Goal: Task Accomplishment & Management: Complete application form

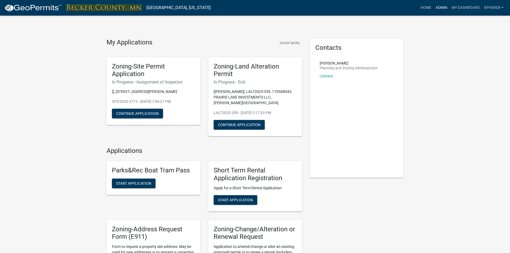
click at [436, 7] on link "Admin" at bounding box center [442, 8] width 16 height 10
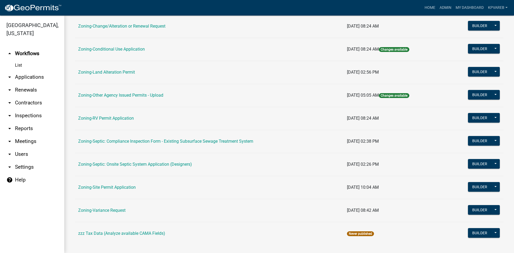
scroll to position [154, 0]
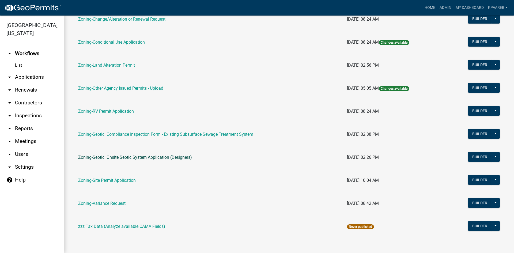
click at [177, 158] on link "Zoning-Septic: Onsite Septic System Application (Designers)" at bounding box center [135, 157] width 114 height 5
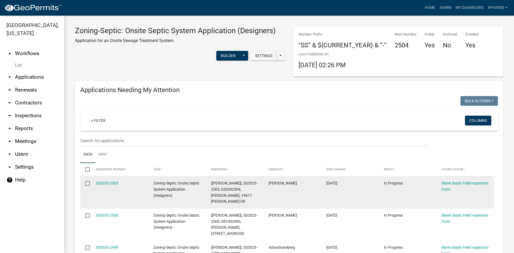
scroll to position [27, 0]
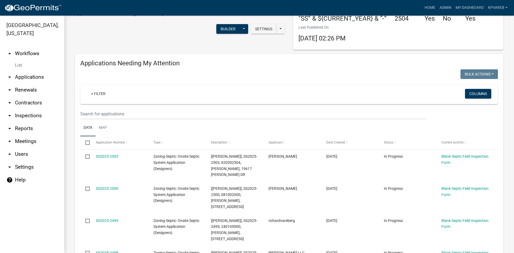
click at [80, 118] on div at bounding box center [253, 113] width 355 height 11
drag, startPoint x: 86, startPoint y: 114, endPoint x: 92, endPoint y: 112, distance: 6.8
click at [86, 114] on input "text" at bounding box center [253, 113] width 347 height 11
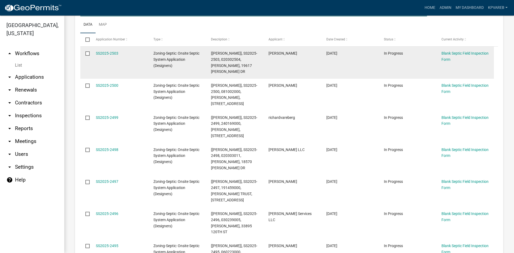
scroll to position [134, 0]
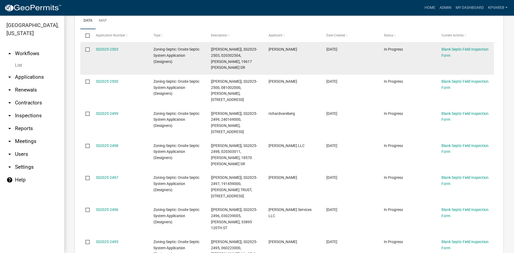
type input "060223000"
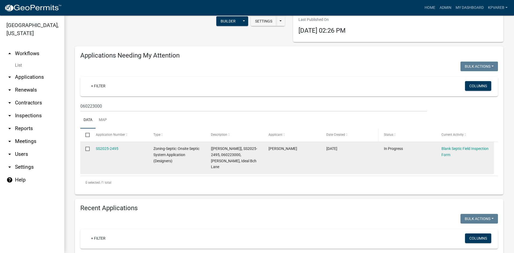
scroll to position [27, 0]
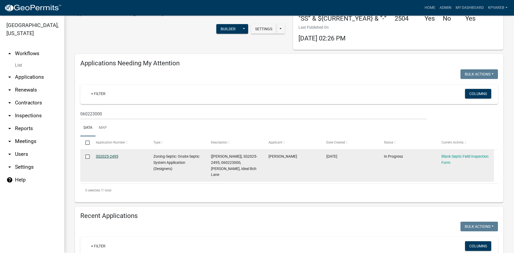
click at [114, 156] on link "SS2025-2495" at bounding box center [107, 156] width 22 height 4
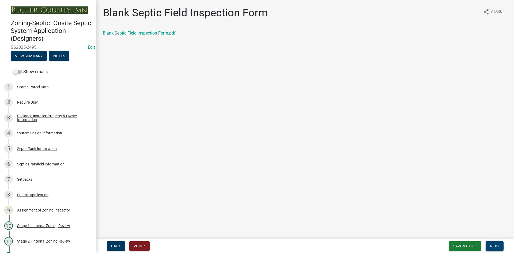
click at [491, 244] on span "Next" at bounding box center [494, 246] width 9 height 4
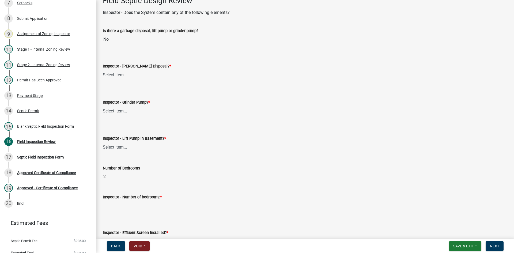
scroll to position [187, 0]
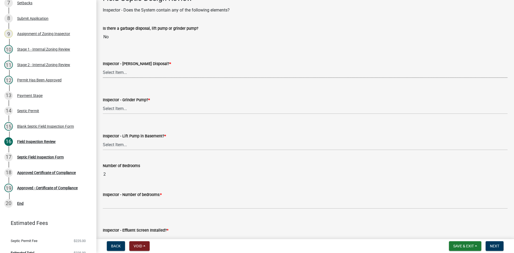
drag, startPoint x: 110, startPoint y: 74, endPoint x: 112, endPoint y: 78, distance: 3.6
click at [110, 74] on select "Select Item... Yes No" at bounding box center [305, 72] width 405 height 11
click at [103, 67] on select "Select Item... Yes No" at bounding box center [305, 72] width 405 height 11
click at [115, 73] on select "Select Item... Yes No" at bounding box center [305, 72] width 405 height 11
click at [103, 67] on select "Select Item... Yes No" at bounding box center [305, 72] width 405 height 11
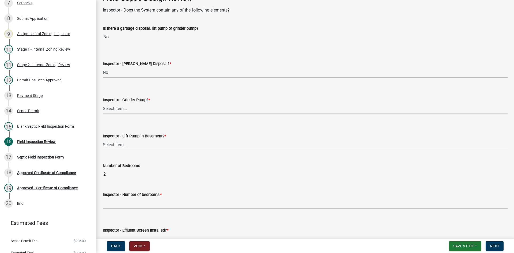
select select "e6f115c1-9d93-4d61-8856-1810485f2117"
drag, startPoint x: 122, startPoint y: 108, endPoint x: 128, endPoint y: 114, distance: 8.1
click at [122, 108] on select "Select Item... Yes No" at bounding box center [305, 108] width 405 height 11
click at [103, 103] on select "Select Item... Yes No" at bounding box center [305, 108] width 405 height 11
select select "ce8adf61-51ba-42f2-bbc3-7480a098e35e"
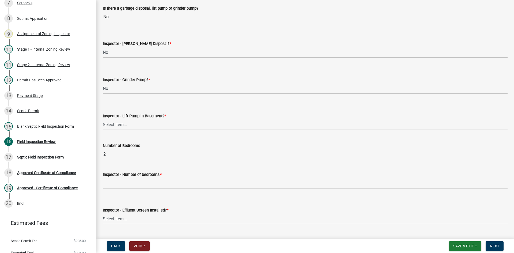
scroll to position [241, 0]
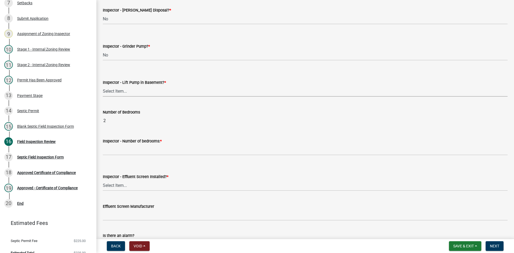
drag, startPoint x: 125, startPoint y: 93, endPoint x: 127, endPoint y: 95, distance: 3.0
click at [125, 93] on select "Select Item... Yes No" at bounding box center [305, 91] width 405 height 11
click at [103, 86] on select "Select Item... Yes No" at bounding box center [305, 91] width 405 height 11
select select "58089658-2e95-4d4d-a981-afbd087a421a"
click at [122, 144] on div "Inspector - Number of bedrooms: *" at bounding box center [305, 141] width 405 height 6
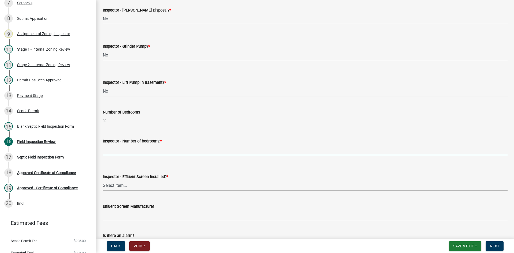
drag, startPoint x: 116, startPoint y: 148, endPoint x: 129, endPoint y: 152, distance: 14.4
click at [116, 148] on input "Inspector - Number of bedrooms: *" at bounding box center [305, 149] width 405 height 11
type input "2"
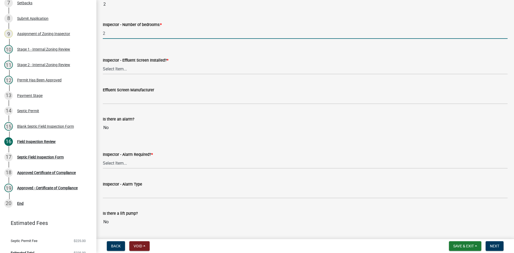
scroll to position [348, 0]
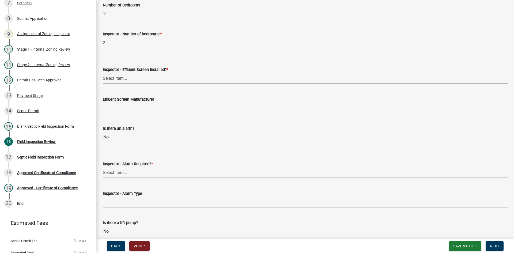
click at [115, 80] on select "Select Item... Yes No" at bounding box center [305, 78] width 405 height 11
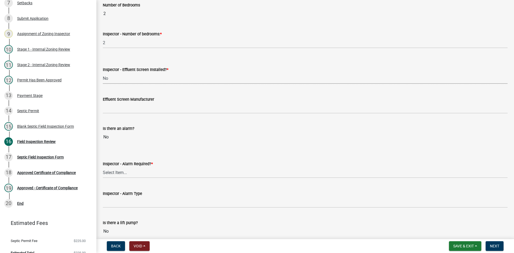
click at [103, 73] on select "Select Item... Yes No" at bounding box center [305, 78] width 405 height 11
select select "039f9276-f093-40ee-98f9-24c1fbae5d9d"
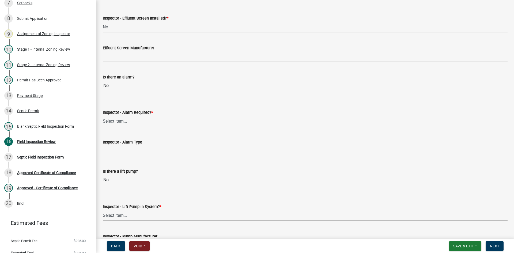
scroll to position [402, 0]
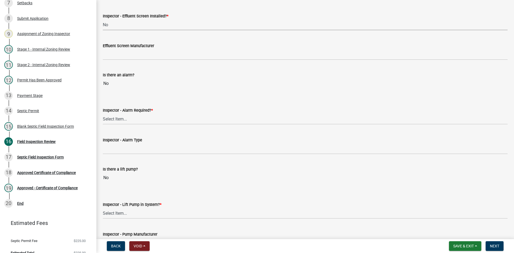
click at [122, 60] on wm-data-entity-input "Effluent Screen Manufacturer" at bounding box center [305, 49] width 405 height 29
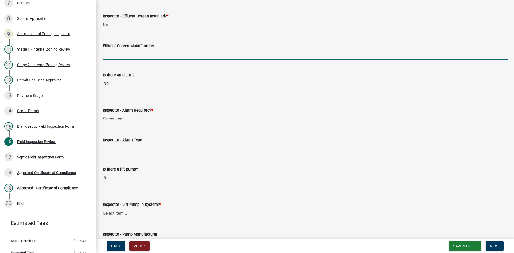
drag, startPoint x: 122, startPoint y: 58, endPoint x: 125, endPoint y: 61, distance: 3.2
click at [122, 58] on input "Effluent Screen Manufacturer" at bounding box center [305, 54] width 405 height 11
type input "NA"
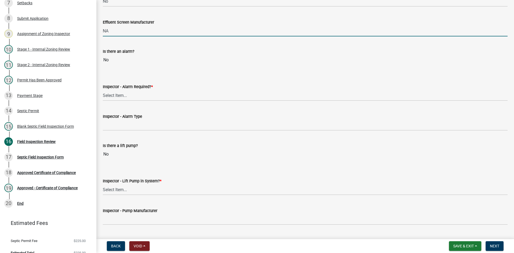
scroll to position [482, 0]
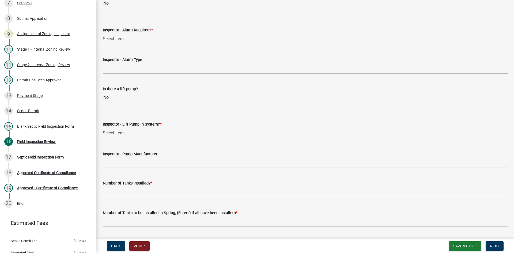
click at [122, 41] on select "Select Item... Yes No" at bounding box center [305, 38] width 405 height 11
click at [103, 33] on select "Select Item... Yes No" at bounding box center [305, 38] width 405 height 11
select select "c58b0e9a-4731-4217-ac62-2e486782356c"
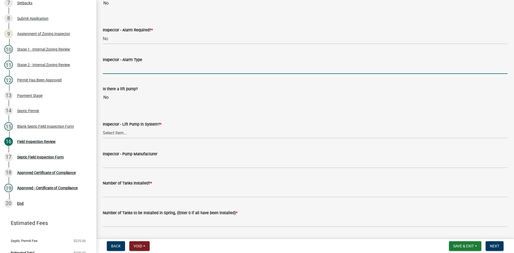
click at [122, 73] on input "Inspector - Alarm Type" at bounding box center [305, 68] width 405 height 11
type input "NA"
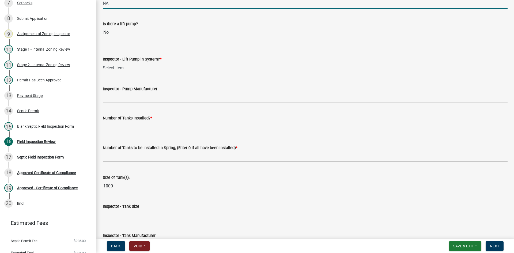
scroll to position [562, 0]
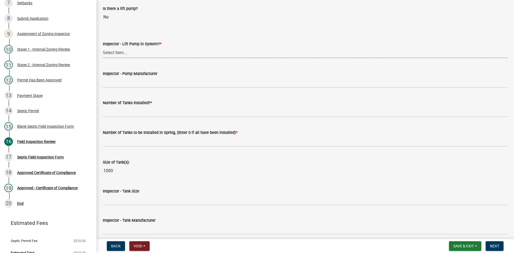
click at [125, 52] on select "Select Item... Yes No" at bounding box center [305, 52] width 405 height 11
click at [103, 47] on select "Select Item... Yes No" at bounding box center [305, 52] width 405 height 11
select select "4baeb773-af56-4ab8-83c4-3685aa875ea5"
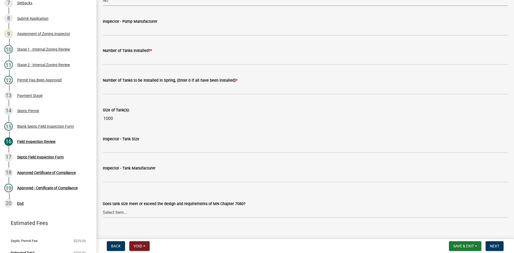
scroll to position [616, 0]
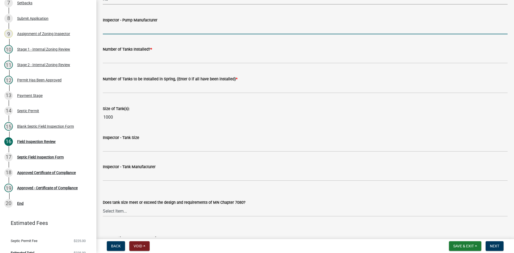
click at [131, 29] on input "Inspector - Pump Manufacturer" at bounding box center [305, 28] width 405 height 11
type input "NA"
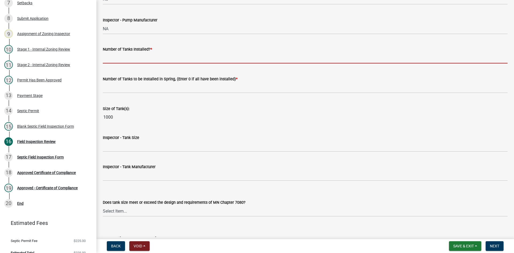
click at [118, 60] on input "text" at bounding box center [305, 57] width 405 height 11
type input "1"
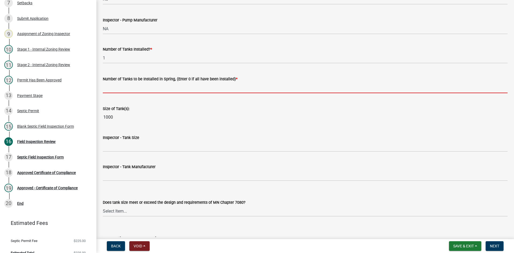
click at [122, 89] on input "text" at bounding box center [305, 87] width 405 height 11
type input "0"
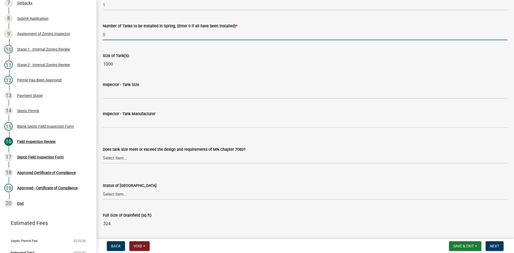
scroll to position [669, 0]
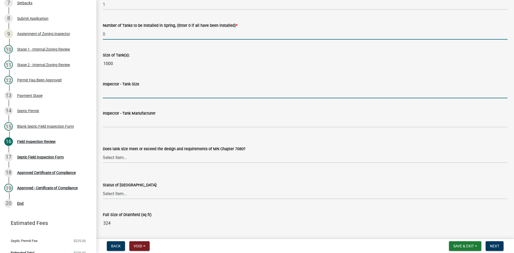
click at [116, 94] on input "Inspector - Tank Size" at bounding box center [305, 92] width 405 height 11
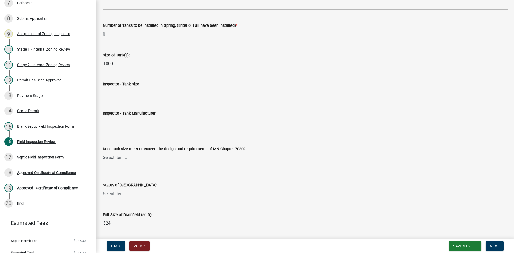
type input "1000"
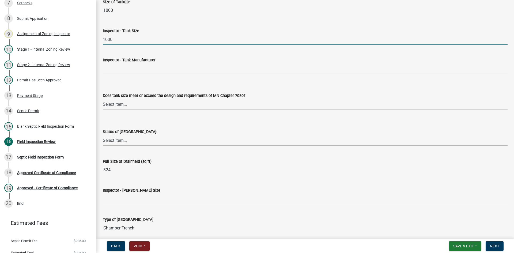
scroll to position [723, 0]
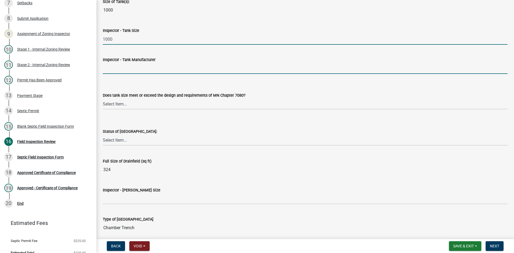
click at [134, 70] on input "Inspector - Tank Manufacturer" at bounding box center [305, 68] width 405 height 11
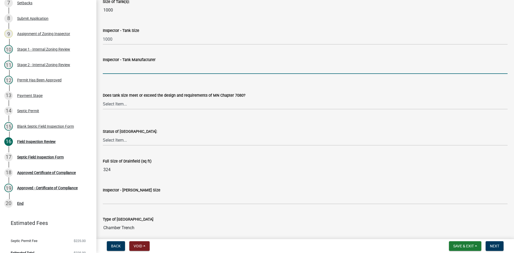
type input "BROWN/[PERSON_NAME]"
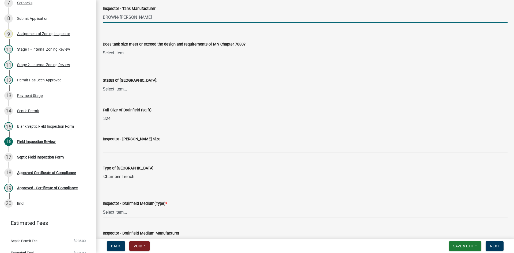
scroll to position [777, 0]
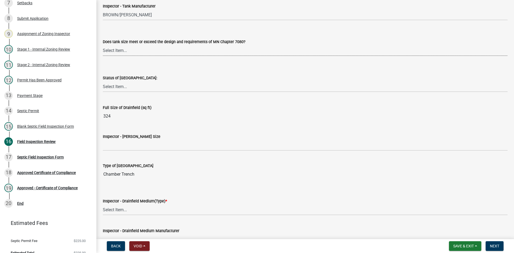
click at [124, 52] on select "Select Item... Yes No Existing" at bounding box center [305, 50] width 405 height 11
click at [103, 45] on select "Select Item... Yes No Existing" at bounding box center [305, 50] width 405 height 11
select select "f7794d6a-556a-43dc-97be-878f47e346d8"
click at [120, 85] on select "Select Item... No Drainfield Drainfield Installed [GEOGRAPHIC_DATA] to Be Insta…" at bounding box center [305, 86] width 405 height 11
click at [103, 81] on select "Select Item... No Drainfield Drainfield Installed [GEOGRAPHIC_DATA] to Be Insta…" at bounding box center [305, 86] width 405 height 11
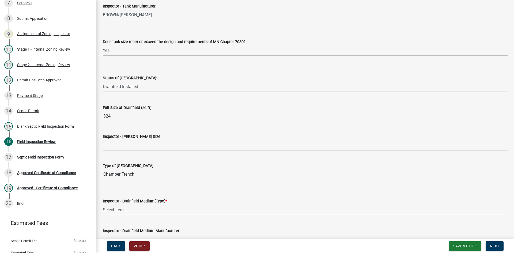
select select "9376207c-987b-4580-9786-4fe9435ab5e6"
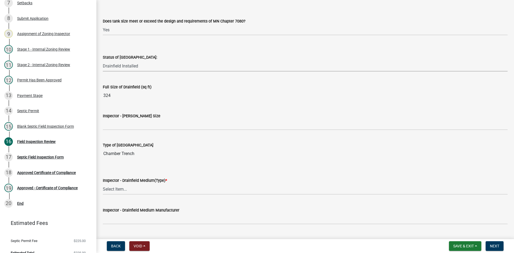
scroll to position [857, 0]
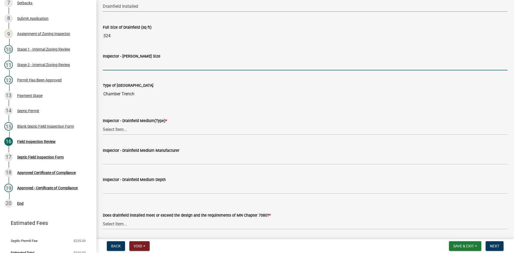
click at [126, 65] on input "Inspector - [PERSON_NAME] Size" at bounding box center [305, 64] width 405 height 11
type input "312"
click at [124, 130] on select "Select Item... Chamber Trench Rock Trench Gravelless Mound Pressure Bed Seepage…" at bounding box center [305, 129] width 405 height 11
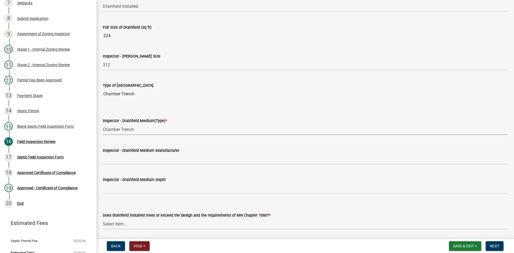
click at [103, 124] on select "Select Item... Chamber Trench Rock Trench Gravelless Mound Pressure Bed Seepage…" at bounding box center [305, 129] width 405 height 11
select select "fefa0a7c-9bb6-4beb-a5f6-75ae67e50f25"
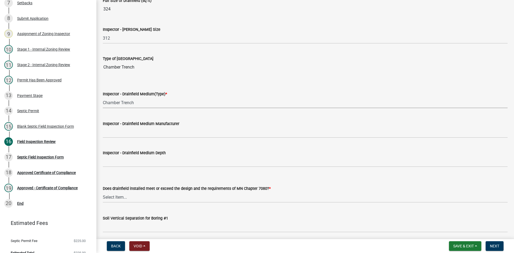
scroll to position [964, 0]
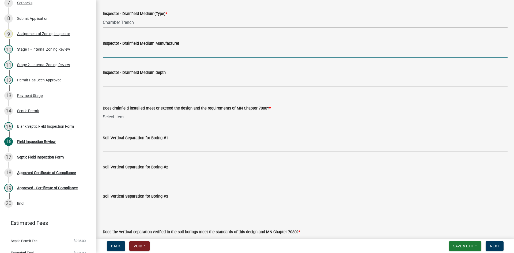
click at [114, 50] on input "Inspector - Drainfield Medium Manufacturer" at bounding box center [305, 52] width 405 height 11
type input "INFILTRATOR"
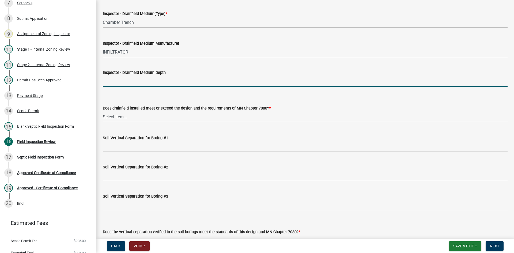
click at [118, 77] on input "Inspector - Drainfield Medium Depth" at bounding box center [305, 81] width 405 height 11
type input "12""
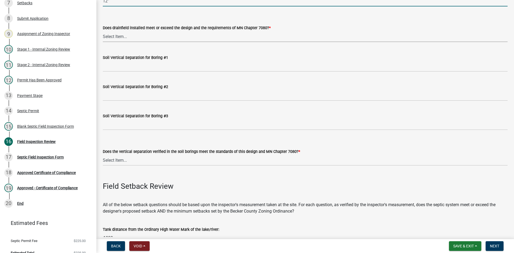
click at [119, 36] on select "Select Item... Yes No" at bounding box center [305, 36] width 405 height 11
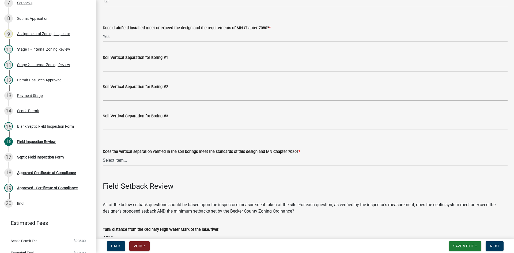
click at [103, 31] on select "Select Item... Yes No" at bounding box center [305, 36] width 405 height 11
select select "53e8394b-4ec8-472b-acba-27f64a4dcc6d"
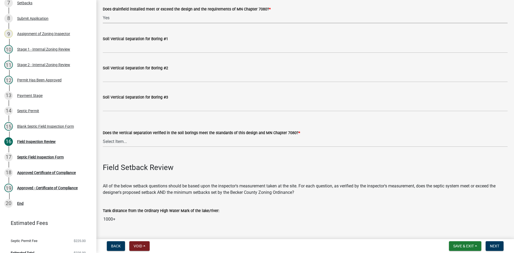
scroll to position [1071, 0]
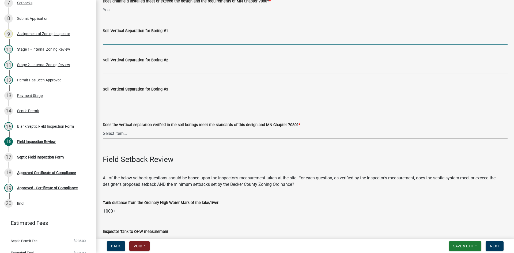
drag, startPoint x: 108, startPoint y: 42, endPoint x: 147, endPoint y: 45, distance: 39.5
click at [108, 42] on input "Soil Vertical Separation for Boring #1" at bounding box center [305, 39] width 405 height 11
type input "SEE ATTACHED"
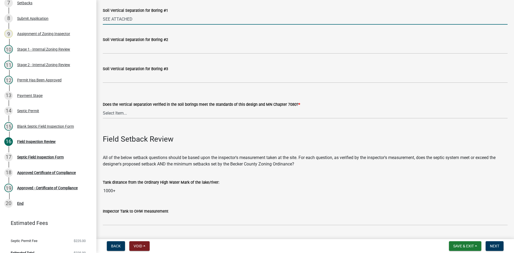
scroll to position [1151, 0]
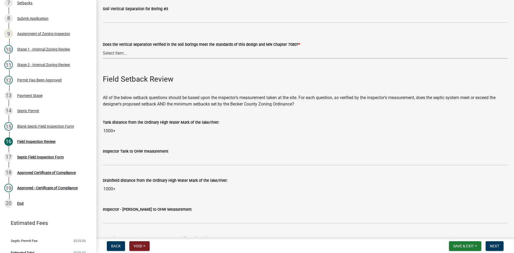
click at [117, 54] on select "Select Item... Yes No" at bounding box center [305, 53] width 405 height 11
click at [103, 48] on select "Select Item... Yes No" at bounding box center [305, 53] width 405 height 11
select select "eedfbf44-dce3-4c21-89bd-6d851115dab7"
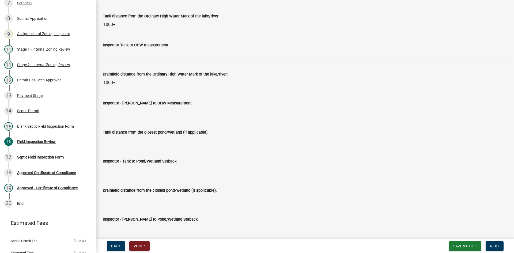
scroll to position [1258, 0]
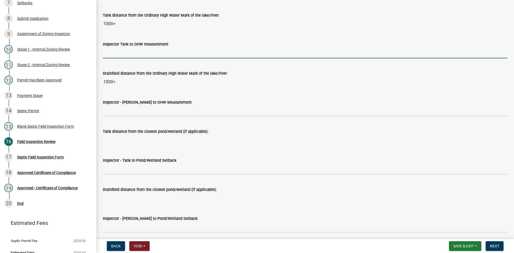
drag, startPoint x: 128, startPoint y: 56, endPoint x: 136, endPoint y: 57, distance: 8.1
click at [128, 56] on input "Inspector Tank to OHW measurement" at bounding box center [305, 52] width 405 height 11
type input "75+"
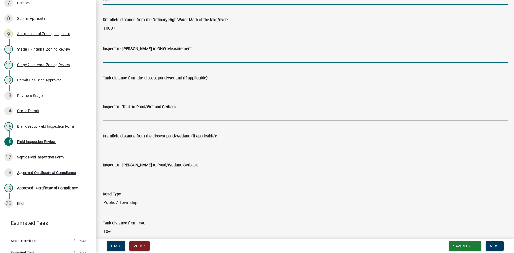
click at [129, 58] on input "Inspector - [PERSON_NAME] to OHW Measurement" at bounding box center [305, 57] width 405 height 11
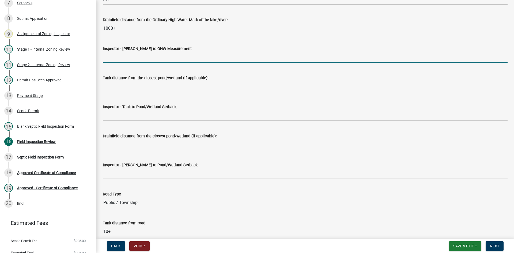
type input "75+"
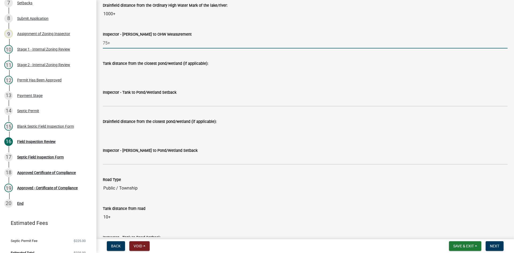
scroll to position [1339, 0]
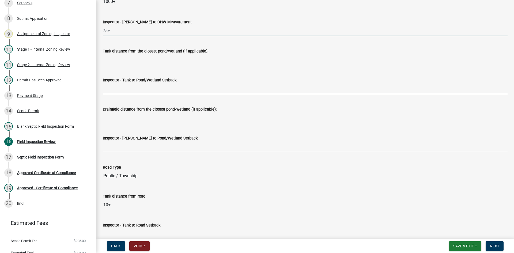
click at [131, 89] on input "Inspector - Tank to Pond/Wetland Setback" at bounding box center [305, 88] width 405 height 11
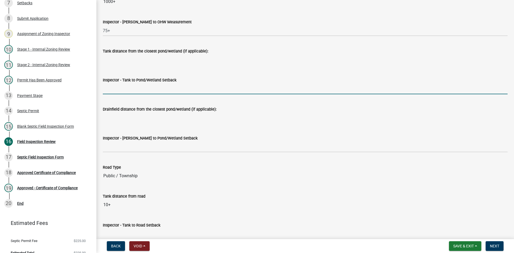
type input "NA"
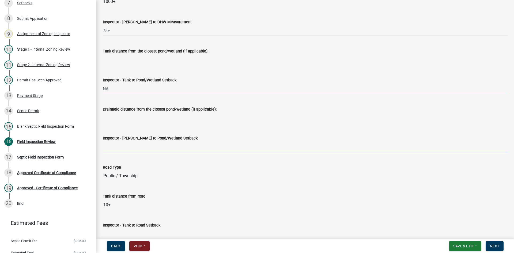
drag, startPoint x: 135, startPoint y: 142, endPoint x: 139, endPoint y: 146, distance: 6.1
click at [135, 142] on input "Inspector - [PERSON_NAME] to Pond/Wetland Setback" at bounding box center [305, 146] width 405 height 11
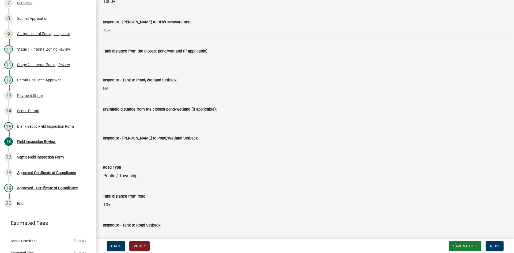
type input "NA"
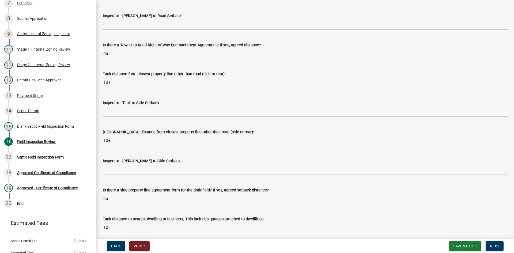
scroll to position [1607, 0]
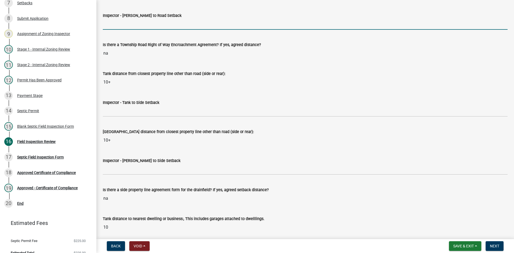
click at [117, 27] on input "Inspector - [PERSON_NAME] to Road Setback" at bounding box center [305, 24] width 405 height 11
type input "10+"
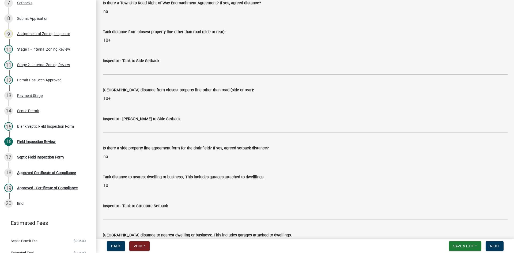
scroll to position [1687, 0]
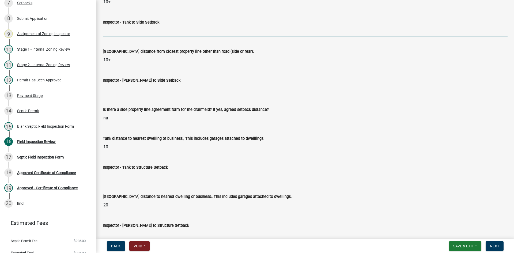
drag, startPoint x: 122, startPoint y: 30, endPoint x: 134, endPoint y: 36, distance: 12.9
click at [122, 30] on input "Inspector - Tank to Side Setback" at bounding box center [305, 30] width 405 height 11
type input "10+"
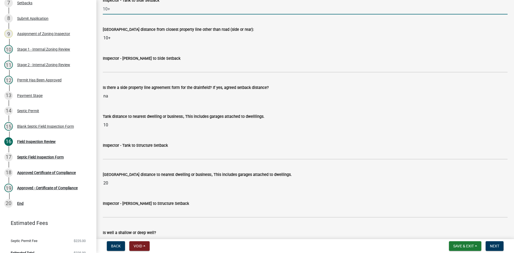
scroll to position [1740, 0]
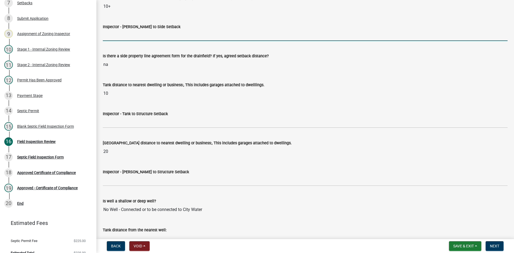
click at [116, 40] on input "Inspector - [PERSON_NAME] to Side Setback" at bounding box center [305, 35] width 405 height 11
type input "10"
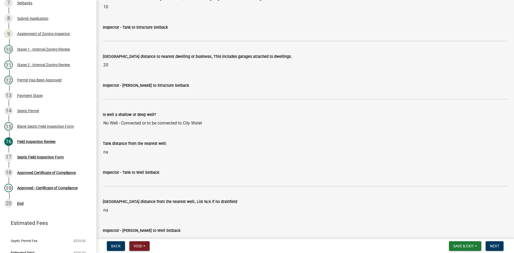
scroll to position [1848, 0]
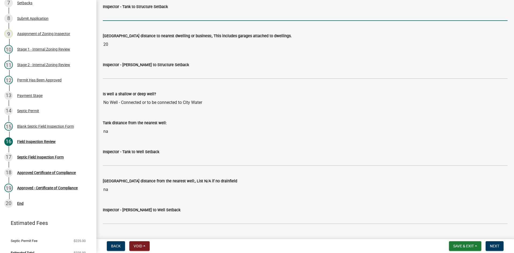
click at [118, 20] on input "Inspector - Tank to Structure Setback" at bounding box center [305, 15] width 405 height 11
type input "10"
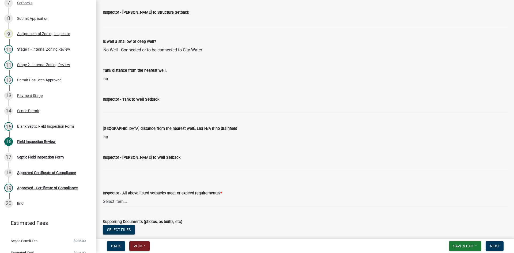
scroll to position [1901, 0]
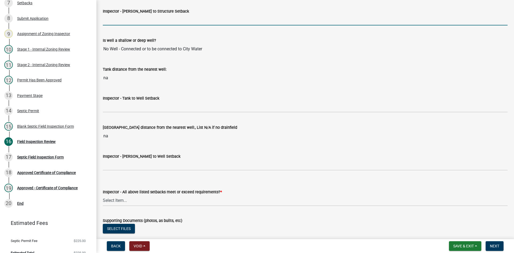
click at [129, 22] on input "Inspector - [PERSON_NAME] to Structure Setback" at bounding box center [305, 19] width 405 height 11
type input "20"
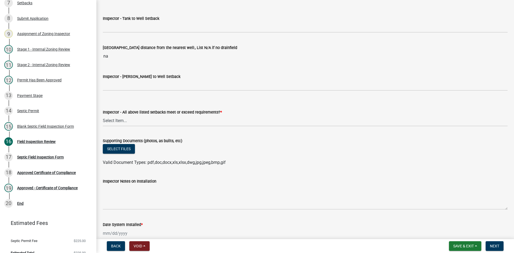
scroll to position [1981, 0]
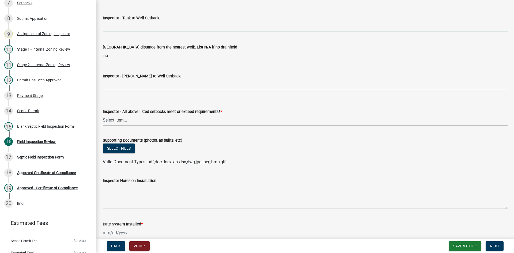
click at [135, 24] on input "Inspector - Tank to Well Setback" at bounding box center [305, 26] width 405 height 11
click at [114, 30] on input "50+" at bounding box center [305, 26] width 405 height 11
type input "50+ min tbd"
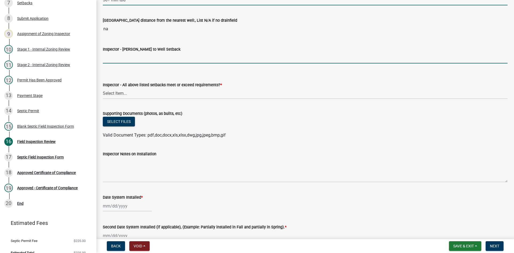
click at [131, 59] on input "Inspector - [PERSON_NAME] to Well Setback" at bounding box center [305, 57] width 405 height 11
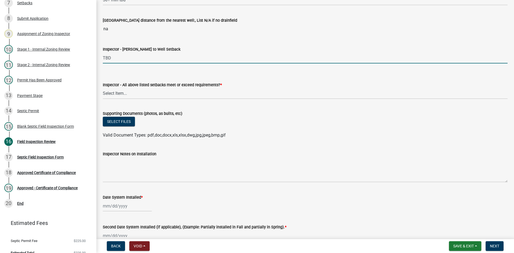
type input "TBD/50 DW MIN."
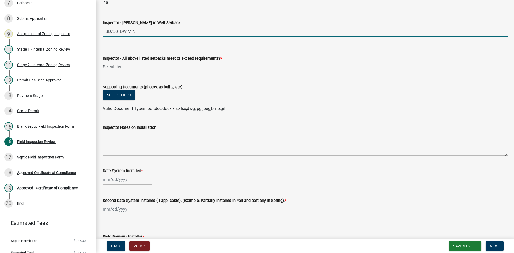
scroll to position [2035, 0]
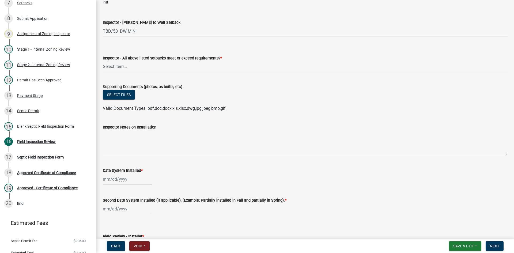
drag, startPoint x: 129, startPoint y: 68, endPoint x: 129, endPoint y: 71, distance: 3.2
click at [129, 68] on select "Select Item... Yes No" at bounding box center [305, 66] width 405 height 11
click at [103, 61] on select "Select Item... Yes No" at bounding box center [305, 66] width 405 height 11
select select "adfa1390-1443-4b8a-94eb-9b7f601f4679"
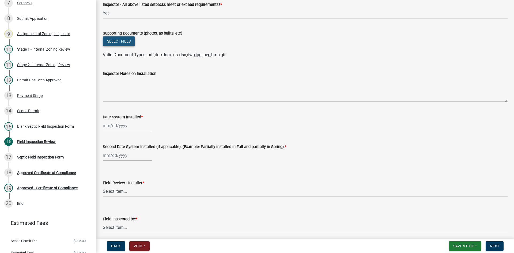
click at [121, 40] on button "Select files" at bounding box center [119, 41] width 32 height 10
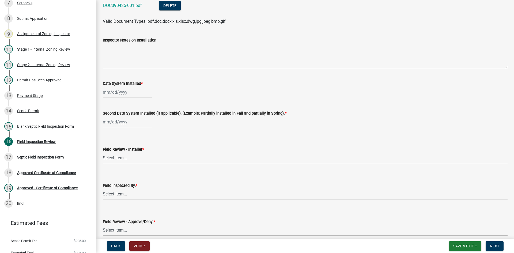
scroll to position [2142, 0]
click at [137, 91] on div at bounding box center [127, 91] width 49 height 11
select select "9"
select select "2025"
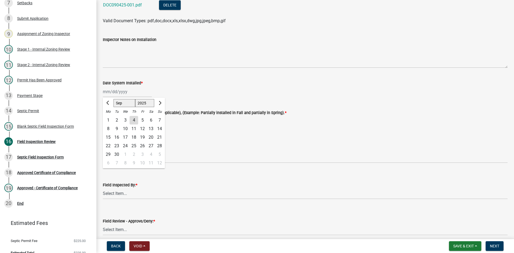
click at [124, 122] on div "3" at bounding box center [125, 120] width 9 height 9
type input "[DATE]"
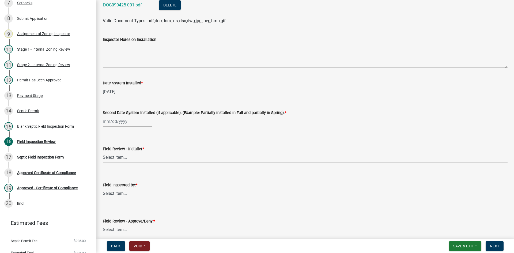
click at [128, 122] on div at bounding box center [127, 121] width 49 height 11
select select "9"
select select "2025"
click at [126, 152] on div "3" at bounding box center [125, 150] width 9 height 9
type input "[DATE]"
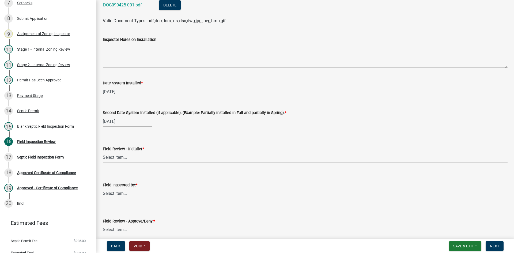
click at [127, 157] on select "Select Item... OTHER – Not listed (please add in next field and we will add to …" at bounding box center [305, 157] width 405 height 11
click at [103, 152] on select "Select Item... OTHER – Not listed (please add in next field and we will add to …" at bounding box center [305, 157] width 405 height 11
select select "20bdb2b3-639d-4689-83e2-083bc219d3bf"
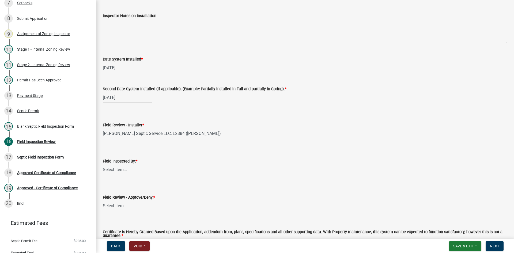
scroll to position [2222, 0]
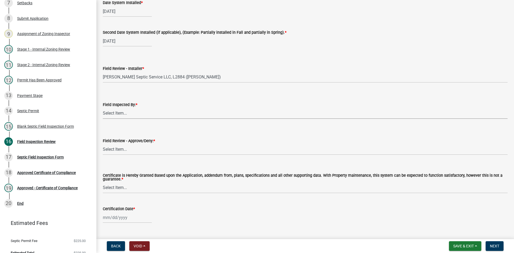
click at [130, 112] on select "Select Item... [PERSON_NAME] [PERSON_NAME] [PERSON_NAME] [PERSON_NAME] [PERSON_…" at bounding box center [305, 113] width 405 height 11
click at [103, 108] on select "Select Item... [PERSON_NAME] [PERSON_NAME] [PERSON_NAME] [PERSON_NAME] [PERSON_…" at bounding box center [305, 113] width 405 height 11
select select "7bfe52ba-73b7-4ac1-9bde-d3bb601555ca"
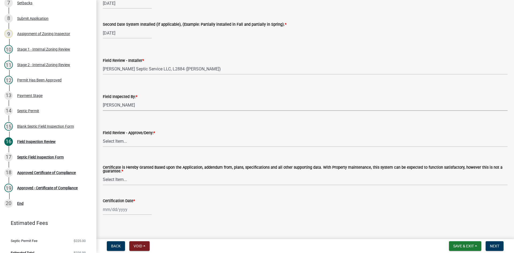
scroll to position [2235, 0]
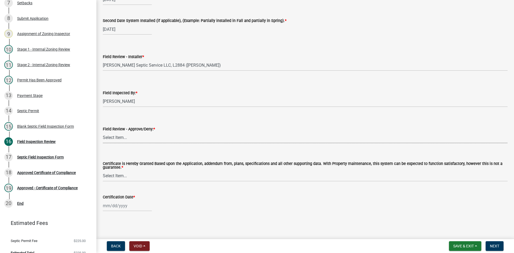
click at [126, 137] on select "Select Item... Approved Denied" at bounding box center [305, 137] width 405 height 11
click at [103, 132] on select "Select Item... Approved Denied" at bounding box center [305, 137] width 405 height 11
select select "c3bf50e3-4684-4b9c-99b9-7a9f027aa0dd"
click at [123, 176] on select "Select Item... Yes No" at bounding box center [305, 176] width 405 height 11
click at [103, 171] on select "Select Item... Yes No" at bounding box center [305, 176] width 405 height 11
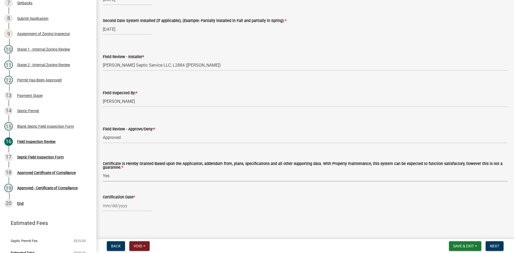
select select "538e6e6b-38de-4682-8c50-6662df67960d"
click at [128, 204] on div at bounding box center [127, 205] width 49 height 11
select select "9"
select select "2025"
click at [133, 154] on div "4" at bounding box center [134, 151] width 9 height 9
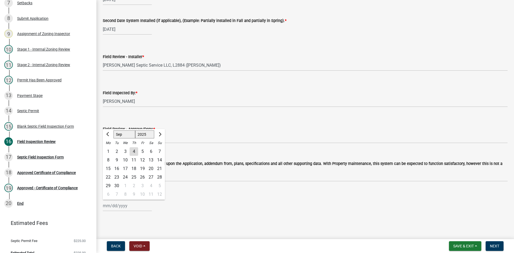
type input "[DATE]"
click at [492, 246] on span "Next" at bounding box center [494, 246] width 9 height 4
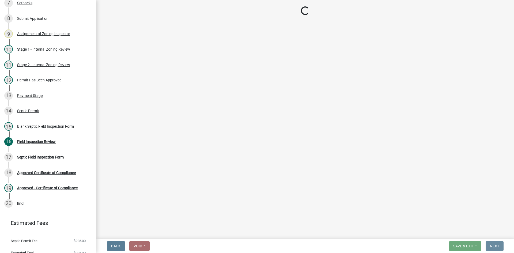
scroll to position [0, 0]
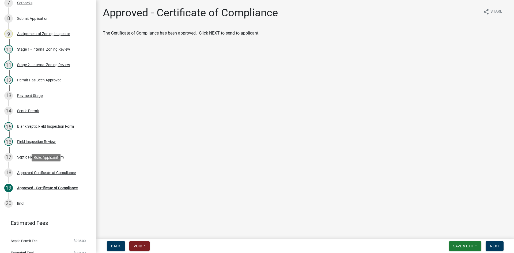
click at [65, 173] on div "Approved Certificate of Compliance" at bounding box center [46, 173] width 59 height 4
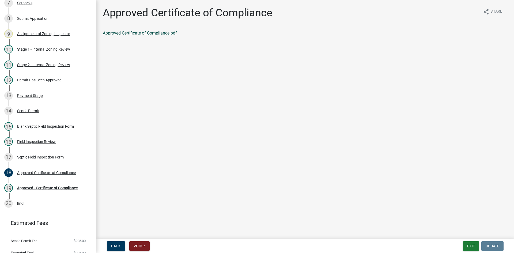
click at [148, 35] on link "Approved Certificate of Compliance.pdf" at bounding box center [140, 33] width 74 height 5
click at [52, 142] on div "Field Inspection Review" at bounding box center [36, 142] width 39 height 4
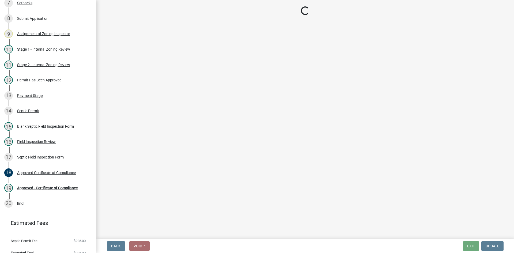
select select "e6f115c1-9d93-4d61-8856-1810485f2117"
select select "ce8adf61-51ba-42f2-bbc3-7480a098e35e"
select select "58089658-2e95-4d4d-a981-afbd087a421a"
select select "039f9276-f093-40ee-98f9-24c1fbae5d9d"
select select "c58b0e9a-4731-4217-ac62-2e486782356c"
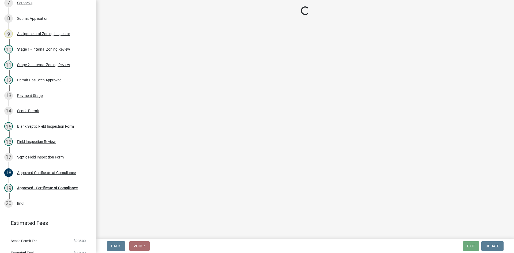
select select "4baeb773-af56-4ab8-83c4-3685aa875ea5"
select select "f7794d6a-556a-43dc-97be-878f47e346d8"
select select "9376207c-987b-4580-9786-4fe9435ab5e6"
select select "fefa0a7c-9bb6-4beb-a5f6-75ae67e50f25"
select select "53e8394b-4ec8-472b-acba-27f64a4dcc6d"
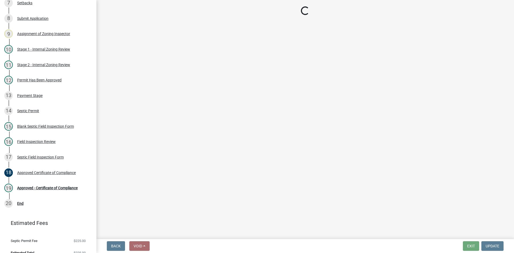
select select "eedfbf44-dce3-4c21-89bd-6d851115dab7"
select select "adfa1390-1443-4b8a-94eb-9b7f601f4679"
select select "20bdb2b3-639d-4689-83e2-083bc219d3bf"
select select "7bfe52ba-73b7-4ac1-9bde-d3bb601555ca"
select select "c3bf50e3-4684-4b9c-99b9-7a9f027aa0dd"
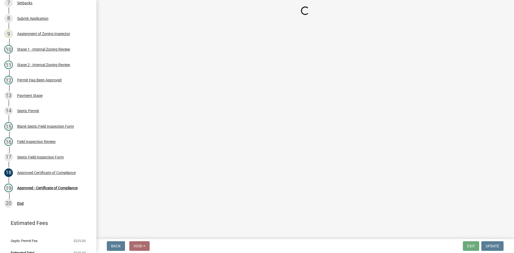
select select "538e6e6b-38de-4682-8c50-6662df67960d"
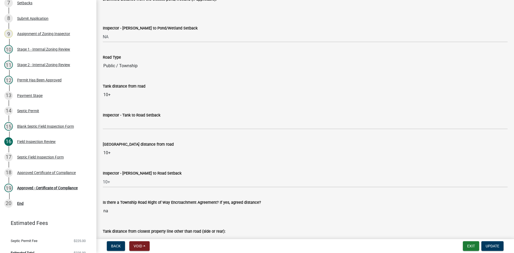
scroll to position [1499, 0]
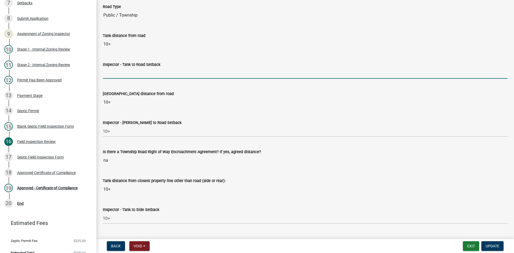
click at [141, 68] on input "Inspector - Tank to Road Setback" at bounding box center [305, 73] width 405 height 11
type input "10+"
click at [491, 246] on span "Update" at bounding box center [493, 246] width 14 height 4
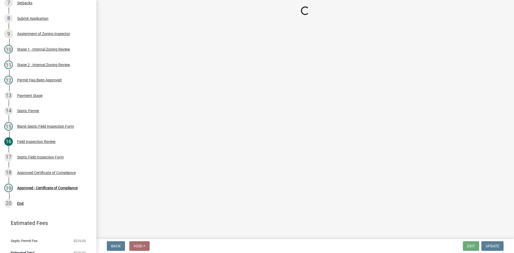
scroll to position [184, 0]
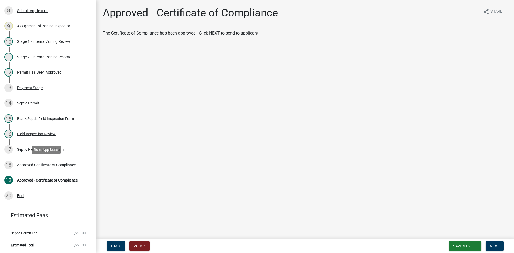
click at [45, 165] on div "Approved Certificate of Compliance" at bounding box center [46, 165] width 59 height 4
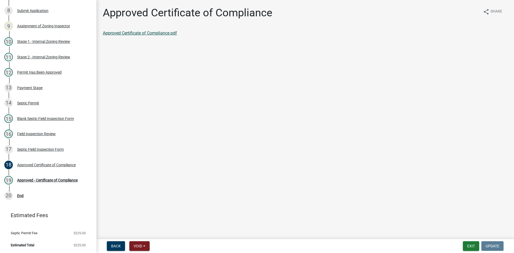
click at [142, 34] on link "Approved Certificate of Compliance.pdf" at bounding box center [140, 33] width 74 height 5
click at [162, 33] on link "Approved Certificate of Compliance.pdf" at bounding box center [140, 33] width 74 height 5
click at [29, 180] on div "Approved - Certificate of Compliance" at bounding box center [47, 180] width 61 height 4
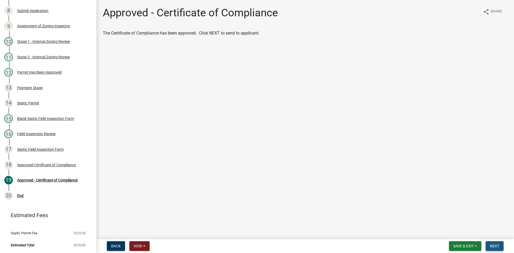
click at [489, 244] on button "Next" at bounding box center [495, 246] width 18 height 10
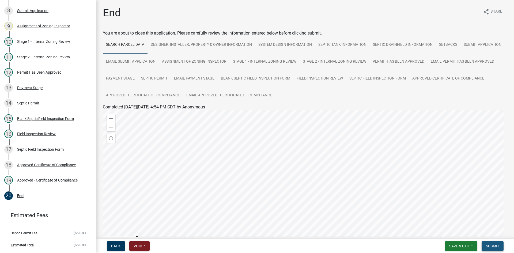
click at [496, 246] on span "Submit" at bounding box center [492, 246] width 13 height 4
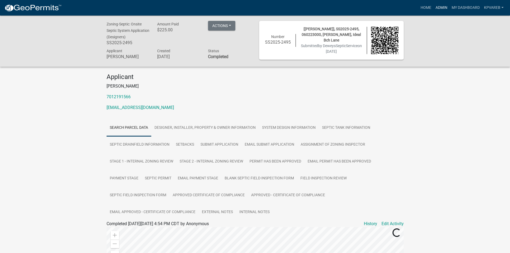
click at [445, 7] on link "Admin" at bounding box center [442, 8] width 16 height 10
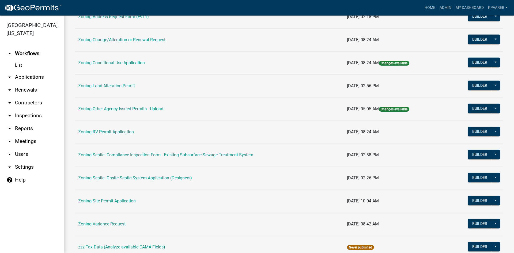
scroll to position [154, 0]
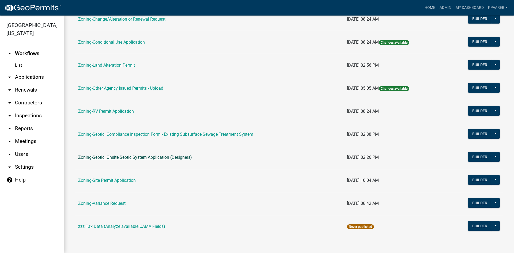
click at [148, 156] on link "Zoning-Septic: Onsite Septic System Application (Designers)" at bounding box center [135, 157] width 114 height 5
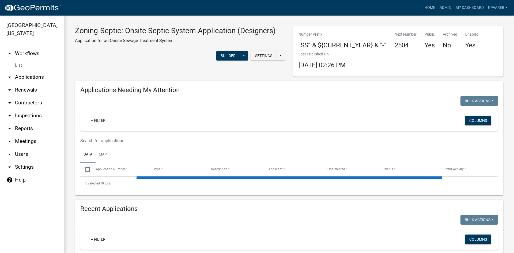
drag, startPoint x: 101, startPoint y: 140, endPoint x: 104, endPoint y: 139, distance: 2.9
click at [101, 140] on input "text" at bounding box center [253, 140] width 347 height 11
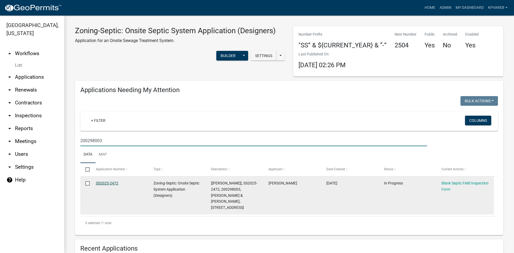
type input "200298003"
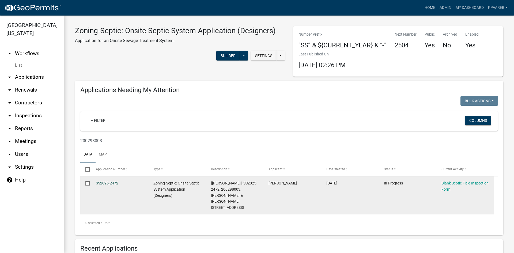
click at [116, 184] on link "SS2025-2472" at bounding box center [107, 183] width 22 height 4
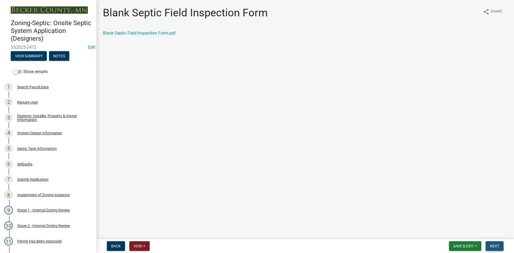
click at [492, 244] on span "Next" at bounding box center [494, 246] width 9 height 4
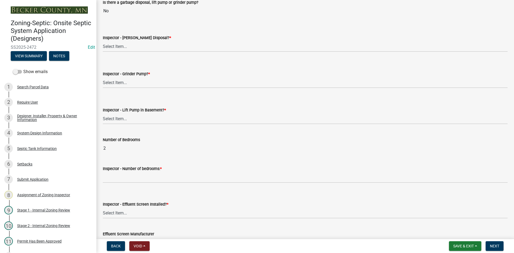
scroll to position [214, 0]
click at [121, 46] on select "Select Item... Yes No" at bounding box center [305, 45] width 405 height 11
click at [103, 40] on select "Select Item... Yes No" at bounding box center [305, 45] width 405 height 11
select select "e6f115c1-9d93-4d61-8856-1810485f2117"
drag, startPoint x: 129, startPoint y: 78, endPoint x: 132, endPoint y: 82, distance: 5.5
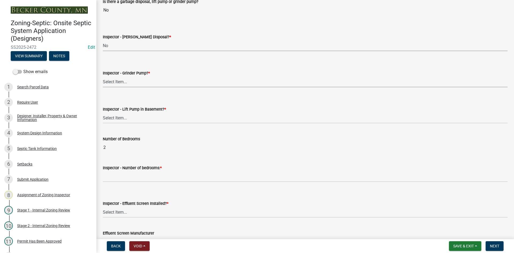
click at [129, 78] on select "Select Item... Yes No" at bounding box center [305, 81] width 405 height 11
click at [103, 76] on select "Select Item... Yes No" at bounding box center [305, 81] width 405 height 11
select select "ce8adf61-51ba-42f2-bbc3-7480a098e35e"
click at [131, 117] on select "Select Item... Yes No" at bounding box center [305, 117] width 405 height 11
click at [103, 112] on select "Select Item... Yes No" at bounding box center [305, 117] width 405 height 11
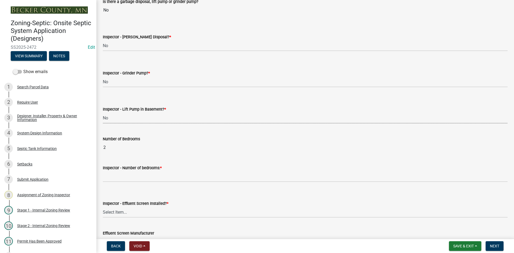
select select "58089658-2e95-4d4d-a981-afbd087a421a"
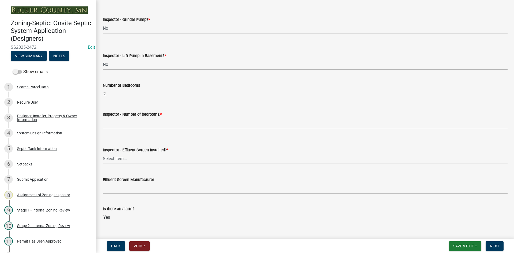
scroll to position [295, 0]
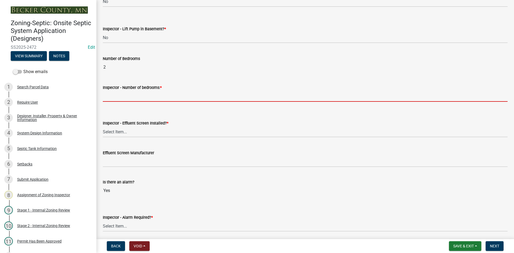
drag, startPoint x: 119, startPoint y: 96, endPoint x: 138, endPoint y: 100, distance: 19.5
click at [119, 96] on input "Inspector - Number of bedrooms: *" at bounding box center [305, 96] width 405 height 11
type input "2"
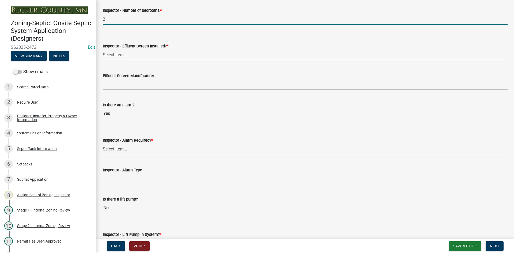
scroll to position [375, 0]
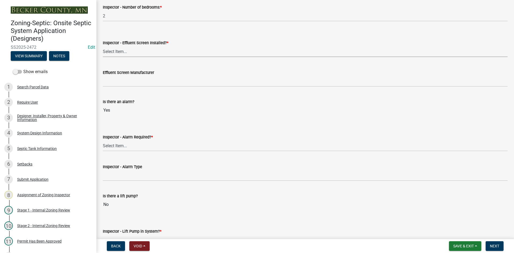
drag, startPoint x: 119, startPoint y: 48, endPoint x: 124, endPoint y: 54, distance: 7.6
click at [119, 48] on select "Select Item... Yes No" at bounding box center [305, 51] width 405 height 11
click at [103, 46] on select "Select Item... Yes No" at bounding box center [305, 51] width 405 height 11
select select "039f9276-f093-40ee-98f9-24c1fbae5d9d"
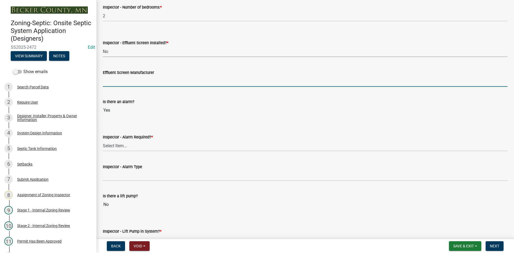
click at [127, 81] on input "Effluent Screen Manufacturer" at bounding box center [305, 81] width 405 height 11
type input "NA"
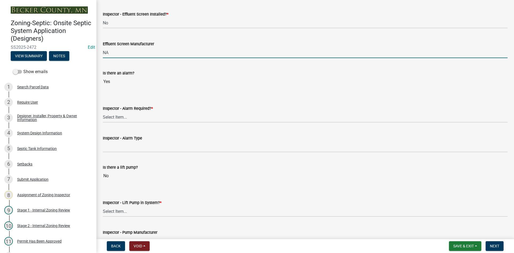
scroll to position [455, 0]
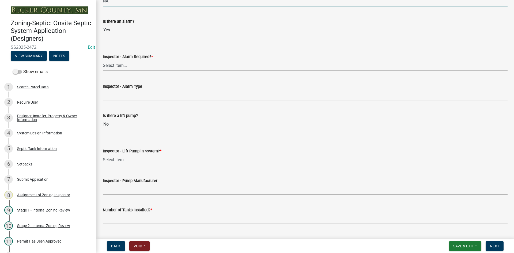
drag, startPoint x: 113, startPoint y: 63, endPoint x: 116, endPoint y: 65, distance: 2.9
click at [113, 63] on select "Select Item... Yes No" at bounding box center [305, 65] width 405 height 11
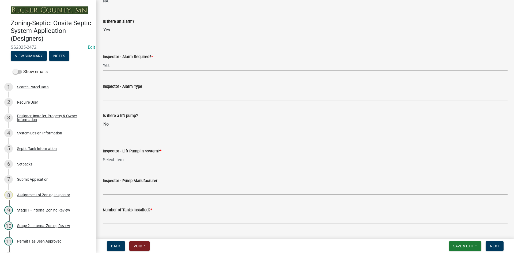
click at [103, 60] on select "Select Item... Yes No" at bounding box center [305, 65] width 405 height 11
select select "9075ff2b-2749-45ce-aee6-f4951e9a2109"
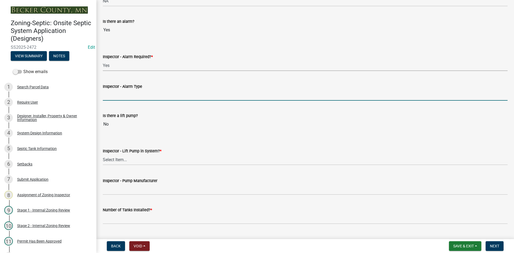
click at [130, 97] on input "Inspector - Alarm Type" at bounding box center [305, 95] width 405 height 11
type input "mechanical float"
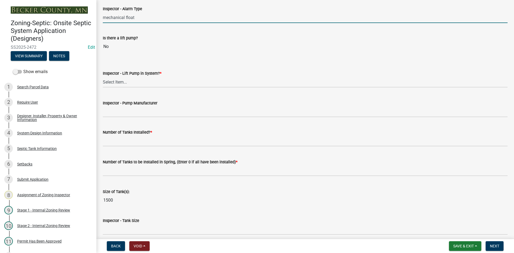
scroll to position [536, 0]
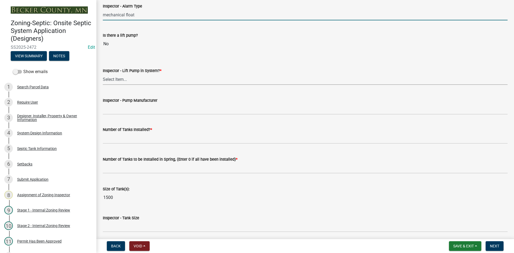
click at [124, 78] on select "Select Item... Yes No" at bounding box center [305, 79] width 405 height 11
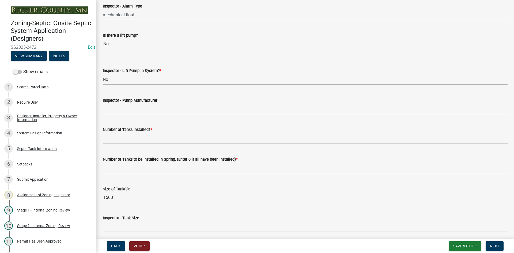
click at [103, 74] on select "Select Item... Yes No" at bounding box center [305, 79] width 405 height 11
select select "4baeb773-af56-4ab8-83c4-3685aa875ea5"
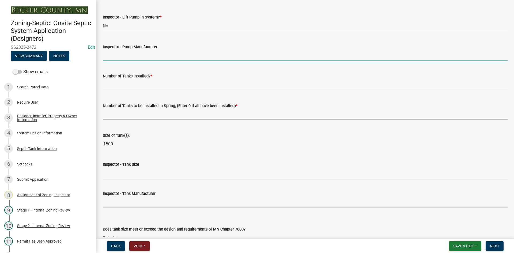
click at [123, 58] on input "Inspector - Pump Manufacturer" at bounding box center [305, 55] width 405 height 11
type input "NA"
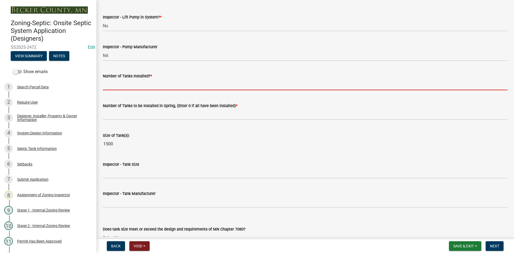
drag, startPoint x: 125, startPoint y: 85, endPoint x: 130, endPoint y: 89, distance: 6.4
click at [126, 85] on input "text" at bounding box center [305, 84] width 405 height 11
type input "1"
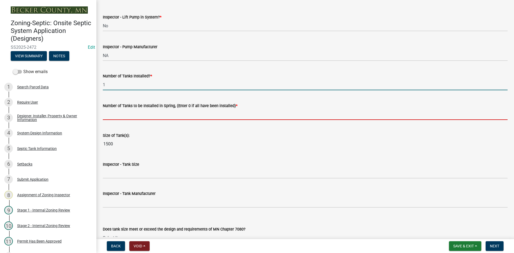
click at [124, 112] on input "text" at bounding box center [305, 114] width 405 height 11
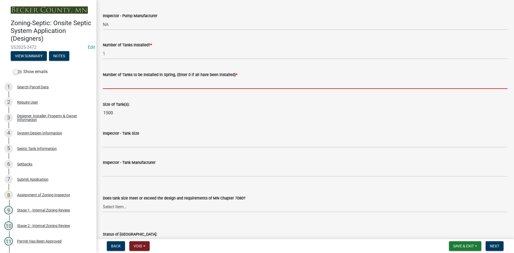
scroll to position [669, 0]
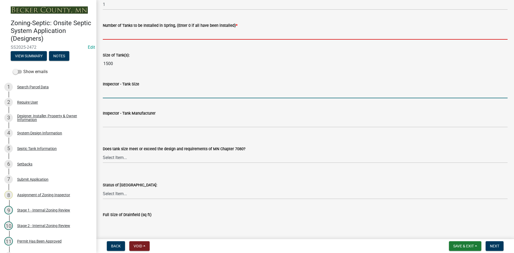
drag, startPoint x: 122, startPoint y: 95, endPoint x: 129, endPoint y: 98, distance: 7.5
click at [122, 94] on form "Inspector - Tank Size" at bounding box center [305, 89] width 405 height 17
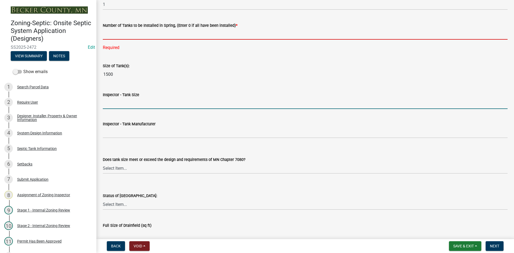
click at [122, 35] on input "text" at bounding box center [305, 34] width 405 height 11
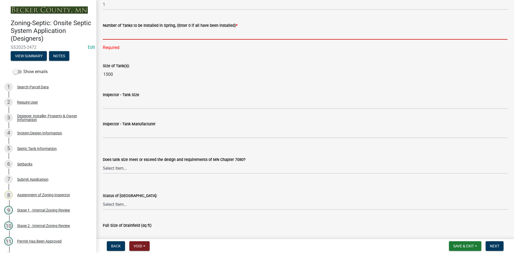
type input "0"
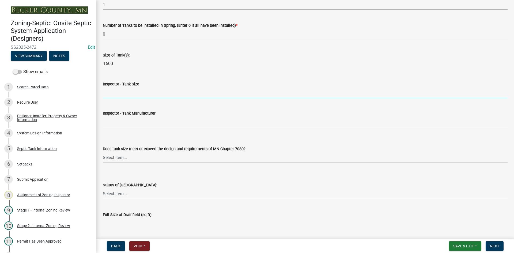
type input "1500/2"
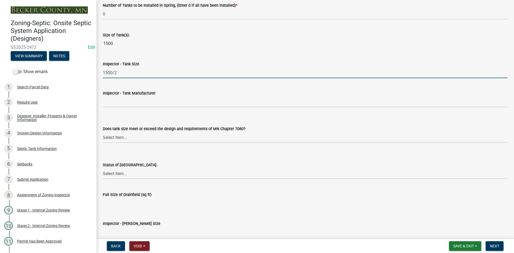
scroll to position [723, 0]
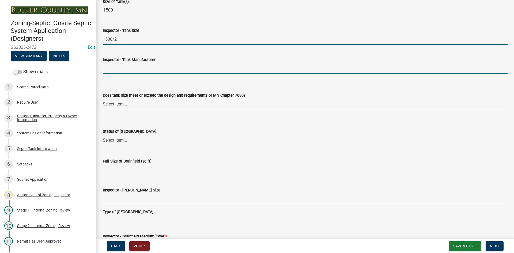
click at [125, 66] on input "Inspector - Tank Manufacturer" at bounding box center [305, 68] width 405 height 11
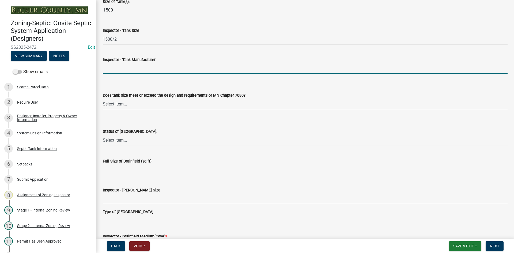
click at [113, 69] on input "Inspector - Tank Manufacturer" at bounding box center [305, 68] width 405 height 11
type input "lakes concrete"
click at [117, 107] on select "Select Item... Yes No Existing" at bounding box center [305, 104] width 405 height 11
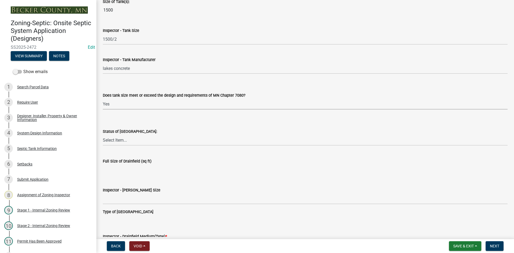
click at [103, 99] on select "Select Item... Yes No Existing" at bounding box center [305, 104] width 405 height 11
select select "f7794d6a-556a-43dc-97be-878f47e346d8"
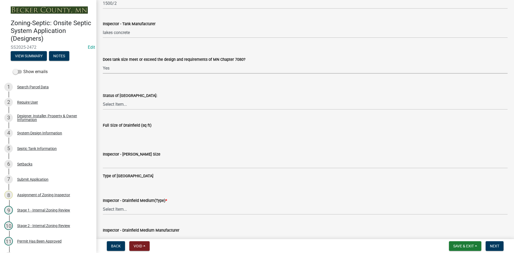
scroll to position [803, 0]
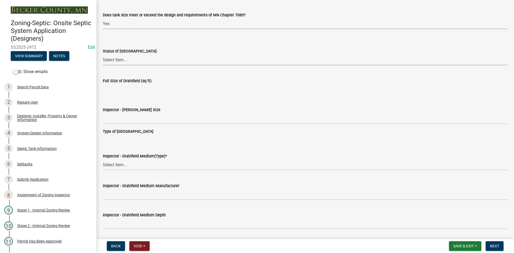
click at [122, 59] on select "Select Item... No Drainfield Drainfield Installed [GEOGRAPHIC_DATA] to Be Insta…" at bounding box center [305, 59] width 405 height 11
click at [103, 54] on select "Select Item... No Drainfield Drainfield Installed [GEOGRAPHIC_DATA] to Be Insta…" at bounding box center [305, 59] width 405 height 11
click at [128, 63] on select "Select Item... No Drainfield Drainfield Installed [GEOGRAPHIC_DATA] to Be Insta…" at bounding box center [305, 59] width 405 height 11
click at [103, 54] on select "Select Item... No Drainfield Drainfield Installed [GEOGRAPHIC_DATA] to Be Insta…" at bounding box center [305, 59] width 405 height 11
select select "5fa789e6-b5c5-4aa5-96f0-e7985c3fdd5e"
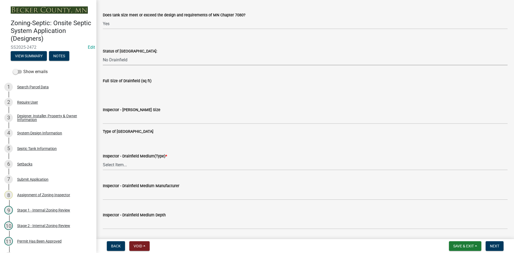
scroll to position [857, 0]
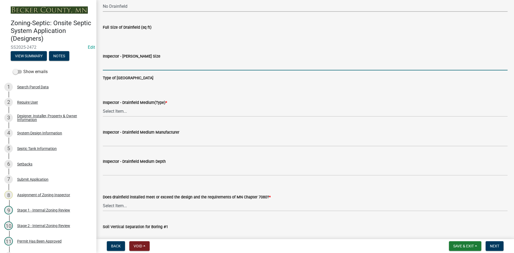
drag, startPoint x: 126, startPoint y: 64, endPoint x: 136, endPoint y: 70, distance: 11.6
click at [127, 64] on input "Inspector - [PERSON_NAME] Size" at bounding box center [305, 64] width 405 height 11
type input "NA"
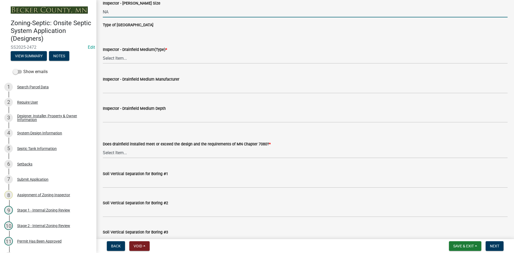
scroll to position [910, 0]
click at [129, 55] on select "Select Item... Chamber Trench Rock Trench Gravelless Mound Pressure Bed Seepage…" at bounding box center [305, 57] width 405 height 11
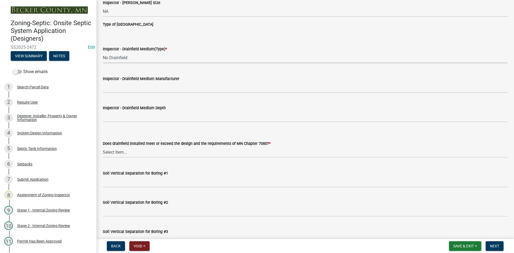
click at [103, 52] on select "Select Item... Chamber Trench Rock Trench Gravelless Mound Pressure Bed Seepage…" at bounding box center [305, 57] width 405 height 11
select select "53ba3933-fb28-45b0-9b71-ad61eefa2ac0"
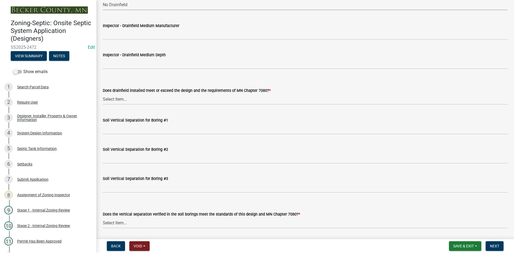
scroll to position [964, 0]
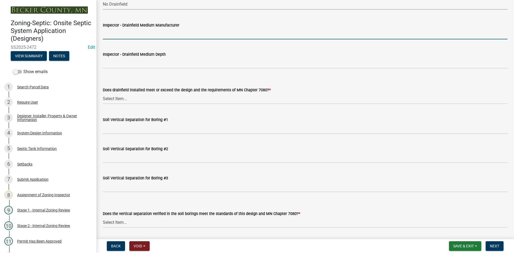
click at [111, 31] on input "Inspector - Drainfield Medium Manufacturer" at bounding box center [305, 33] width 405 height 11
click at [114, 37] on input "Inspector - Drainfield Medium Manufacturer" at bounding box center [305, 33] width 405 height 11
click at [115, 35] on input "Inspector - Drainfield Medium Manufacturer" at bounding box center [305, 33] width 405 height 11
type input "INFILTRATOR"
drag, startPoint x: 141, startPoint y: 35, endPoint x: 28, endPoint y: 40, distance: 113.2
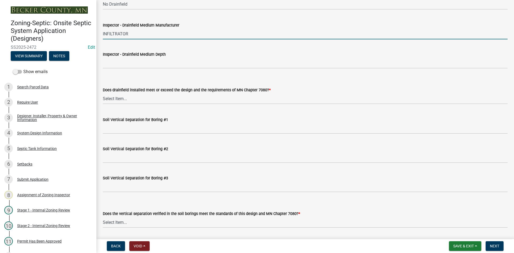
click at [28, 41] on div "Zoning-Septic: Onsite Septic System Application (Designers) SS2025-2472 Edit Vi…" at bounding box center [257, 126] width 514 height 253
click at [105, 36] on input "Inspector - Drainfield Medium Manufacturer" at bounding box center [305, 33] width 405 height 11
type input "NA"
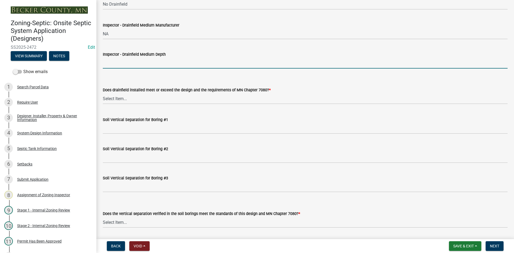
drag, startPoint x: 128, startPoint y: 59, endPoint x: 130, endPoint y: 66, distance: 7.7
click at [128, 59] on input "Inspector - Drainfield Medium Depth" at bounding box center [305, 63] width 405 height 11
type input "NA"
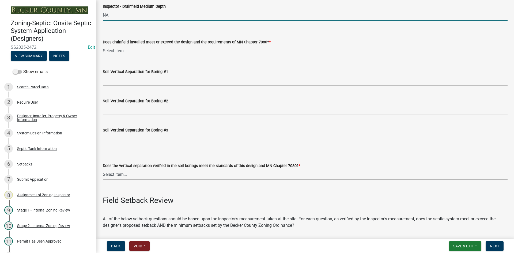
scroll to position [1018, 0]
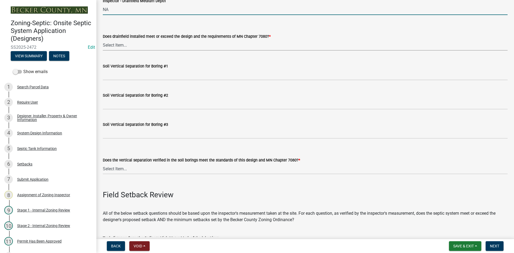
click at [119, 46] on select "Select Item... Yes No" at bounding box center [305, 45] width 405 height 11
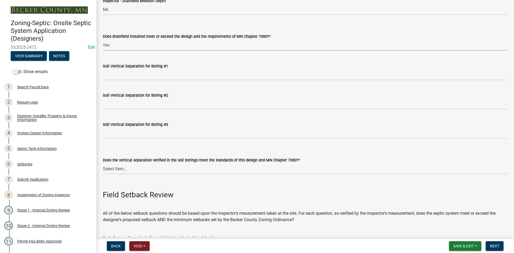
click at [103, 40] on select "Select Item... Yes No" at bounding box center [305, 45] width 405 height 11
drag, startPoint x: 128, startPoint y: 45, endPoint x: 128, endPoint y: 49, distance: 4.0
click at [128, 45] on select "Select Item... Yes No" at bounding box center [305, 45] width 405 height 11
click at [103, 40] on select "Select Item... Yes No" at bounding box center [305, 45] width 405 height 11
select select "11dcc48d-db54-4dd6-a13a-34b979cdae1e"
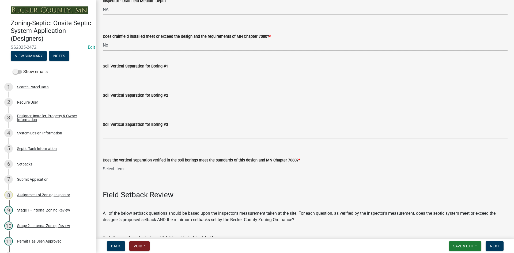
click at [126, 76] on input "Soil Vertical Separation for Boring #1" at bounding box center [305, 74] width 405 height 11
click at [115, 75] on input "Soil Vertical Separation for Boring #1" at bounding box center [305, 74] width 405 height 11
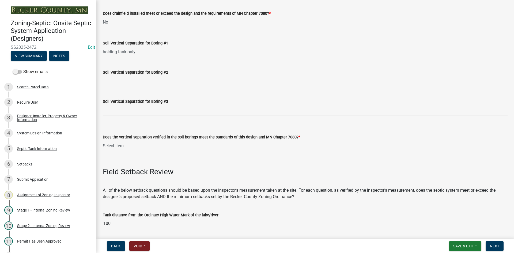
scroll to position [1098, 0]
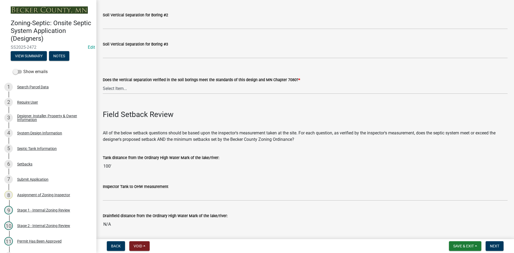
type input "holding tank only"
click at [112, 92] on select "Select Item... Yes No" at bounding box center [305, 88] width 405 height 11
click at [103, 83] on select "Select Item... Yes No" at bounding box center [305, 88] width 405 height 11
select select "11e68a6f-da10-4092-9aa3-572e994a9944"
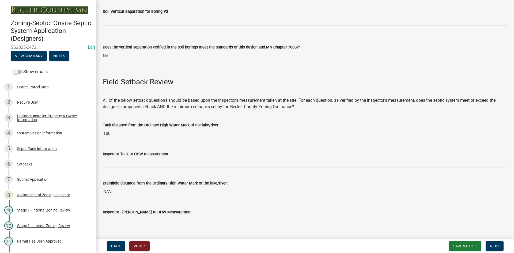
scroll to position [1178, 0]
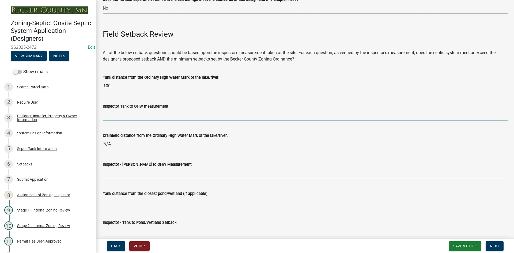
click at [119, 118] on input "Inspector Tank to OHW measurement" at bounding box center [305, 115] width 405 height 11
click at [190, 96] on div "Inspector Tank to OHW measurement" at bounding box center [305, 108] width 405 height 25
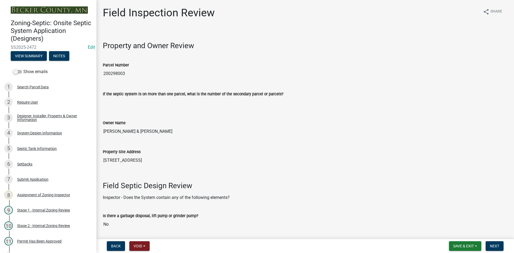
scroll to position [161, 0]
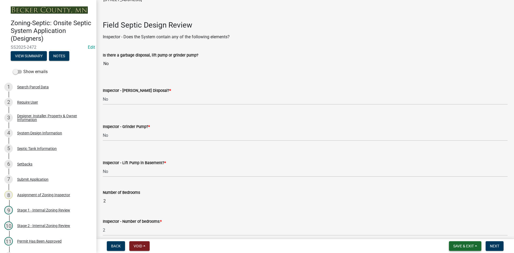
click at [464, 245] on span "Save & Exit" at bounding box center [463, 246] width 21 height 4
click at [454, 221] on button "Save" at bounding box center [460, 219] width 43 height 13
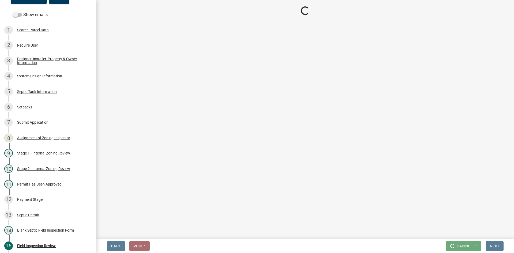
scroll to position [64, 0]
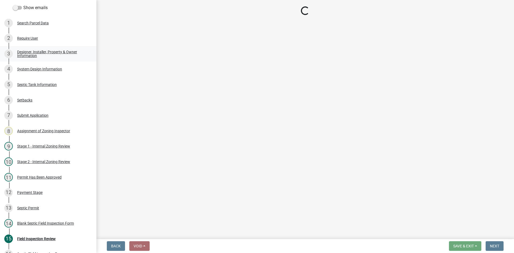
select select "e6f115c1-9d93-4d61-8856-1810485f2117"
select select "ce8adf61-51ba-42f2-bbc3-7480a098e35e"
select select "58089658-2e95-4d4d-a981-afbd087a421a"
select select "039f9276-f093-40ee-98f9-24c1fbae5d9d"
select select "9075ff2b-2749-45ce-aee6-f4951e9a2109"
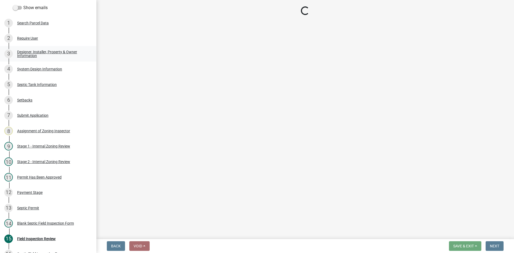
select select "4baeb773-af56-4ab8-83c4-3685aa875ea5"
select select "f7794d6a-556a-43dc-97be-878f47e346d8"
select select "5fa789e6-b5c5-4aa5-96f0-e7985c3fdd5e"
select select "53ba3933-fb28-45b0-9b71-ad61eefa2ac0"
select select "11dcc48d-db54-4dd6-a13a-34b979cdae1e"
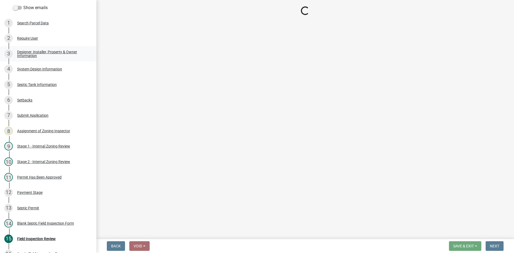
select select "11e68a6f-da10-4092-9aa3-572e994a9944"
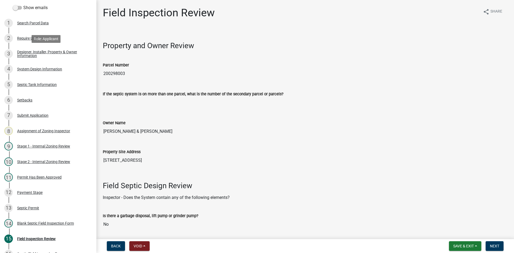
click at [39, 52] on div "Designer, Installer, Property & Owner Information" at bounding box center [52, 53] width 71 height 7
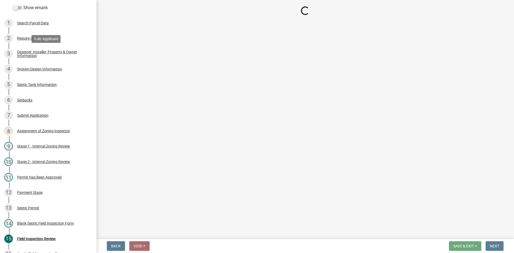
select select "25bab914-c910-45b8-955f-6e3fb29d91bd"
select select "959949e4-cef9-4a6a-9caa-050cbac4b29c"
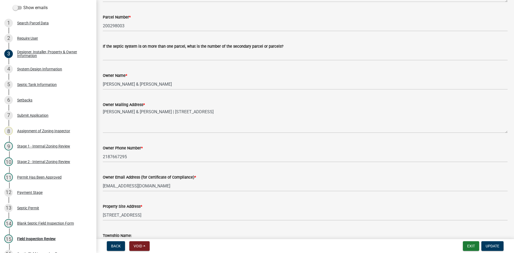
scroll to position [315, 0]
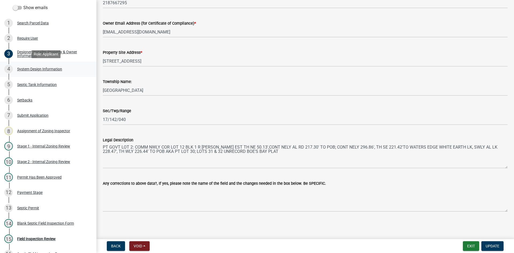
click at [46, 69] on div "System Design Information" at bounding box center [39, 69] width 45 height 4
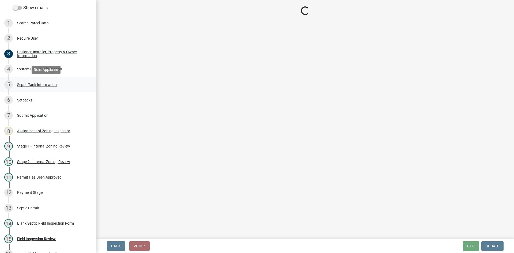
select select "8ba21533-2acf-4cc6-95e5-280e4aabd5a3"
select select "d11049ea-91d0-42ef-8f23-5bc08afa6acf"
select select "011fbff4-a41d-4a75-9bd8-71c7e6c69e0d"
select select "85fdfef2-2683-4311-b5d5-5505f6411127"
select select "ba735beb-519e-40f0-ae20-62d65fc4c46b"
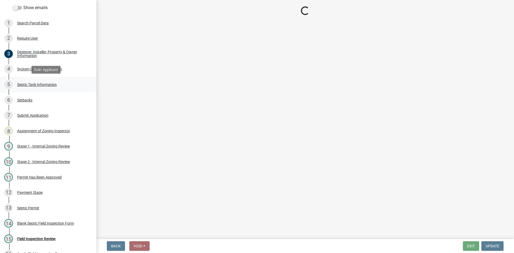
select select "ef698bf5-6172-44c1-9ffb-522c07469aed"
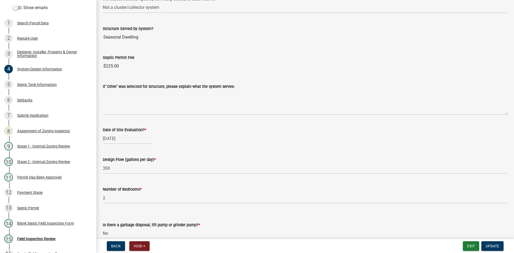
scroll to position [753, 0]
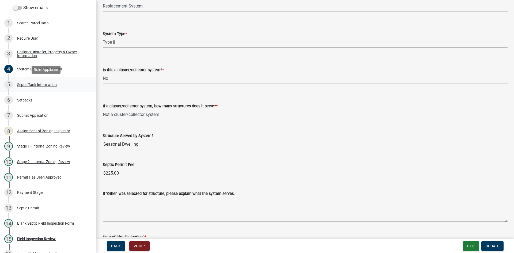
click at [25, 86] on div "Septic Tank Information" at bounding box center [37, 85] width 40 height 4
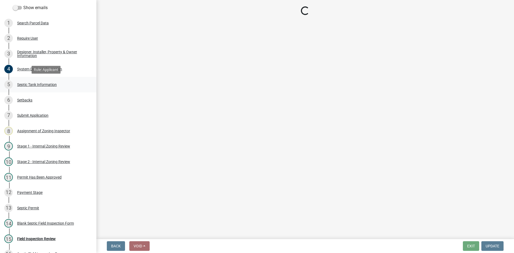
select select "f9fbe67c-c1cf-4a63-8ad4-799ce56b7f21"
select select "fe57a0e5-df0b-49ed-be87-b1b1dff725c1"
select select "52556460-45fa-4026-a6c2-c70bb0823cb5"
select select "c84d9e4c-2287-4d2e-9ef7-9874a7456ee3"
select select "a956bcdf-8f12-4f61-bfc1-a6e229dc0595"
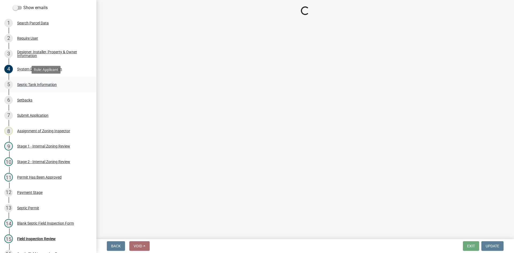
select select "ba43cfd8-3223-4e93-a41d-8bc71aa45820"
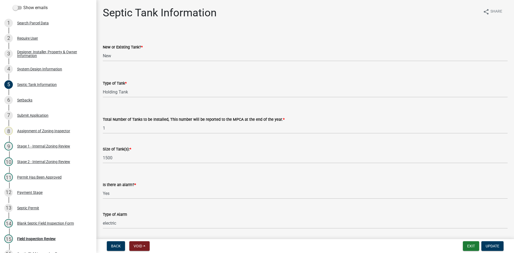
scroll to position [177, 0]
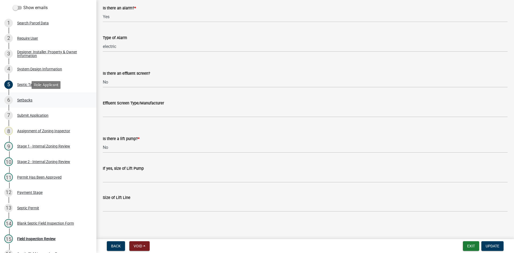
click at [24, 100] on div "Setbacks" at bounding box center [24, 100] width 15 height 4
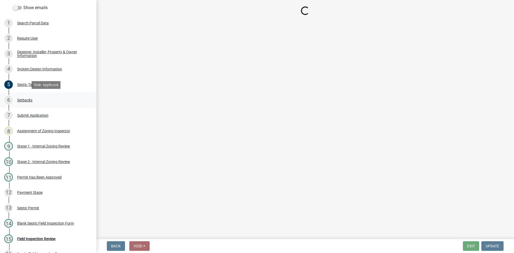
select select "c245ec0d-8d6f-4710-ab2b-b3aa70611708"
select select "905cc9c4-62ce-4030-bca4-6028e0fde0c4"
select select "23044af5-43bb-4cf5-8aef-2716db2ce5fc"
select select "21af9b93-f494-48c6-91ae-235d36c6c939"
select select "a3ce498e-f8b1-44e2-889e-c4968ac74b5a"
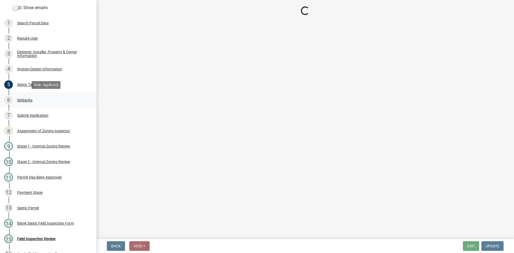
select select "cf78f1da-f066-4305-88a2-864abad1fa52"
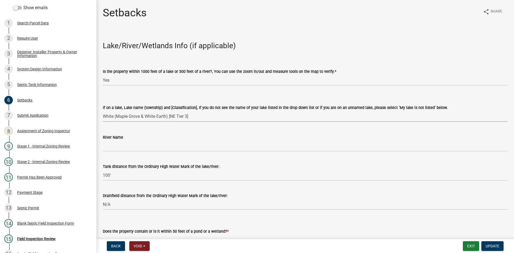
click at [190, 117] on select "Select Item... [GEOGRAPHIC_DATA] is not listed below [GEOGRAPHIC_DATA] ([GEOGRA…" at bounding box center [305, 116] width 405 height 11
click at [103, 111] on select "Select Item... [GEOGRAPHIC_DATA] is not listed below [GEOGRAPHIC_DATA] ([GEOGRA…" at bounding box center [305, 116] width 405 height 11
select select "f6abb446-7e29-4eae-9dfe-24cb012cdf52"
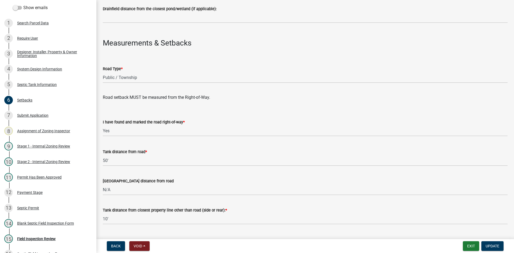
scroll to position [375, 0]
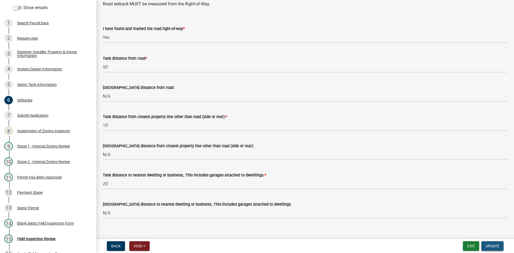
click at [488, 245] on span "Update" at bounding box center [493, 246] width 14 height 4
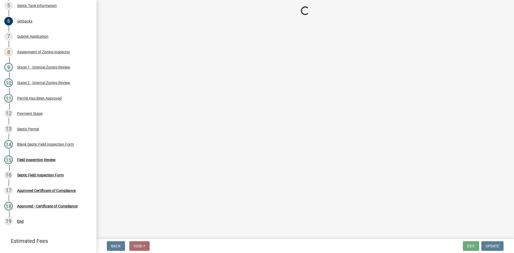
scroll to position [169, 0]
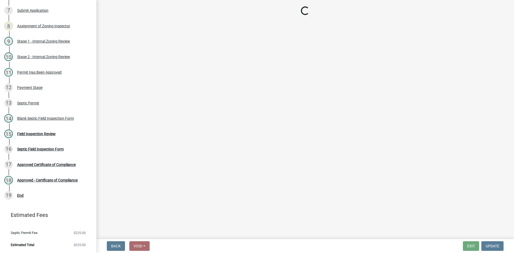
select select "69d592bb-9906-4277-a6fb-df8686255161"
select select "1ad81be4-5d59-46bf-8b7b-d7c0f20ad891"
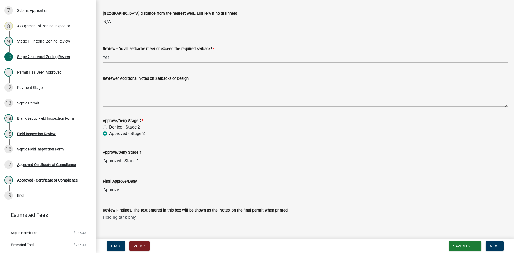
scroll to position [682, 0]
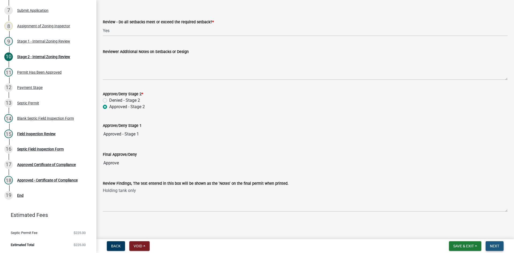
click at [495, 246] on span "Next" at bounding box center [494, 246] width 9 height 4
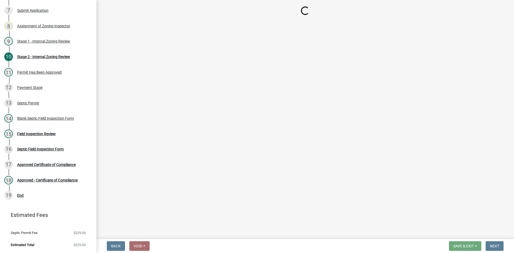
select select "e6f115c1-9d93-4d61-8856-1810485f2117"
select select "ce8adf61-51ba-42f2-bbc3-7480a098e35e"
select select "58089658-2e95-4d4d-a981-afbd087a421a"
select select "039f9276-f093-40ee-98f9-24c1fbae5d9d"
select select "9075ff2b-2749-45ce-aee6-f4951e9a2109"
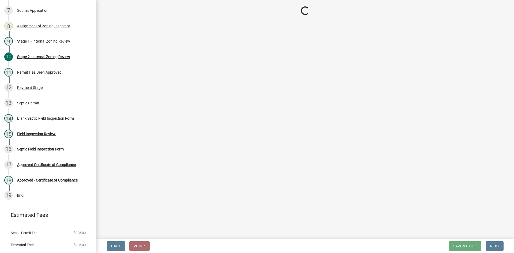
select select "4baeb773-af56-4ab8-83c4-3685aa875ea5"
select select "f7794d6a-556a-43dc-97be-878f47e346d8"
select select "5fa789e6-b5c5-4aa5-96f0-e7985c3fdd5e"
select select "53ba3933-fb28-45b0-9b71-ad61eefa2ac0"
select select "11dcc48d-db54-4dd6-a13a-34b979cdae1e"
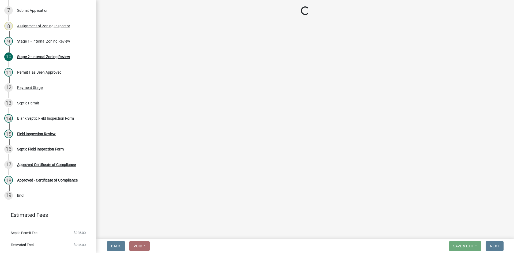
select select "11e68a6f-da10-4092-9aa3-572e994a9944"
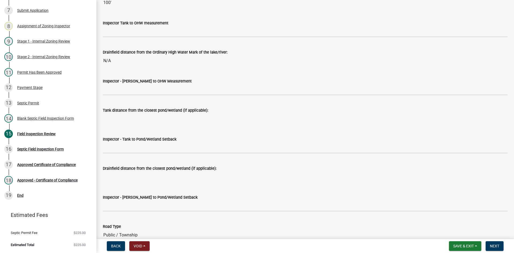
scroll to position [1258, 0]
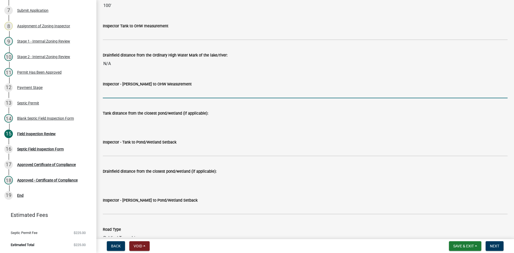
click at [122, 93] on input "Inspector - [PERSON_NAME] to OHW Measurement" at bounding box center [305, 92] width 405 height 11
type input "NA"
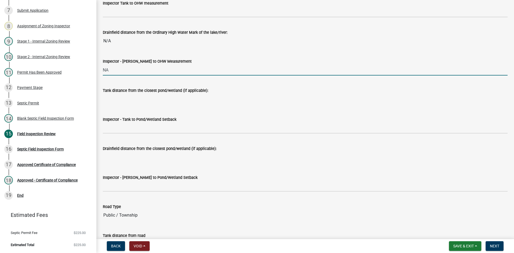
scroll to position [1312, 0]
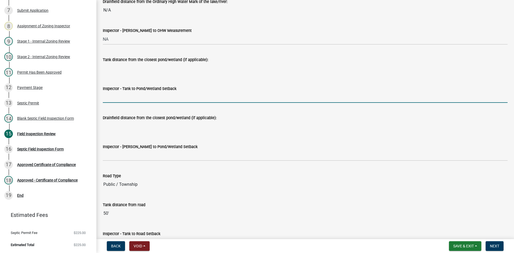
drag, startPoint x: 124, startPoint y: 97, endPoint x: 129, endPoint y: 101, distance: 6.3
click at [124, 97] on input "Inspector - Tank to Pond/Wetland Setback" at bounding box center [305, 97] width 405 height 11
type input "NA"
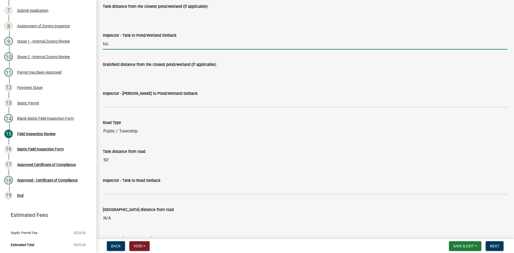
scroll to position [1366, 0]
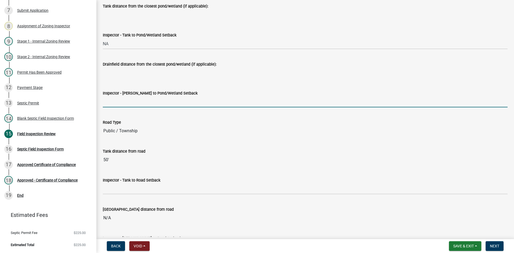
drag, startPoint x: 132, startPoint y: 96, endPoint x: 137, endPoint y: 104, distance: 8.5
click at [132, 96] on input "Inspector - [PERSON_NAME] to Pond/Wetland Setback" at bounding box center [305, 101] width 405 height 11
type input "NA"
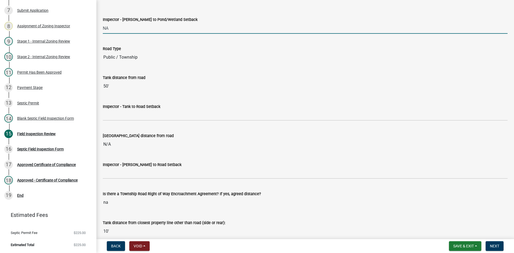
scroll to position [1473, 0]
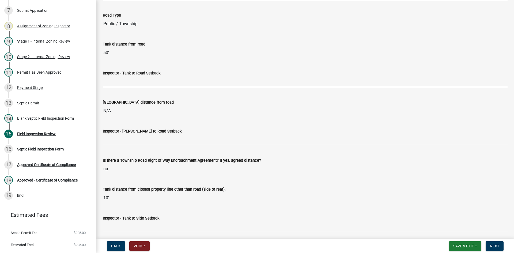
drag, startPoint x: 121, startPoint y: 82, endPoint x: 130, endPoint y: 83, distance: 8.9
click at [121, 82] on input "Inspector - Tank to Road Setback" at bounding box center [305, 81] width 405 height 11
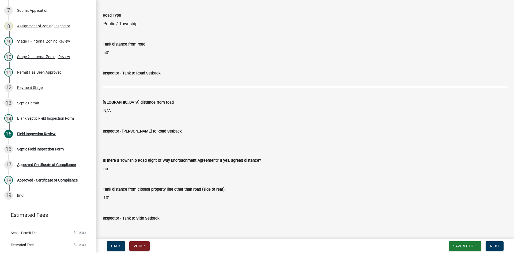
type input "10+"
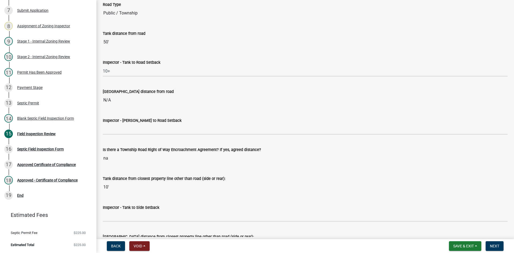
scroll to position [1499, 0]
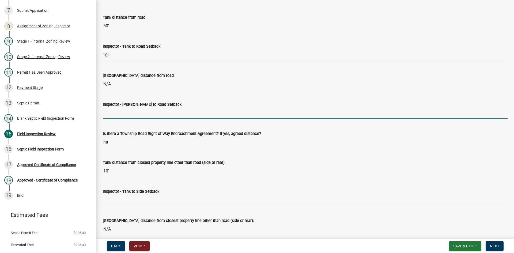
click at [120, 115] on input "Inspector - [PERSON_NAME] to Road Setback" at bounding box center [305, 113] width 405 height 11
type input "NA"
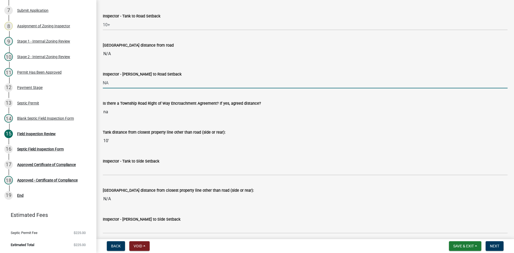
scroll to position [1580, 0]
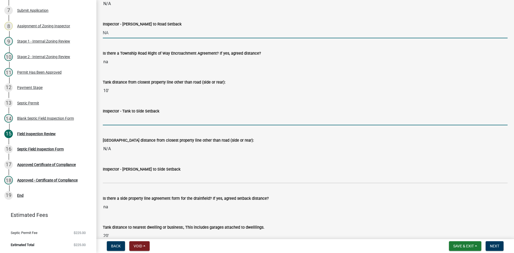
click at [123, 122] on input "Inspector - Tank to Side Setback" at bounding box center [305, 119] width 405 height 11
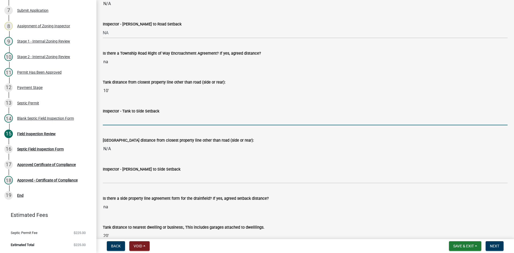
type input "10"
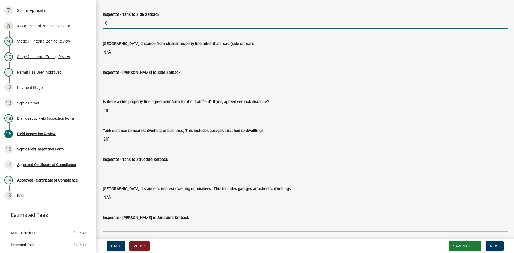
scroll to position [1687, 0]
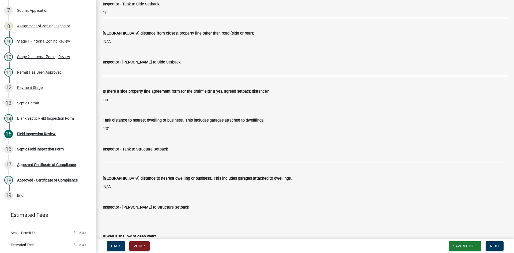
click at [139, 72] on input "Inspector - [PERSON_NAME] to Side Setback" at bounding box center [305, 70] width 405 height 11
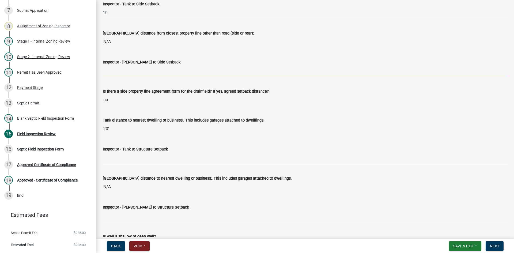
type input "NA"
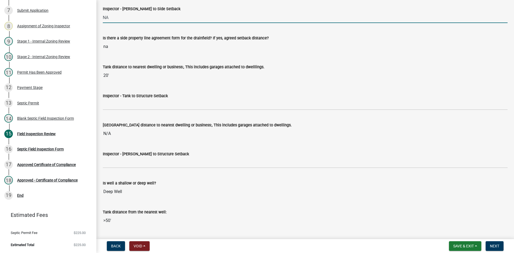
scroll to position [1740, 0]
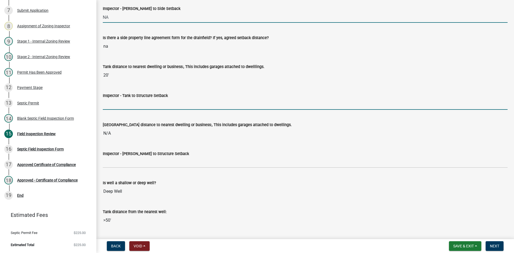
click at [116, 101] on input "Inspector - Tank to Structure Setback" at bounding box center [305, 104] width 405 height 11
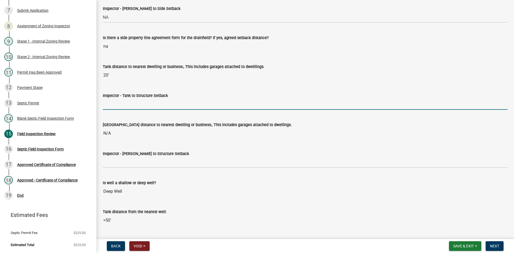
type input "10+"
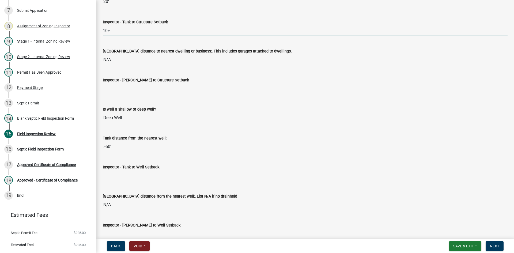
scroll to position [1821, 0]
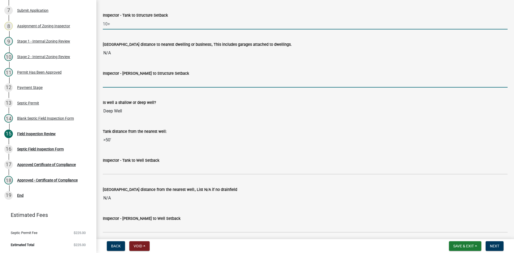
click at [128, 85] on input "Inspector - [PERSON_NAME] to Structure Setback" at bounding box center [305, 82] width 405 height 11
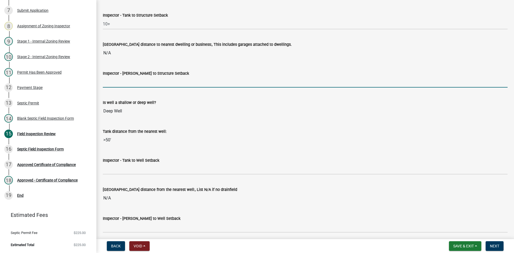
type input "NA"
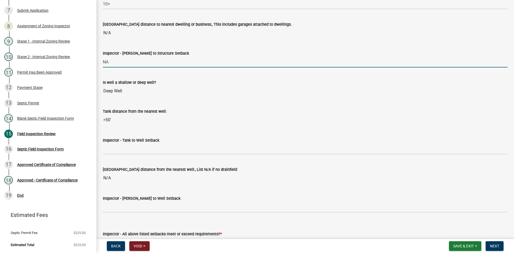
scroll to position [1874, 0]
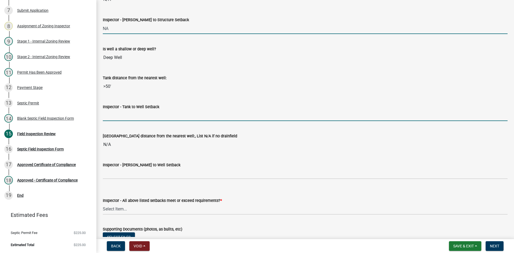
click at [120, 116] on input "Inspector - Tank to Well Setback" at bounding box center [305, 115] width 405 height 11
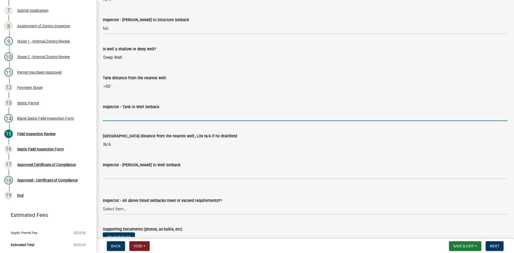
type input "50+"
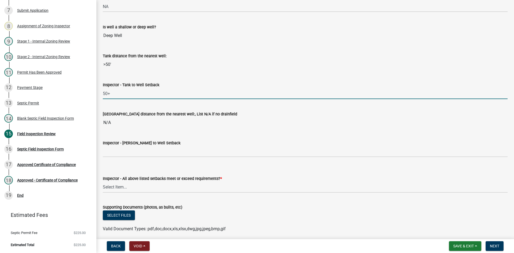
scroll to position [1928, 0]
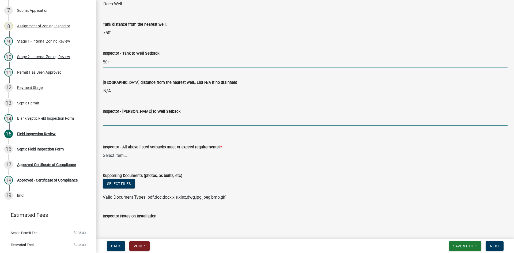
click at [123, 122] on input "Inspector - [PERSON_NAME] to Well Setback" at bounding box center [305, 120] width 405 height 11
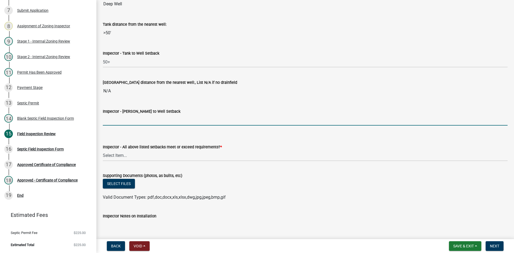
type input "NA"
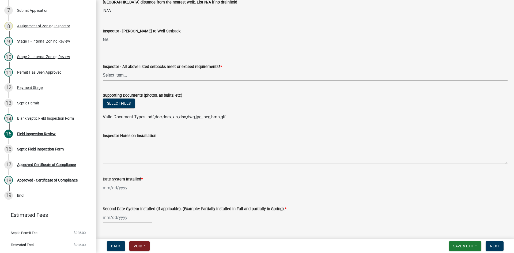
click at [124, 75] on select "Select Item... Yes No" at bounding box center [305, 75] width 405 height 11
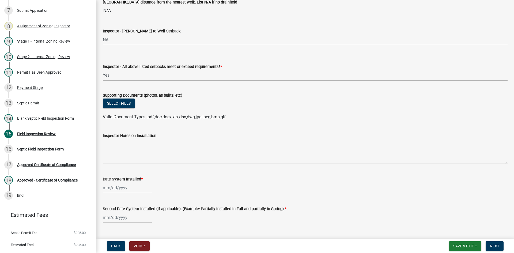
click at [103, 70] on select "Select Item... Yes No" at bounding box center [305, 75] width 405 height 11
select select "adfa1390-1443-4b8a-94eb-9b7f601f4679"
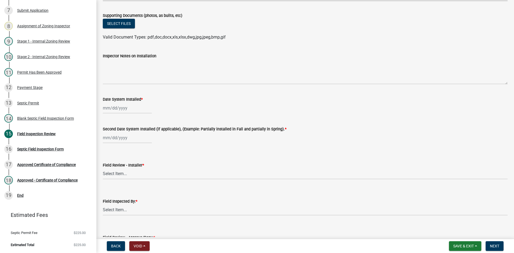
scroll to position [2089, 0]
click at [125, 25] on button "Select files" at bounding box center [119, 23] width 32 height 10
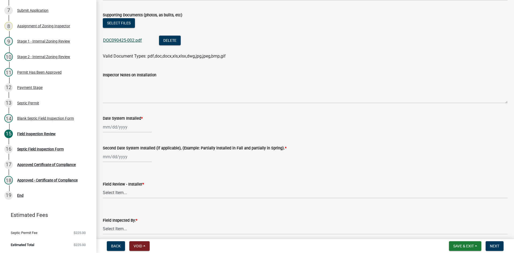
click at [129, 39] on link "DOC090425-002.pdf" at bounding box center [122, 40] width 39 height 5
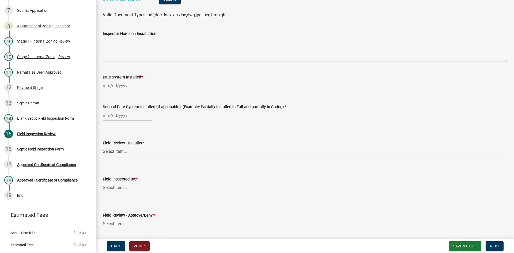
scroll to position [2169, 0]
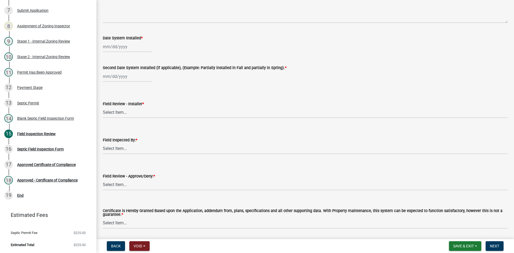
click at [134, 47] on div at bounding box center [127, 46] width 49 height 11
select select "9"
select select "2025"
click at [124, 75] on div "3" at bounding box center [125, 75] width 9 height 9
type input "[DATE]"
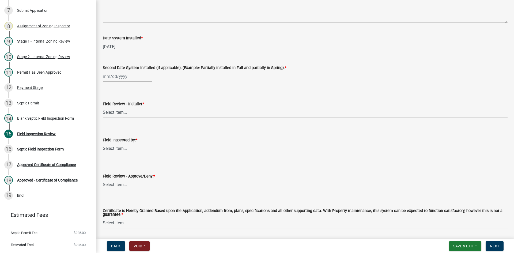
select select "9"
select select "2025"
click at [132, 81] on div "[PERSON_NAME] Feb Mar Apr [PERSON_NAME][DATE] Oct Nov [DATE] 1526 1527 1528 152…" at bounding box center [127, 76] width 49 height 11
click at [125, 108] on div "3" at bounding box center [125, 105] width 9 height 9
type input "[DATE]"
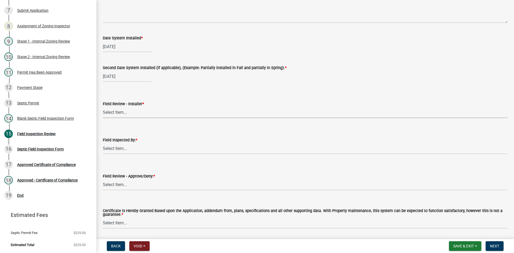
click at [123, 112] on select "Select Item... OTHER – Not listed (please add in next field and we will add to …" at bounding box center [305, 112] width 405 height 11
click at [103, 107] on select "Select Item... OTHER – Not listed (please add in next field and we will add to …" at bounding box center [305, 112] width 405 height 11
select select "7af7c39c-7392-483b-a3d2-eb2093a7d756"
click at [119, 143] on select "Select Item... [PERSON_NAME] [PERSON_NAME] [PERSON_NAME] [PERSON_NAME] [PERSON_…" at bounding box center [305, 148] width 405 height 11
click at [103, 143] on select "Select Item... [PERSON_NAME] [PERSON_NAME] [PERSON_NAME] [PERSON_NAME] [PERSON_…" at bounding box center [305, 148] width 405 height 11
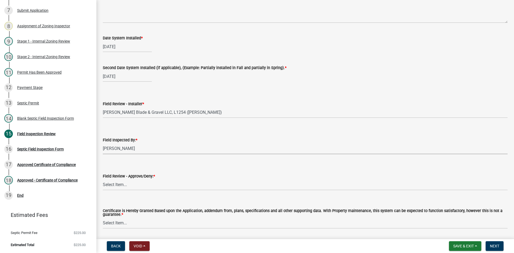
select select "7bfe52ba-73b7-4ac1-9bde-d3bb601555ca"
drag, startPoint x: 124, startPoint y: 186, endPoint x: 126, endPoint y: 190, distance: 4.1
click at [124, 186] on select "Select Item... Approved Denied" at bounding box center [305, 184] width 405 height 11
click at [103, 179] on select "Select Item... Approved Denied" at bounding box center [305, 184] width 405 height 11
select select "c3bf50e3-4684-4b9c-99b9-7a9f027aa0dd"
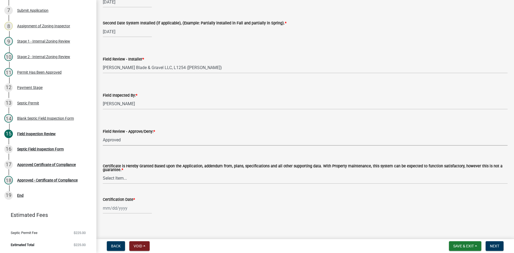
scroll to position [2216, 0]
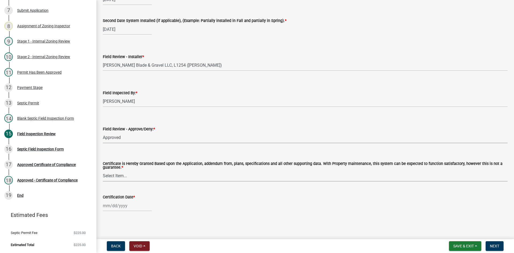
click at [123, 175] on select "Select Item... Yes No" at bounding box center [305, 176] width 405 height 11
click at [103, 171] on select "Select Item... Yes No" at bounding box center [305, 176] width 405 height 11
select select "538e6e6b-38de-4682-8c50-6662df67960d"
click at [135, 205] on div at bounding box center [127, 205] width 49 height 11
select select "9"
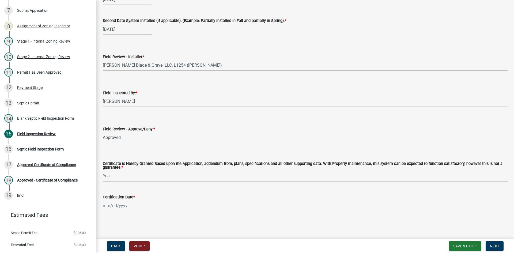
select select "2025"
click at [134, 151] on div "4" at bounding box center [134, 151] width 9 height 9
type input "[DATE]"
click at [494, 246] on span "Next" at bounding box center [494, 246] width 9 height 4
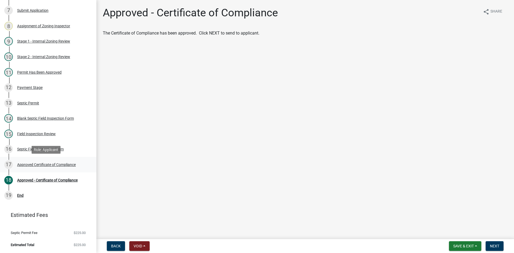
click at [58, 163] on div "Approved Certificate of Compliance" at bounding box center [46, 165] width 59 height 4
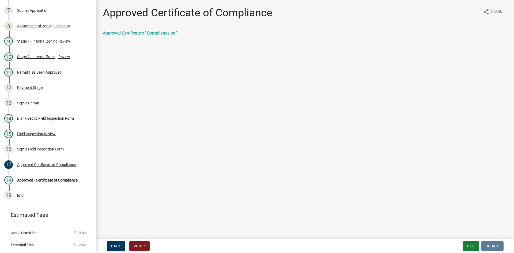
click at [153, 37] on div "Approved Certificate of Compliance.pdf" at bounding box center [305, 35] width 413 height 11
click at [155, 33] on link "Approved Certificate of Compliance.pdf" at bounding box center [140, 33] width 74 height 5
click at [44, 133] on div "Field Inspection Review" at bounding box center [36, 134] width 39 height 4
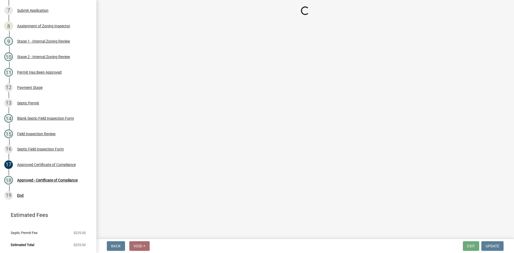
select select "e6f115c1-9d93-4d61-8856-1810485f2117"
select select "ce8adf61-51ba-42f2-bbc3-7480a098e35e"
select select "58089658-2e95-4d4d-a981-afbd087a421a"
select select "039f9276-f093-40ee-98f9-24c1fbae5d9d"
select select "9075ff2b-2749-45ce-aee6-f4951e9a2109"
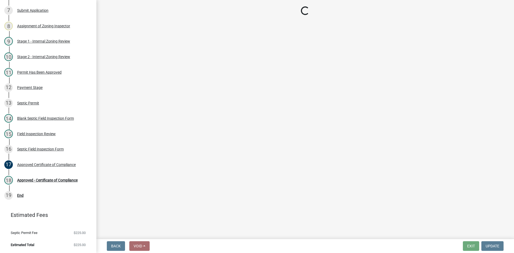
select select "4baeb773-af56-4ab8-83c4-3685aa875ea5"
select select "f7794d6a-556a-43dc-97be-878f47e346d8"
select select "5fa789e6-b5c5-4aa5-96f0-e7985c3fdd5e"
select select "53ba3933-fb28-45b0-9b71-ad61eefa2ac0"
select select "11dcc48d-db54-4dd6-a13a-34b979cdae1e"
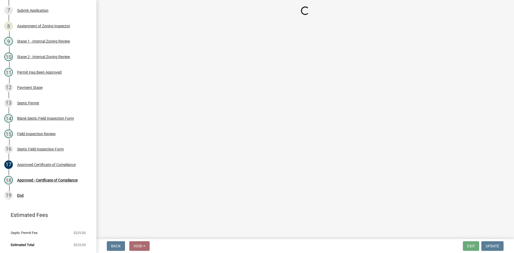
select select "11e68a6f-da10-4092-9aa3-572e994a9944"
select select "adfa1390-1443-4b8a-94eb-9b7f601f4679"
select select "7af7c39c-7392-483b-a3d2-eb2093a7d756"
select select "7bfe52ba-73b7-4ac1-9bde-d3bb601555ca"
select select "c3bf50e3-4684-4b9c-99b9-7a9f027aa0dd"
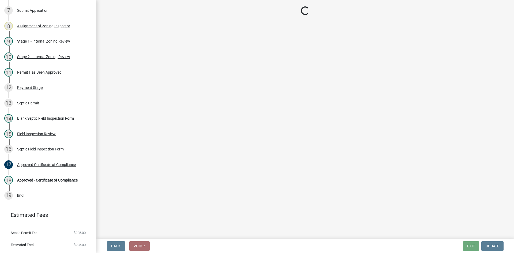
select select "538e6e6b-38de-4682-8c50-6662df67960d"
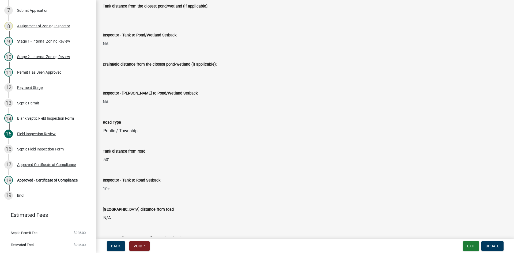
scroll to position [1178, 0]
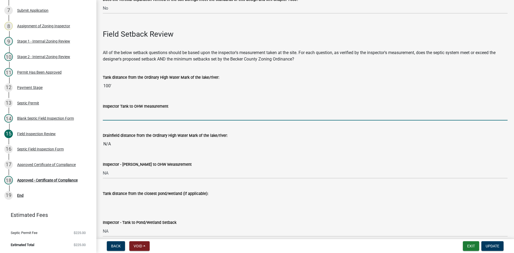
click at [135, 110] on input "Inspector Tank to OHW measurement" at bounding box center [305, 115] width 405 height 11
click at [119, 115] on input "Inspector Tank to OHW measurement" at bounding box center [305, 115] width 405 height 11
type input "100+"
click at [499, 244] on span "Update" at bounding box center [493, 246] width 14 height 4
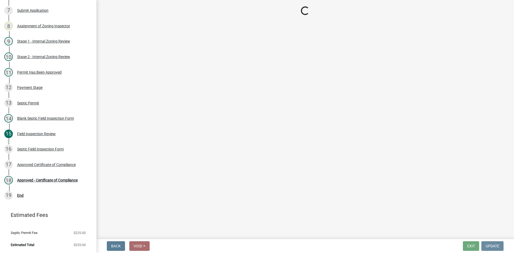
scroll to position [0, 0]
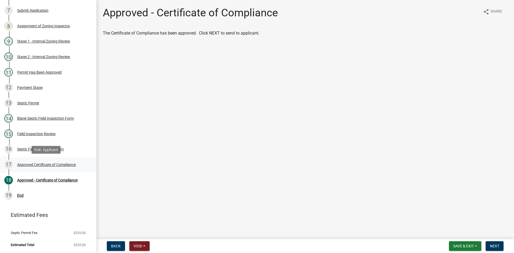
click at [39, 165] on div "Approved Certificate of Compliance" at bounding box center [46, 165] width 59 height 4
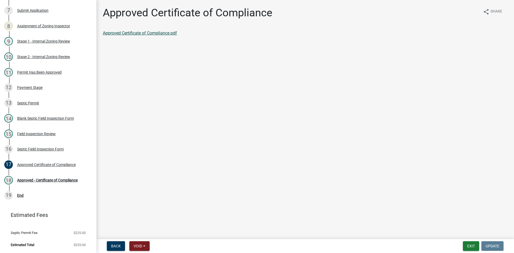
click at [152, 33] on link "Approved Certificate of Compliance.pdf" at bounding box center [140, 33] width 74 height 5
click at [59, 165] on div "Approved Certificate of Compliance" at bounding box center [46, 165] width 59 height 4
click at [57, 180] on div "Approved - Certificate of Compliance" at bounding box center [47, 180] width 61 height 4
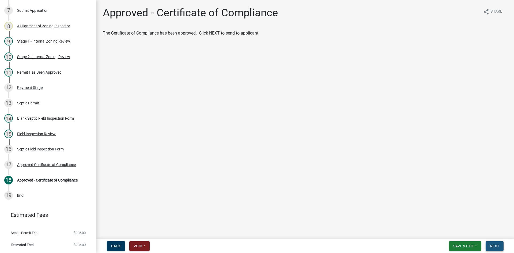
click at [498, 244] on span "Next" at bounding box center [494, 246] width 9 height 4
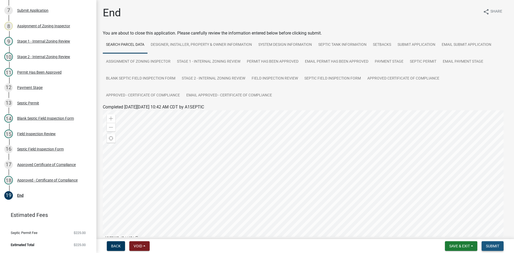
click at [492, 244] on span "Submit" at bounding box center [492, 246] width 13 height 4
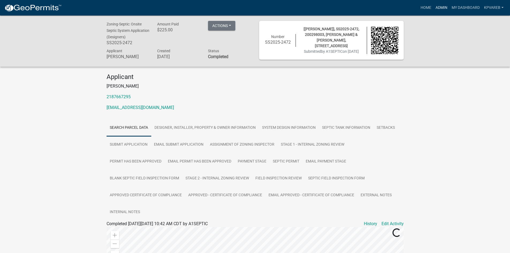
click at [442, 8] on link "Admin" at bounding box center [442, 8] width 16 height 10
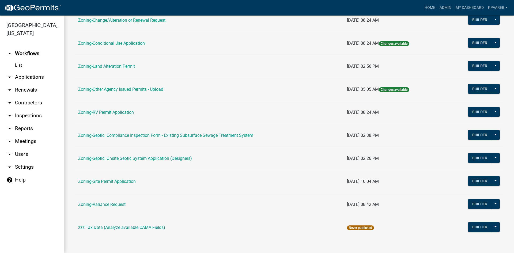
scroll to position [154, 0]
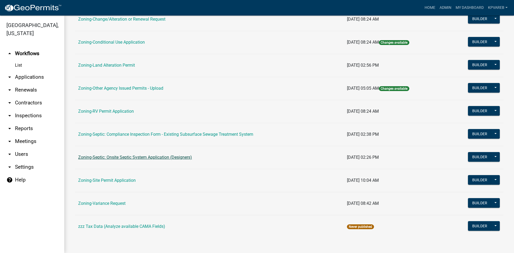
click at [179, 156] on link "Zoning-Septic: Onsite Septic System Application (Designers)" at bounding box center [135, 157] width 114 height 5
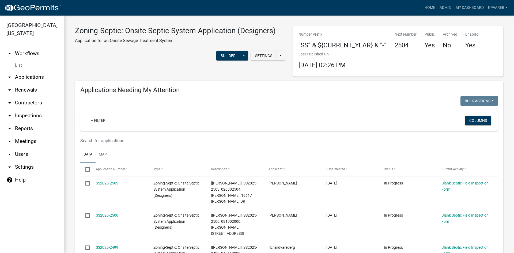
drag, startPoint x: 101, startPoint y: 137, endPoint x: 244, endPoint y: 136, distance: 143.3
click at [105, 137] on input "text" at bounding box center [253, 140] width 347 height 11
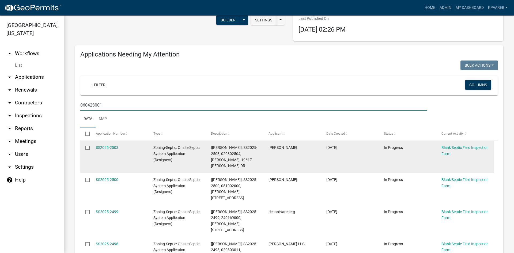
scroll to position [80, 0]
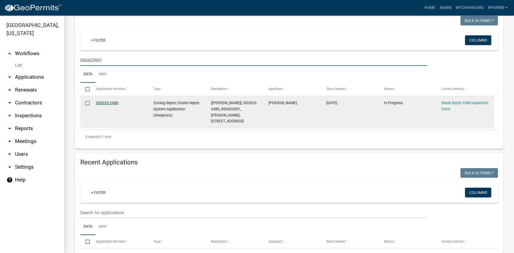
type input "060423001"
click at [102, 101] on link "SS2025-2486" at bounding box center [107, 103] width 22 height 4
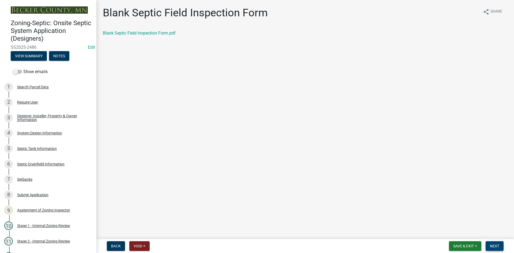
click at [497, 247] on span "Next" at bounding box center [494, 246] width 9 height 4
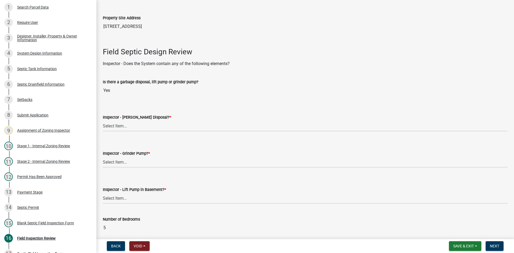
scroll to position [187, 0]
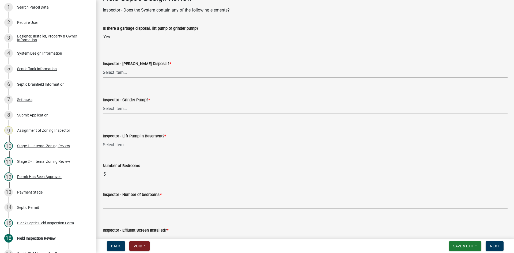
click at [122, 73] on select "Select Item... Yes No" at bounding box center [305, 72] width 405 height 11
click at [103, 67] on select "Select Item... Yes No" at bounding box center [305, 72] width 405 height 11
select select "bf2e51c6-1777-4173-bb81-98d68ab0e499"
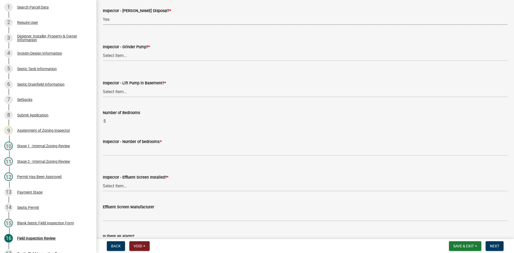
scroll to position [241, 0]
drag, startPoint x: 117, startPoint y: 55, endPoint x: 120, endPoint y: 55, distance: 3.2
click at [118, 55] on select "Select Item... Yes No" at bounding box center [305, 55] width 405 height 11
click at [103, 50] on select "Select Item... Yes No" at bounding box center [305, 55] width 405 height 11
select select "fbef6dfa-81fd-4eee-a016-cd8c2569ca47"
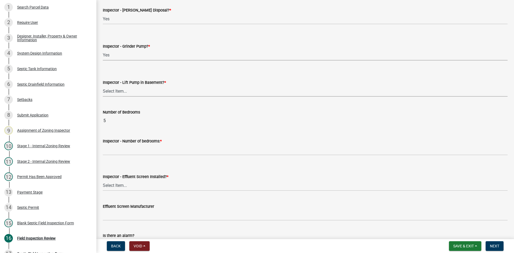
drag, startPoint x: 127, startPoint y: 92, endPoint x: 127, endPoint y: 96, distance: 3.5
click at [127, 92] on select "Select Item... Yes No" at bounding box center [305, 91] width 405 height 11
click at [103, 86] on select "Select Item... Yes No" at bounding box center [305, 91] width 405 height 11
select select "58089658-2e95-4d4d-a981-afbd087a421a"
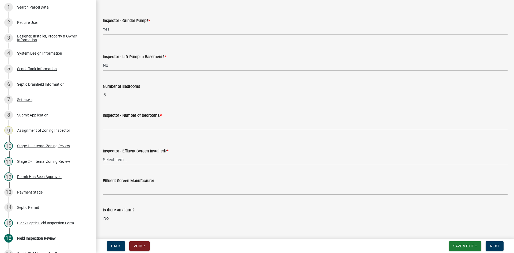
scroll to position [295, 0]
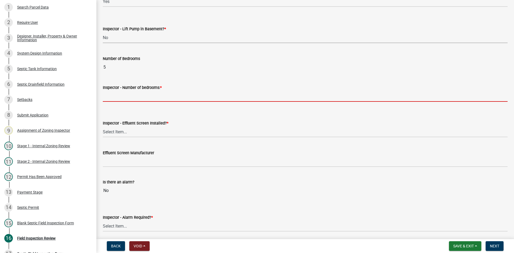
click at [133, 98] on input "Inspector - Number of bedrooms: *" at bounding box center [305, 96] width 405 height 11
type input "5"
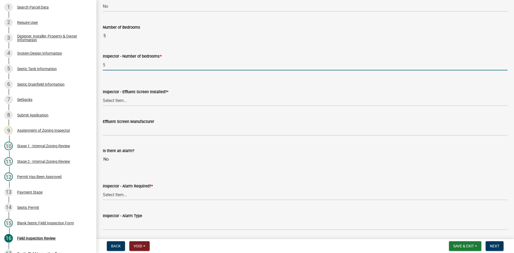
scroll to position [375, 0]
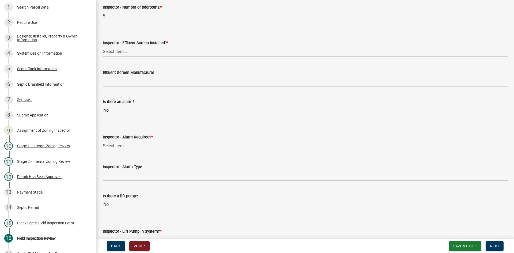
drag, startPoint x: 119, startPoint y: 51, endPoint x: 123, endPoint y: 56, distance: 6.3
click at [119, 51] on select "Select Item... Yes No" at bounding box center [305, 51] width 405 height 11
click at [103, 46] on select "Select Item... Yes No" at bounding box center [305, 51] width 405 height 11
select select "039f9276-f093-40ee-98f9-24c1fbae5d9d"
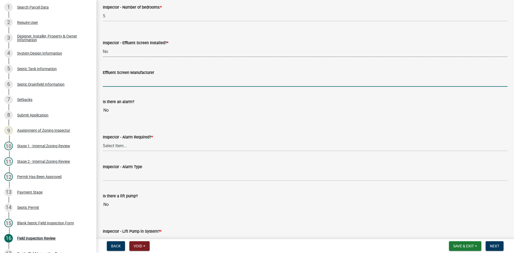
drag, startPoint x: 124, startPoint y: 84, endPoint x: 129, endPoint y: 86, distance: 5.2
click at [124, 84] on input "Effluent Screen Manufacturer" at bounding box center [305, 81] width 405 height 11
type input "NA"
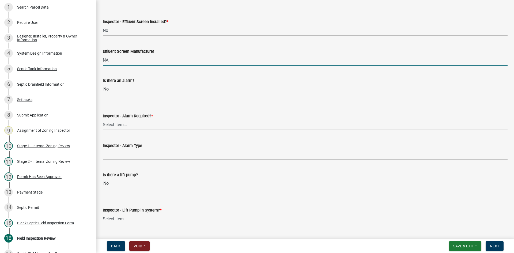
scroll to position [428, 0]
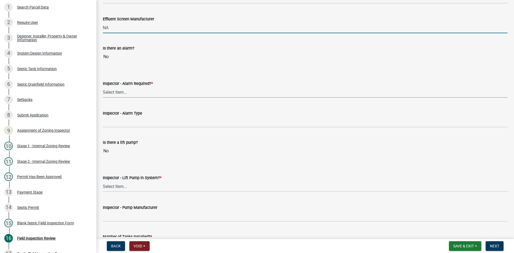
click at [123, 93] on select "Select Item... Yes No" at bounding box center [305, 92] width 405 height 11
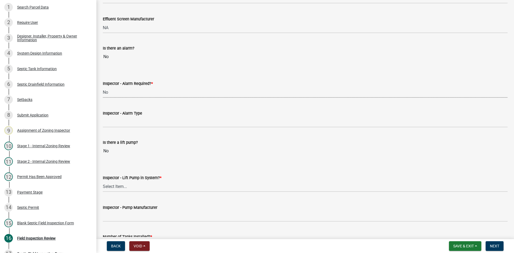
click at [103, 87] on select "Select Item... Yes No" at bounding box center [305, 92] width 405 height 11
select select "c58b0e9a-4731-4217-ac62-2e486782356c"
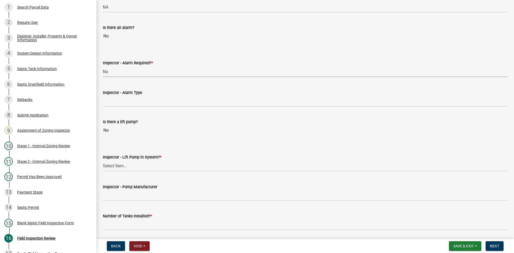
scroll to position [482, 0]
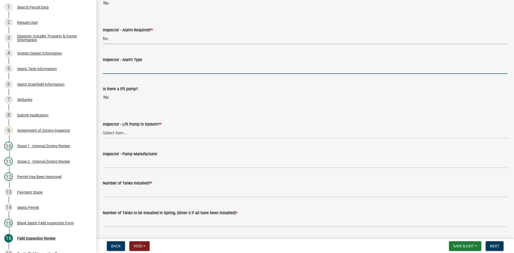
click at [122, 67] on input "Inspector - Alarm Type" at bounding box center [305, 68] width 405 height 11
type input "NA"
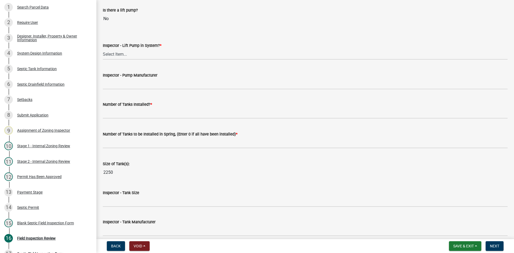
scroll to position [562, 0]
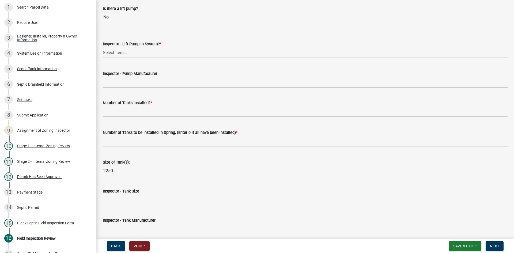
drag, startPoint x: 111, startPoint y: 54, endPoint x: 117, endPoint y: 57, distance: 7.1
click at [111, 54] on select "Select Item... Yes No" at bounding box center [305, 52] width 405 height 11
click at [103, 47] on select "Select Item... Yes No" at bounding box center [305, 52] width 405 height 11
select select "4baeb773-af56-4ab8-83c4-3685aa875ea5"
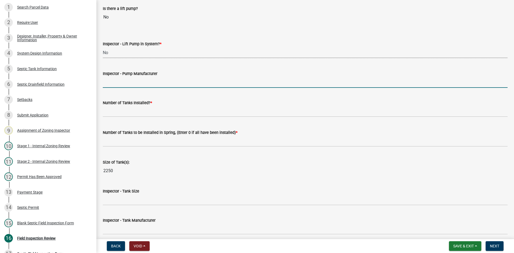
click at [126, 86] on input "Inspector - Pump Manufacturer" at bounding box center [305, 82] width 405 height 11
type input "NA"
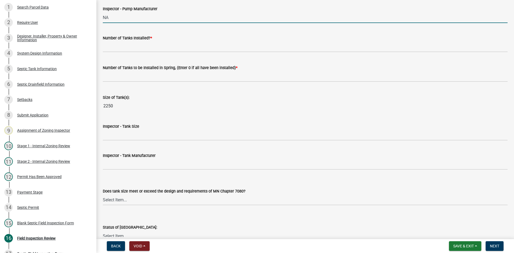
scroll to position [643, 0]
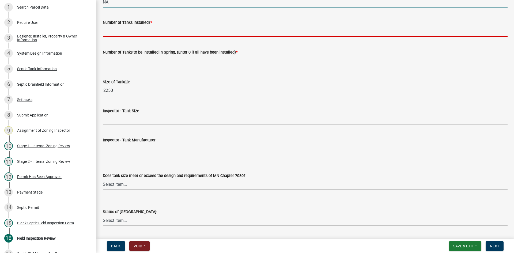
click at [120, 33] on input "text" at bounding box center [305, 31] width 405 height 11
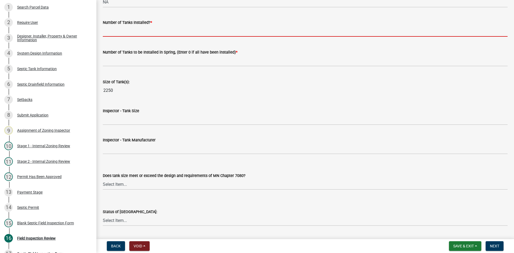
type input "1"
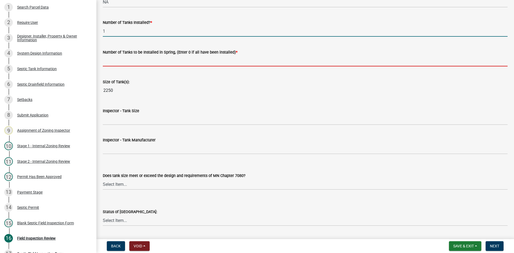
click at [129, 61] on input "text" at bounding box center [305, 60] width 405 height 11
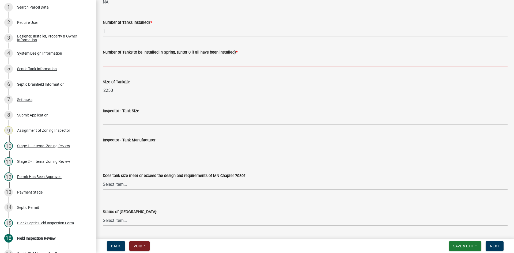
type input "0"
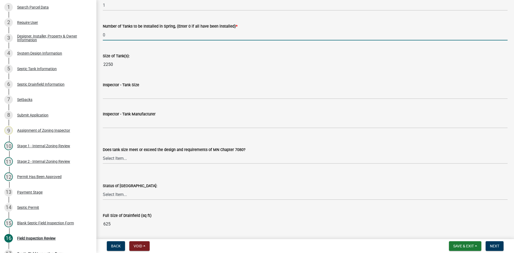
scroll to position [696, 0]
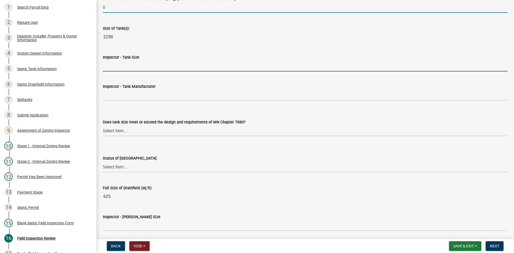
click at [125, 65] on input "Inspector - Tank Size" at bounding box center [305, 66] width 405 height 11
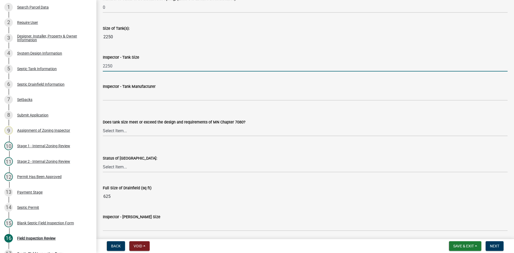
type input "2250/2"
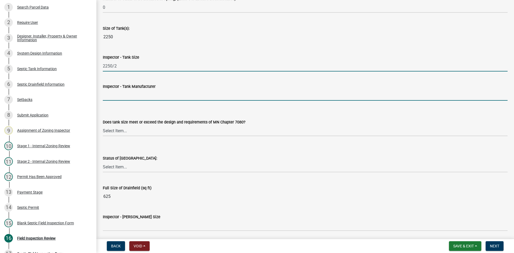
click at [135, 96] on input "Inspector - Tank Manufacturer" at bounding box center [305, 95] width 405 height 11
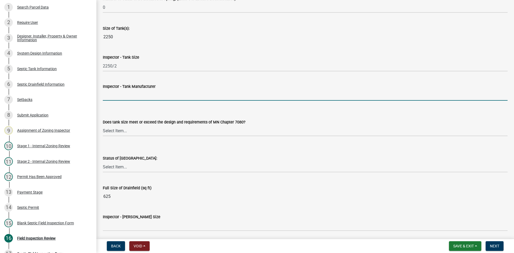
type input "BROWN/[PERSON_NAME]"
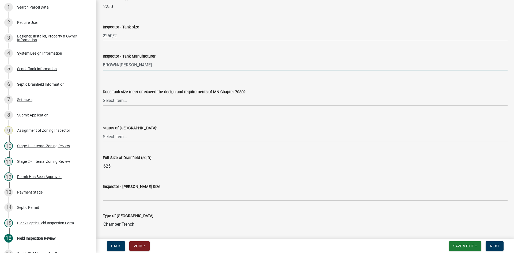
scroll to position [777, 0]
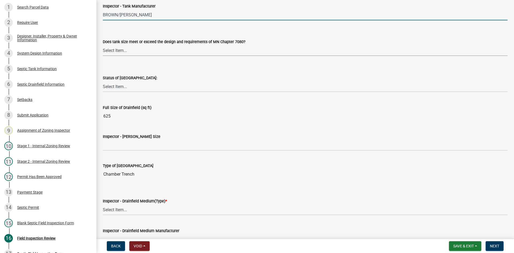
click at [121, 52] on select "Select Item... Yes No Existing" at bounding box center [305, 50] width 405 height 11
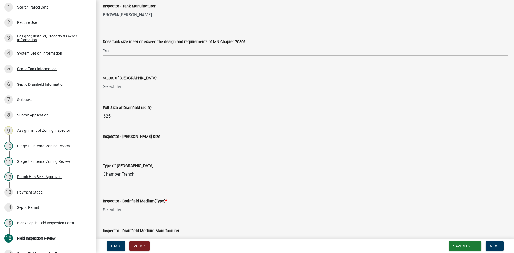
click at [103, 45] on select "Select Item... Yes No Existing" at bounding box center [305, 50] width 405 height 11
select select "f7794d6a-556a-43dc-97be-878f47e346d8"
click at [120, 88] on select "Select Item... No Drainfield Drainfield Installed [GEOGRAPHIC_DATA] to Be Insta…" at bounding box center [305, 86] width 405 height 11
click at [103, 81] on select "Select Item... No Drainfield Drainfield Installed [GEOGRAPHIC_DATA] to Be Insta…" at bounding box center [305, 86] width 405 height 11
select select "9376207c-987b-4580-9786-4fe9435ab5e6"
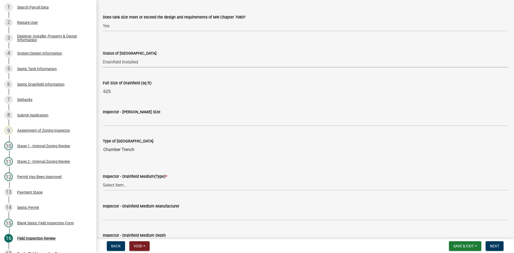
scroll to position [830, 0]
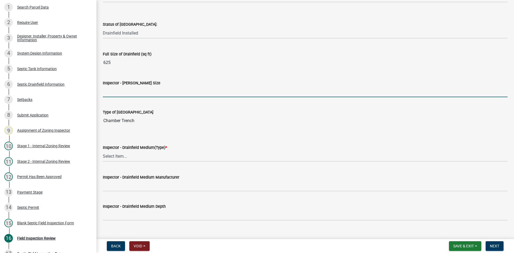
drag, startPoint x: 119, startPoint y: 92, endPoint x: 123, endPoint y: 91, distance: 4.2
click at [119, 91] on input "Inspector - [PERSON_NAME] Size" at bounding box center [305, 91] width 405 height 11
click at [129, 95] on input "Inspector - [PERSON_NAME] Size" at bounding box center [305, 91] width 405 height 11
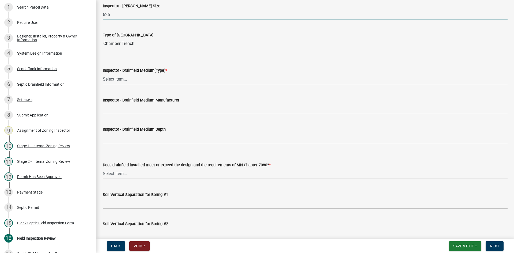
scroll to position [910, 0]
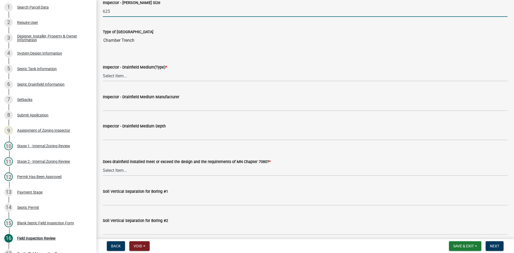
type input "625"
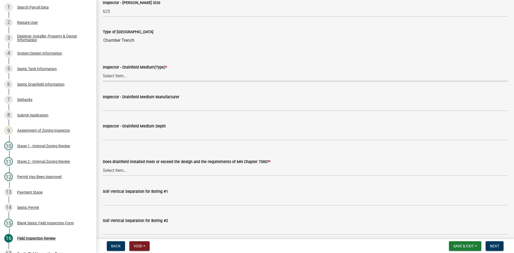
click at [116, 75] on select "Select Item... Chamber Trench Rock Trench Gravelless Mound Pressure Bed Seepage…" at bounding box center [305, 75] width 405 height 11
click at [103, 70] on select "Select Item... Chamber Trench Rock Trench Gravelless Mound Pressure Bed Seepage…" at bounding box center [305, 75] width 405 height 11
select select "fefa0a7c-9bb6-4beb-a5f6-75ae67e50f25"
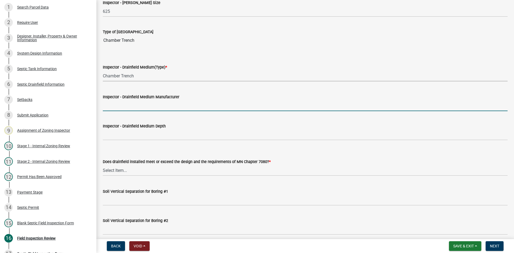
click at [127, 104] on input "Inspector - Drainfield Medium Manufacturer" at bounding box center [305, 105] width 405 height 11
type input "INFILTRATOR"
click at [133, 129] on div "Inspector - Drainfield Medium Depth" at bounding box center [305, 126] width 405 height 6
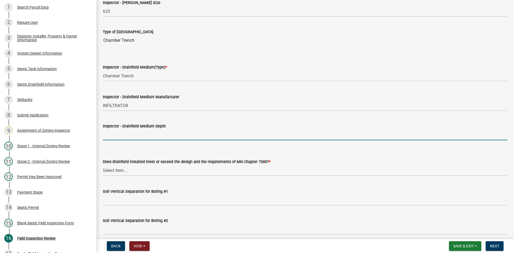
drag, startPoint x: 133, startPoint y: 132, endPoint x: 138, endPoint y: 135, distance: 6.0
click at [133, 132] on input "Inspector - Drainfield Medium Depth" at bounding box center [305, 134] width 405 height 11
type input "12""
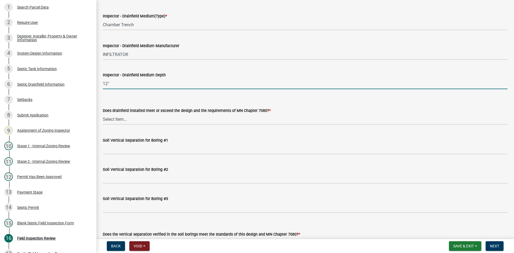
scroll to position [964, 0]
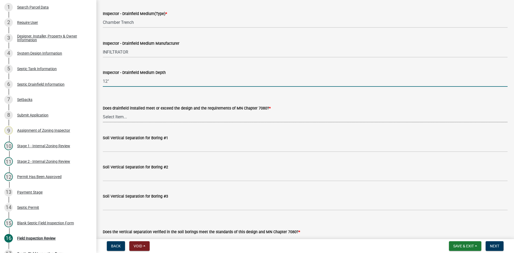
click at [127, 121] on select "Select Item... Yes No" at bounding box center [305, 116] width 405 height 11
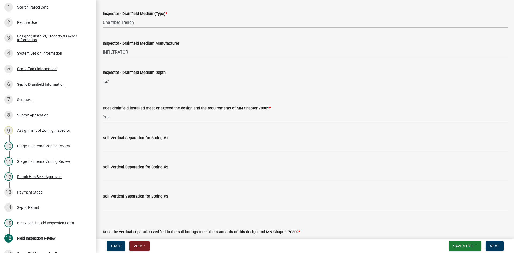
click at [103, 111] on select "Select Item... Yes No" at bounding box center [305, 116] width 405 height 11
select select "53e8394b-4ec8-472b-acba-27f64a4dcc6d"
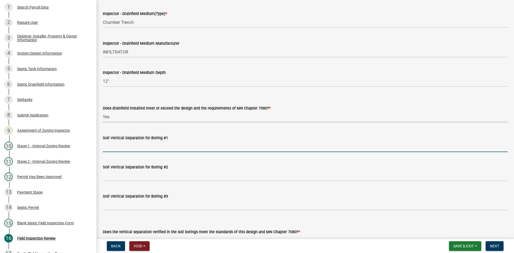
click at [129, 145] on input "Soil Vertical Separation for Boring #1" at bounding box center [305, 146] width 405 height 11
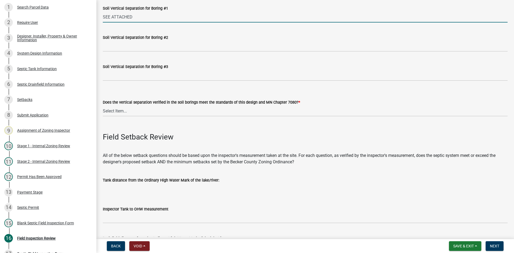
scroll to position [1098, 0]
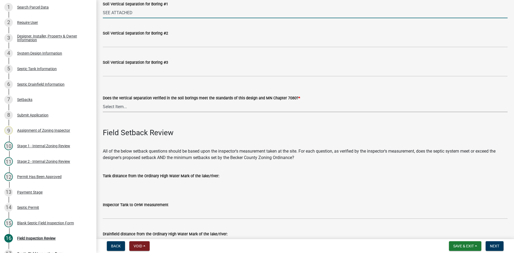
click at [119, 107] on select "Select Item... Yes No" at bounding box center [305, 106] width 405 height 11
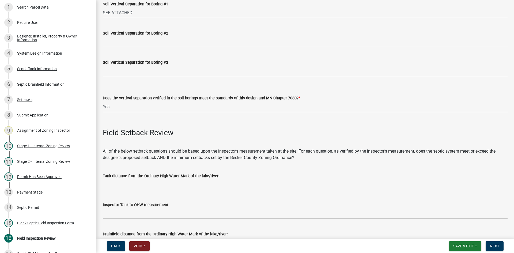
click at [103, 101] on select "Select Item... Yes No" at bounding box center [305, 106] width 405 height 11
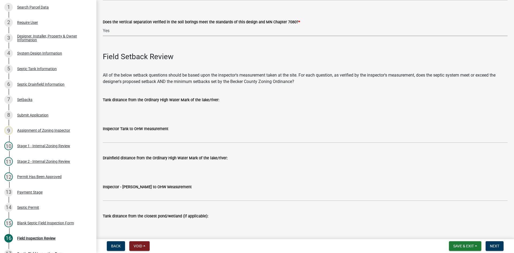
scroll to position [1232, 0]
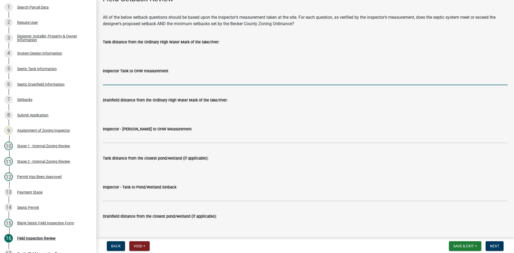
click at [134, 76] on input "Inspector Tank to OHW measurement" at bounding box center [305, 79] width 405 height 11
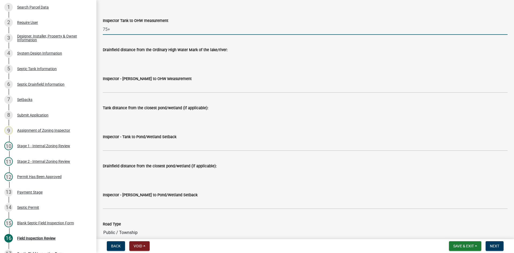
scroll to position [1285, 0]
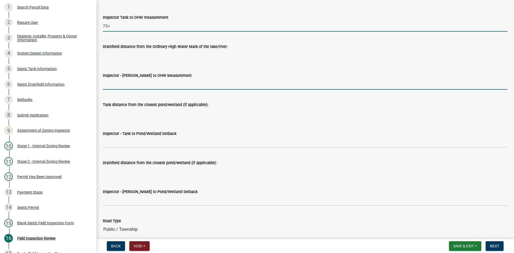
click at [135, 82] on input "Inspector - [PERSON_NAME] to OHW Measurement" at bounding box center [305, 84] width 405 height 11
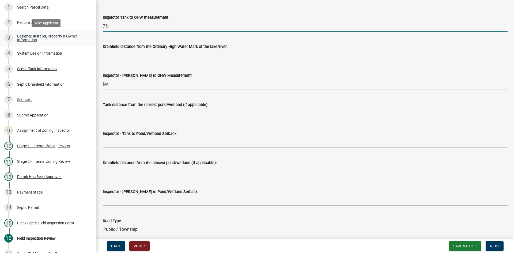
drag, startPoint x: 116, startPoint y: 25, endPoint x: 90, endPoint y: 32, distance: 27.8
click at [86, 33] on div "Zoning-Septic: Onsite Septic System Application (Designers) SS2025-2486 Edit Vi…" at bounding box center [257, 126] width 514 height 253
click at [115, 27] on input "Inspector Tank to OHW measurement" at bounding box center [305, 26] width 405 height 11
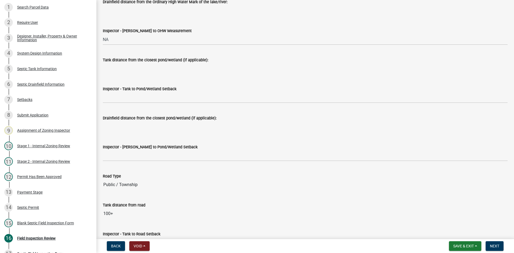
scroll to position [1366, 0]
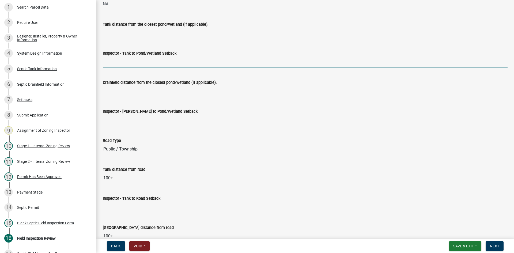
click at [121, 65] on input "Inspector - Tank to Pond/Wetland Setback" at bounding box center [305, 61] width 405 height 11
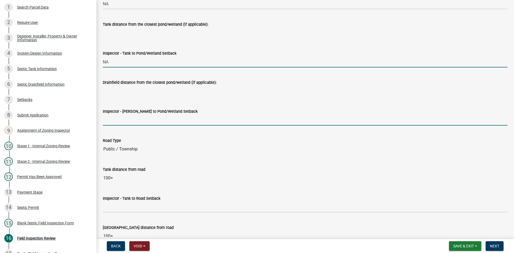
click at [121, 121] on input "Inspector - [PERSON_NAME] to Pond/Wetland Setback" at bounding box center [305, 120] width 405 height 11
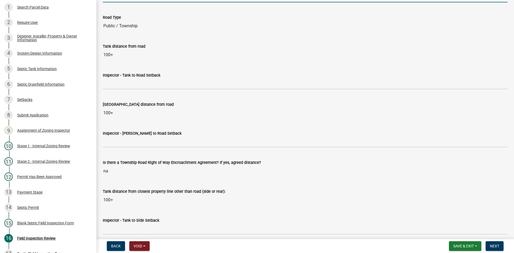
scroll to position [1499, 0]
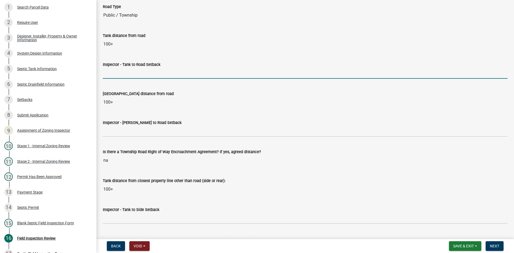
click at [133, 74] on input "Inspector - Tank to Road Setback" at bounding box center [305, 73] width 405 height 11
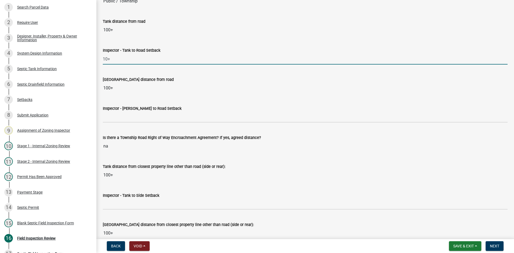
scroll to position [1526, 0]
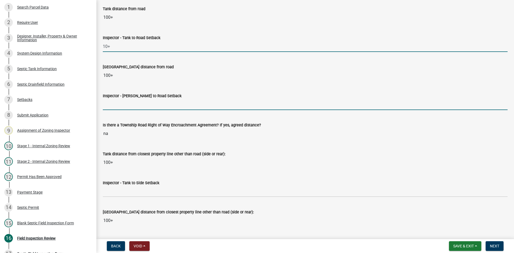
click at [124, 105] on input "Inspector - [PERSON_NAME] to Road Setback" at bounding box center [305, 104] width 405 height 11
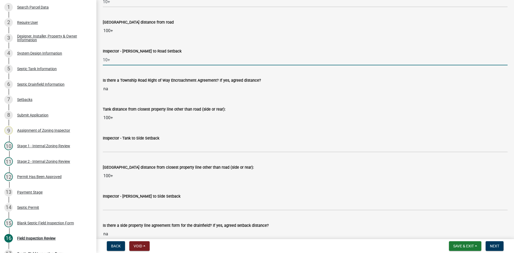
scroll to position [1660, 0]
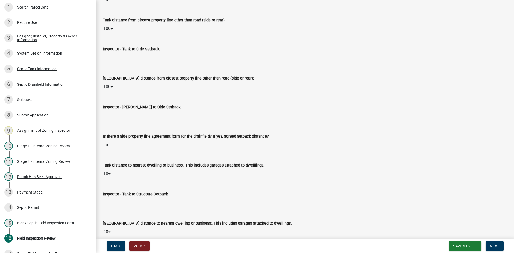
click at [128, 61] on input "Inspector - Tank to Side Setback" at bounding box center [305, 57] width 405 height 11
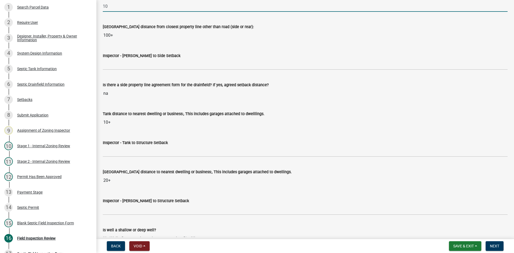
scroll to position [1714, 0]
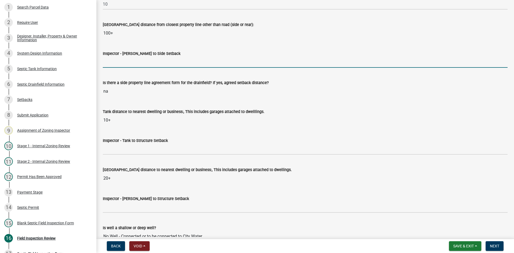
drag, startPoint x: 122, startPoint y: 66, endPoint x: 129, endPoint y: 67, distance: 7.1
click at [122, 66] on input "Inspector - [PERSON_NAME] to Side Setback" at bounding box center [305, 62] width 405 height 11
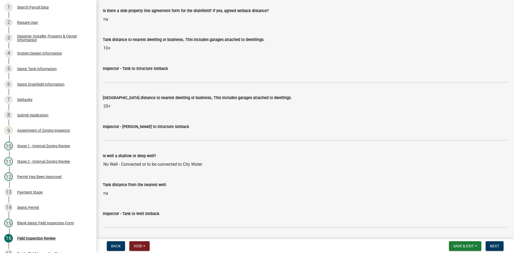
scroll to position [1794, 0]
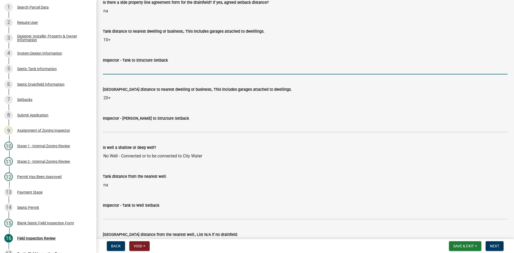
click at [128, 66] on input "Inspector - Tank to Structure Setback" at bounding box center [305, 68] width 405 height 11
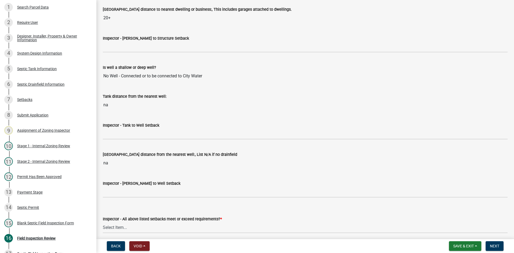
scroll to position [1874, 0]
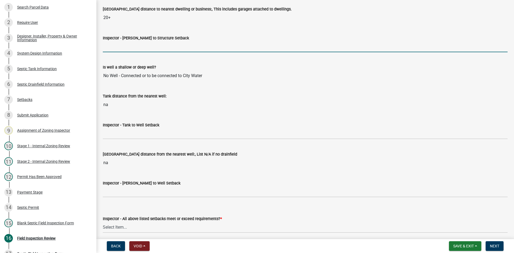
click at [122, 51] on input "Inspector - [PERSON_NAME] to Structure Setback" at bounding box center [305, 46] width 405 height 11
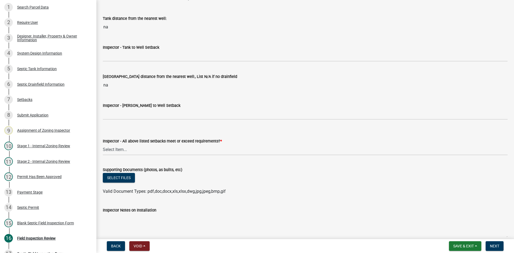
scroll to position [1955, 0]
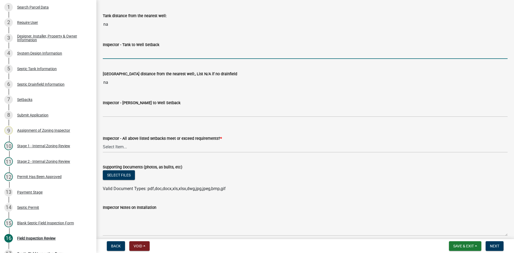
click at [126, 55] on input "Inspector - Tank to Well Setback" at bounding box center [305, 53] width 405 height 11
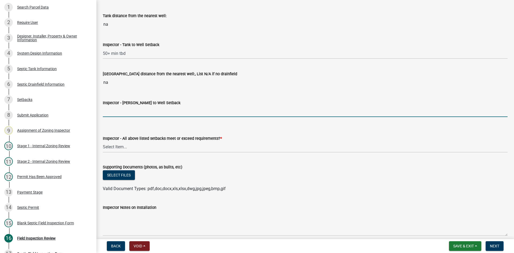
click at [123, 107] on input "Inspector - [PERSON_NAME] to Well Setback" at bounding box center [305, 111] width 405 height 11
drag, startPoint x: 123, startPoint y: 110, endPoint x: 100, endPoint y: 114, distance: 24.2
click at [100, 114] on div "Inspector - [PERSON_NAME] to Well Setback TBD" at bounding box center [305, 104] width 413 height 25
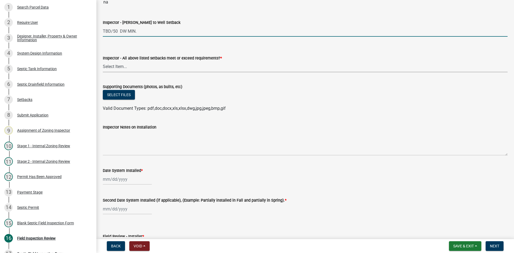
click at [124, 67] on select "Select Item... Yes No" at bounding box center [305, 66] width 405 height 11
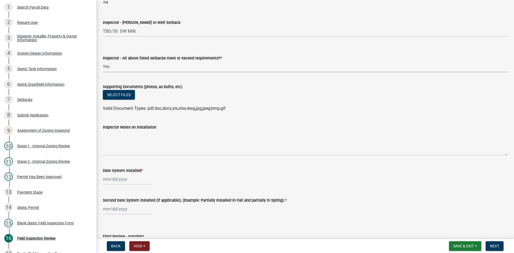
click at [103, 61] on select "Select Item... Yes No" at bounding box center [305, 66] width 405 height 11
click at [127, 98] on button "Select files" at bounding box center [119, 95] width 32 height 10
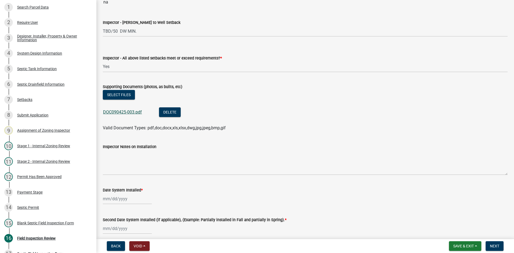
click at [129, 114] on link "DOC090425-003.pdf" at bounding box center [122, 112] width 39 height 5
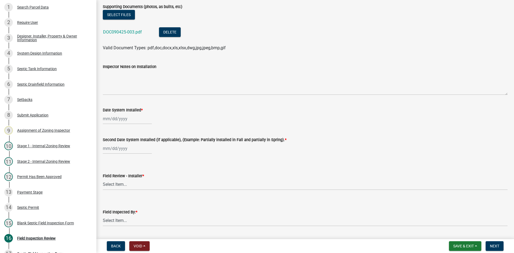
scroll to position [2115, 0]
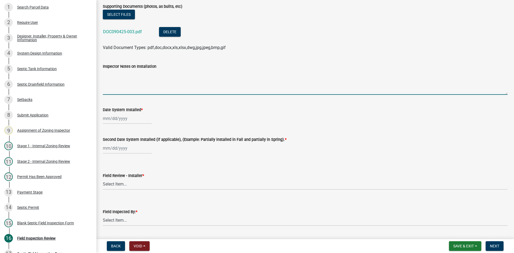
click at [125, 82] on textarea "Inspector Notes on Installation" at bounding box center [305, 82] width 405 height 25
click at [130, 118] on div at bounding box center [127, 118] width 49 height 11
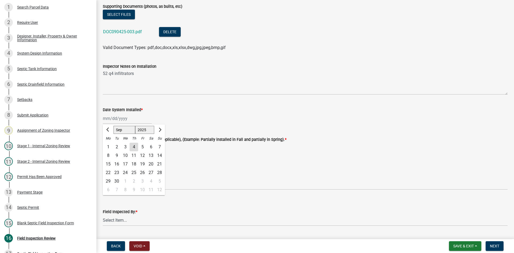
click at [126, 146] on div "3" at bounding box center [125, 147] width 9 height 9
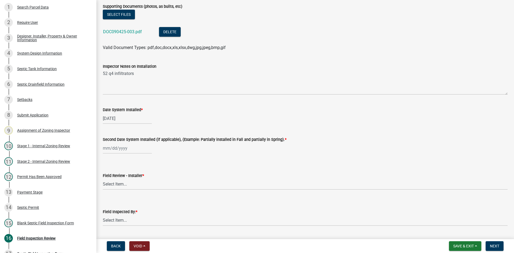
click at [131, 148] on div at bounding box center [127, 148] width 49 height 11
click at [125, 178] on div "3" at bounding box center [125, 176] width 9 height 9
click at [131, 185] on select "Select Item... OTHER – Not listed (please add in next field and we will add to …" at bounding box center [305, 184] width 405 height 11
click at [103, 179] on select "Select Item... OTHER – Not listed (please add in next field and we will add to …" at bounding box center [305, 184] width 405 height 11
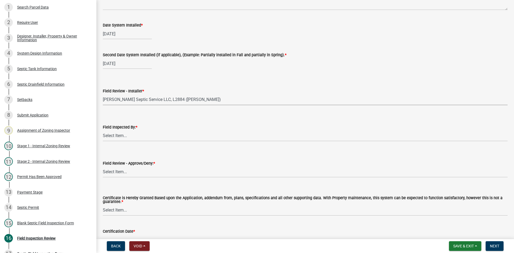
scroll to position [2235, 0]
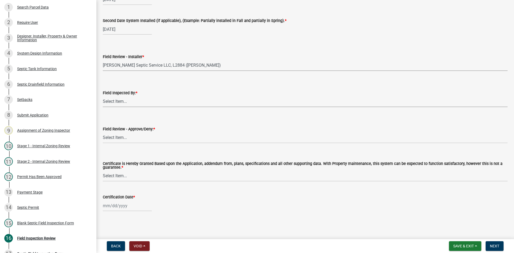
drag, startPoint x: 132, startPoint y: 100, endPoint x: 132, endPoint y: 106, distance: 6.4
click at [132, 100] on select "Select Item... [PERSON_NAME] [PERSON_NAME] [PERSON_NAME] [PERSON_NAME] [PERSON_…" at bounding box center [305, 101] width 405 height 11
click at [103, 96] on select "Select Item... [PERSON_NAME] [PERSON_NAME] [PERSON_NAME] [PERSON_NAME] [PERSON_…" at bounding box center [305, 101] width 405 height 11
click at [132, 137] on select "Select Item... Approved Denied" at bounding box center [305, 137] width 405 height 11
click at [103, 132] on select "Select Item... Approved Denied" at bounding box center [305, 137] width 405 height 11
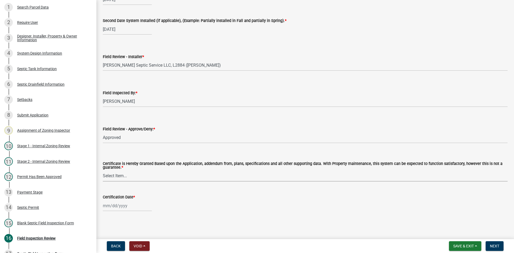
click at [121, 175] on select "Select Item... Yes No" at bounding box center [305, 176] width 405 height 11
click at [103, 171] on select "Select Item... Yes No" at bounding box center [305, 176] width 405 height 11
click at [129, 207] on div "[PERSON_NAME] Feb Mar Apr [PERSON_NAME][DATE] Oct Nov [DATE] 1526 1527 1528 152…" at bounding box center [127, 205] width 49 height 11
click at [133, 154] on div "4" at bounding box center [134, 151] width 9 height 9
click at [495, 246] on span "Next" at bounding box center [494, 246] width 9 height 4
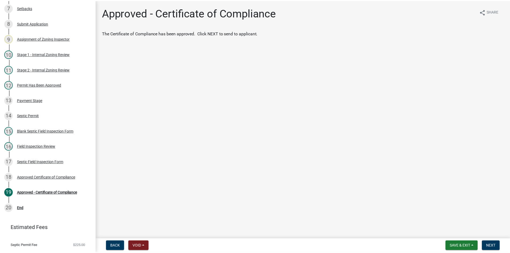
scroll to position [175, 0]
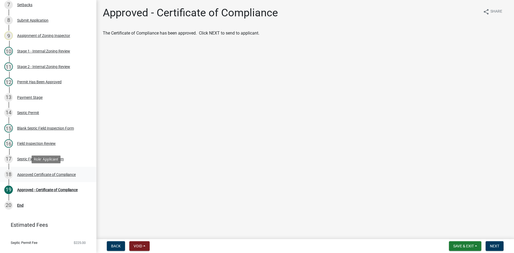
click at [43, 171] on div "18 Approved Certificate of Compliance" at bounding box center [46, 174] width 84 height 9
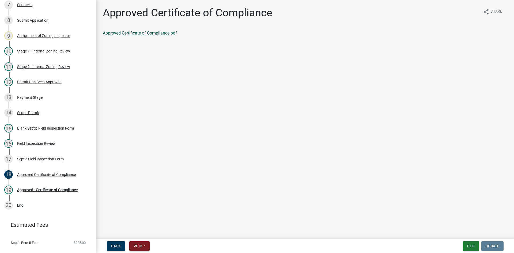
click at [134, 32] on link "Approved Certificate of Compliance.pdf" at bounding box center [140, 33] width 74 height 5
click at [70, 189] on div "Approved - Certificate of Compliance" at bounding box center [47, 190] width 61 height 4
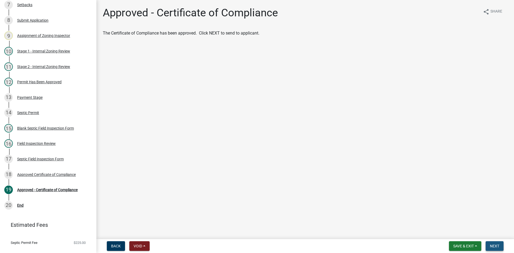
click at [496, 247] on span "Next" at bounding box center [494, 246] width 9 height 4
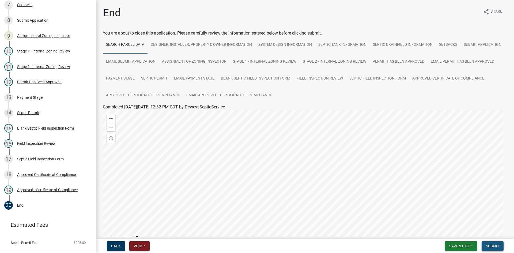
click at [500, 243] on button "Submit" at bounding box center [493, 246] width 22 height 10
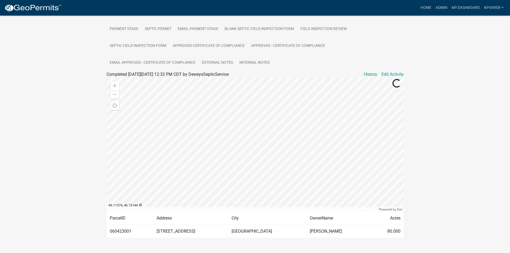
scroll to position [161, 0]
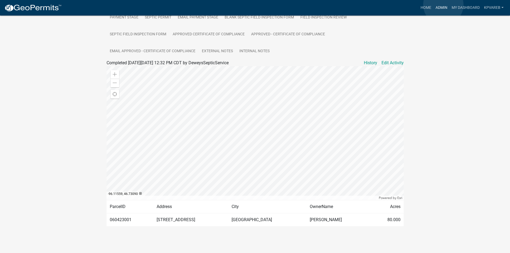
click at [443, 5] on link "Admin" at bounding box center [442, 8] width 16 height 10
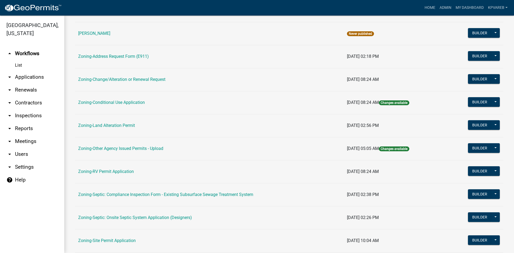
scroll to position [154, 0]
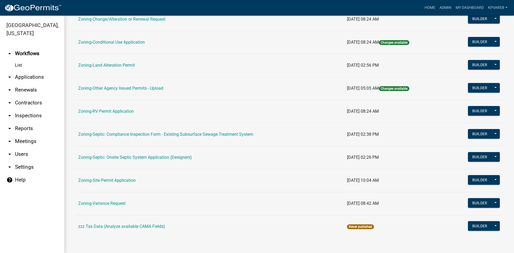
click at [184, 152] on td "Zoning-Septic: Onsite Septic System Application (Designers)" at bounding box center [209, 157] width 269 height 23
click at [182, 158] on link "Zoning-Septic: Onsite Septic System Application (Designers)" at bounding box center [135, 157] width 114 height 5
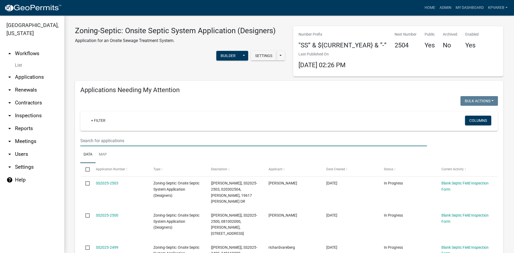
click at [97, 135] on input "text" at bounding box center [253, 140] width 347 height 11
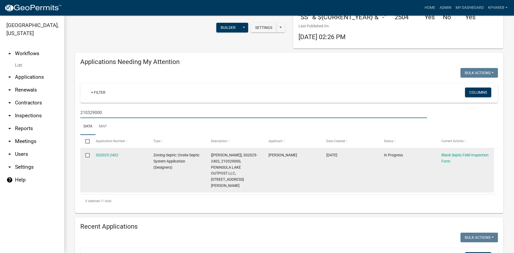
scroll to position [54, 0]
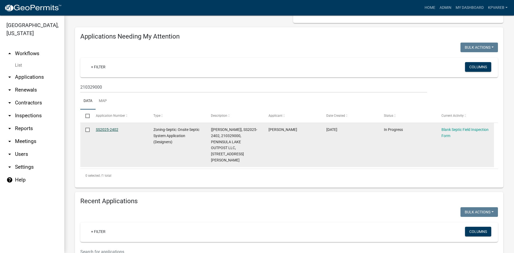
click at [105, 129] on link "SS2025-2402" at bounding box center [107, 129] width 22 height 4
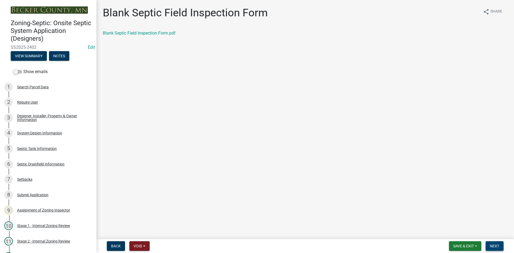
click at [493, 245] on span "Next" at bounding box center [494, 246] width 9 height 4
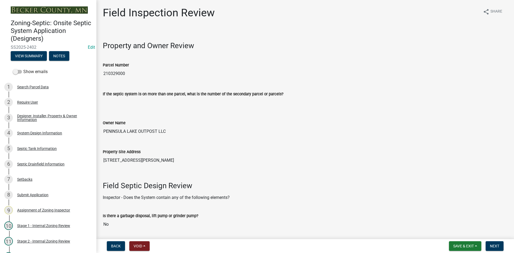
scroll to position [214, 0]
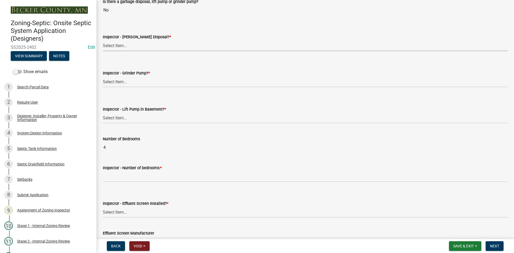
drag, startPoint x: 117, startPoint y: 48, endPoint x: 120, endPoint y: 47, distance: 3.5
click at [117, 48] on select "Select Item... Yes No" at bounding box center [305, 45] width 405 height 11
click at [103, 40] on select "Select Item... Yes No" at bounding box center [305, 45] width 405 height 11
click at [135, 88] on wm-data-entity-input "Inspector - Grinder Pump? * Select Item... Yes No" at bounding box center [305, 74] width 405 height 36
click at [134, 84] on select "Select Item... Yes No" at bounding box center [305, 81] width 405 height 11
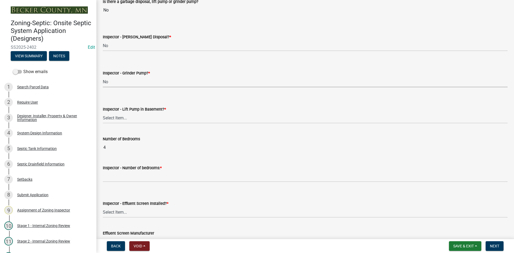
click at [103, 76] on select "Select Item... Yes No" at bounding box center [305, 81] width 405 height 11
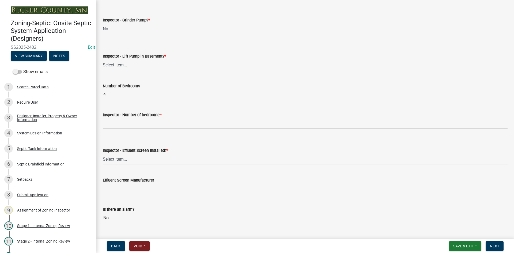
scroll to position [268, 0]
drag, startPoint x: 136, startPoint y: 67, endPoint x: 139, endPoint y: 67, distance: 3.0
click at [136, 67] on select "Select Item... Yes No" at bounding box center [305, 64] width 405 height 11
drag, startPoint x: 141, startPoint y: 66, endPoint x: 142, endPoint y: 69, distance: 3.3
click at [141, 66] on select "Select Item... Yes No" at bounding box center [305, 64] width 405 height 11
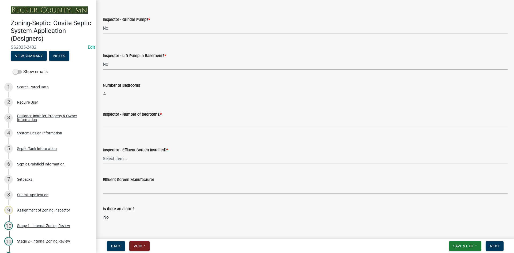
click at [103, 59] on select "Select Item... Yes No" at bounding box center [305, 64] width 405 height 11
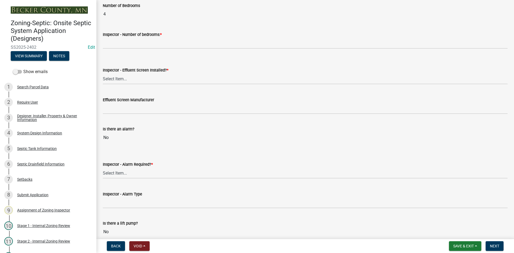
scroll to position [348, 0]
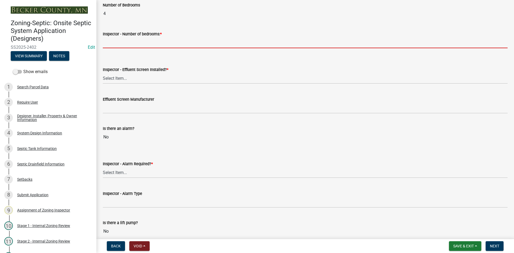
drag, startPoint x: 122, startPoint y: 42, endPoint x: 125, endPoint y: 41, distance: 3.7
click at [122, 42] on input "Inspector - Number of bedrooms: *" at bounding box center [305, 42] width 405 height 11
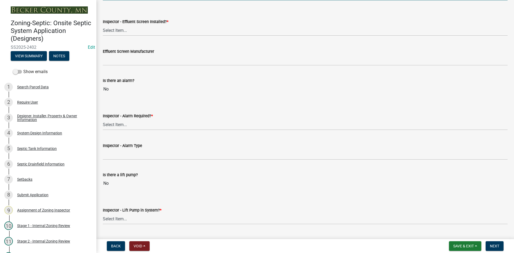
scroll to position [402, 0]
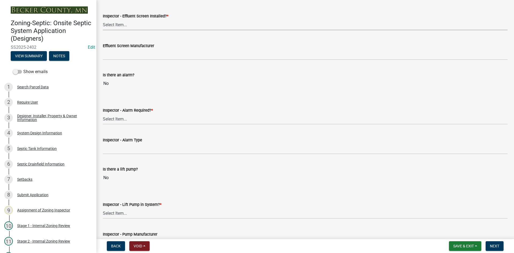
drag, startPoint x: 123, startPoint y: 25, endPoint x: 127, endPoint y: 23, distance: 4.9
click at [124, 25] on select "Select Item... Yes No" at bounding box center [305, 24] width 405 height 11
click at [103, 19] on select "Select Item... Yes No" at bounding box center [305, 24] width 405 height 11
click at [127, 31] on wm-data-entity-input "Inspector - Effluent Screen Installed? * Select Item... Yes No" at bounding box center [305, 17] width 405 height 36
drag, startPoint x: 127, startPoint y: 27, endPoint x: 128, endPoint y: 29, distance: 3.0
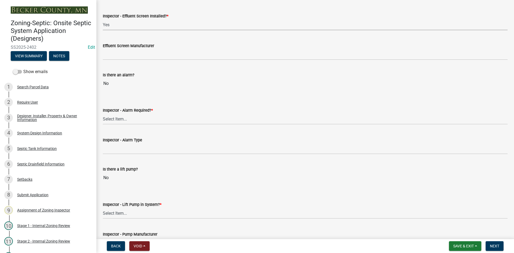
click at [127, 27] on select "Select Item... Yes No" at bounding box center [305, 24] width 405 height 11
click at [103, 19] on select "Select Item... Yes No" at bounding box center [305, 24] width 405 height 11
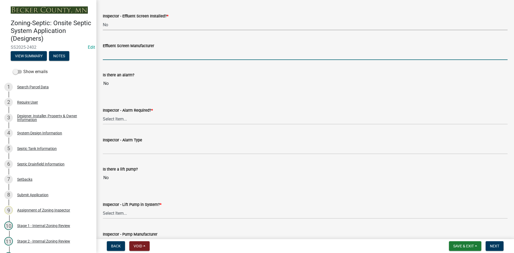
drag, startPoint x: 127, startPoint y: 52, endPoint x: 127, endPoint y: 56, distance: 4.3
click at [127, 52] on input "Effluent Screen Manufacturer" at bounding box center [305, 54] width 405 height 11
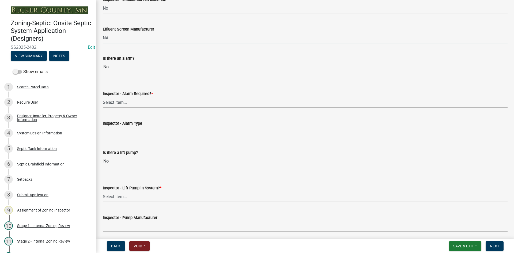
scroll to position [455, 0]
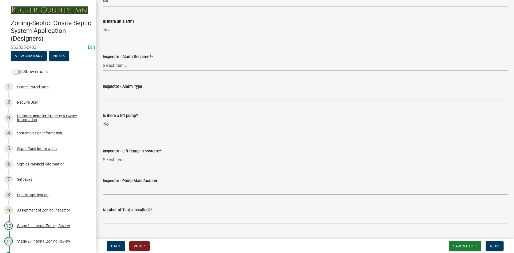
click at [120, 65] on select "Select Item... Yes No" at bounding box center [305, 65] width 405 height 11
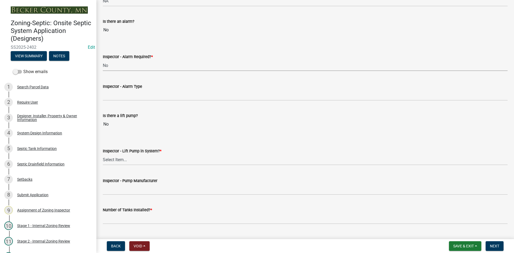
click at [103, 60] on select "Select Item... Yes No" at bounding box center [305, 65] width 405 height 11
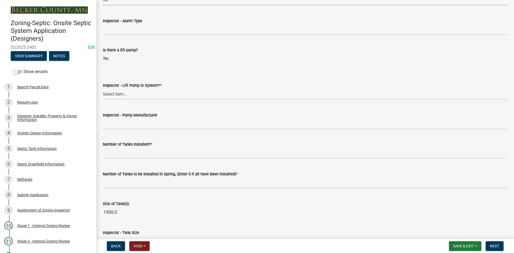
scroll to position [536, 0]
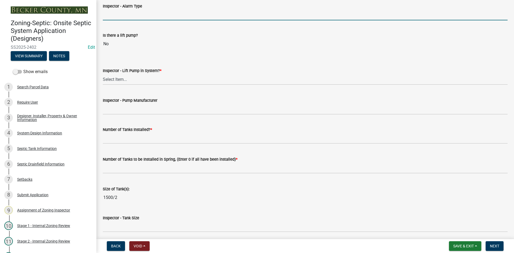
drag, startPoint x: 122, startPoint y: 17, endPoint x: 125, endPoint y: 14, distance: 3.6
click at [122, 16] on input "Inspector - Alarm Type" at bounding box center [305, 14] width 405 height 11
click at [118, 81] on select "Select Item... Yes No" at bounding box center [305, 79] width 405 height 11
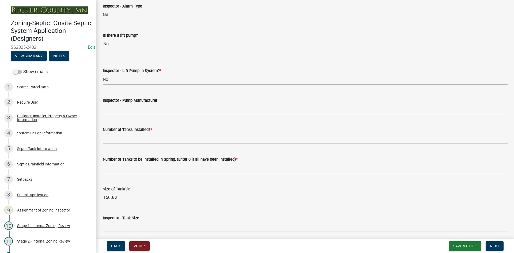
click at [103, 74] on select "Select Item... Yes No" at bounding box center [305, 79] width 405 height 11
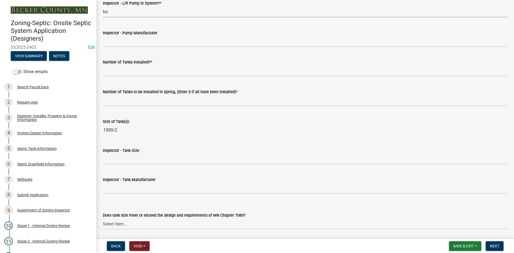
scroll to position [616, 0]
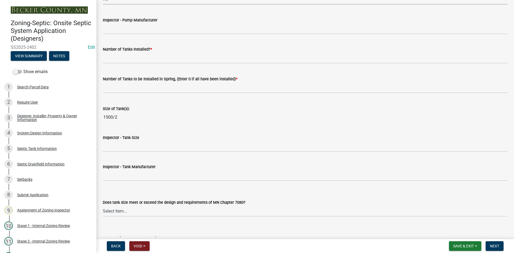
click at [126, 36] on wm-data-entity-input "Inspector - Pump Manufacturer" at bounding box center [305, 23] width 405 height 29
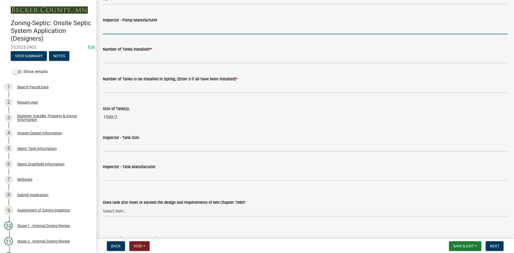
click at [125, 32] on input "Inspector - Pump Manufacturer" at bounding box center [305, 28] width 405 height 11
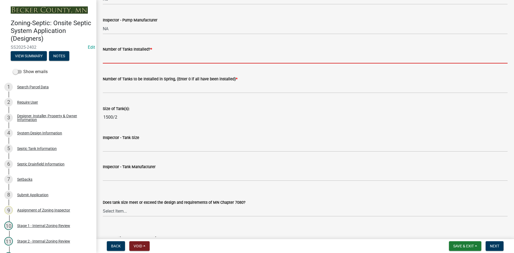
drag, startPoint x: 130, startPoint y: 59, endPoint x: 150, endPoint y: 64, distance: 20.5
click at [130, 59] on input "text" at bounding box center [305, 57] width 405 height 11
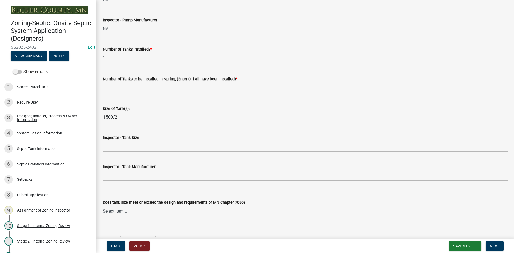
click at [134, 85] on input "text" at bounding box center [305, 87] width 405 height 11
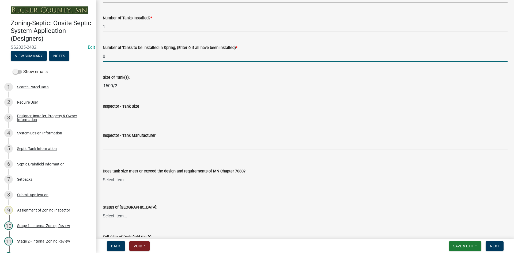
scroll to position [696, 0]
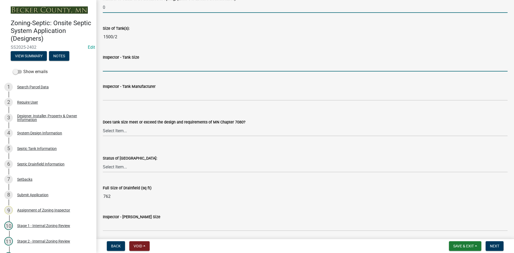
click at [126, 69] on input "Inspector - Tank Size" at bounding box center [305, 66] width 405 height 11
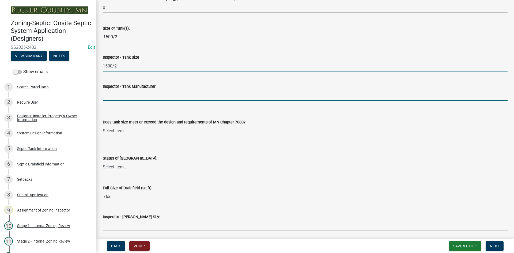
click at [126, 95] on input "Inspector - Tank Manufacturer" at bounding box center [305, 95] width 405 height 11
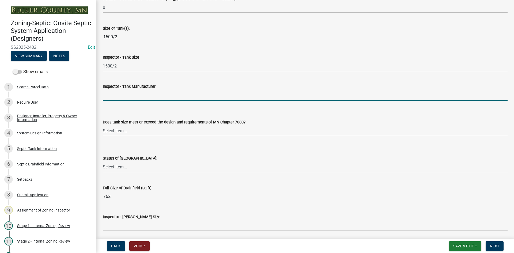
click at [116, 95] on input "Inspector - Tank Manufacturer" at bounding box center [305, 95] width 405 height 11
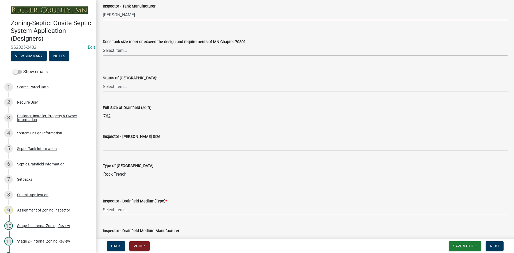
click at [120, 48] on select "Select Item... Yes No Existing" at bounding box center [305, 50] width 405 height 11
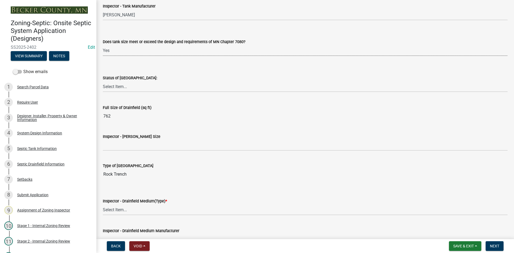
click at [103, 45] on select "Select Item... Yes No Existing" at bounding box center [305, 50] width 405 height 11
drag, startPoint x: 118, startPoint y: 84, endPoint x: 122, endPoint y: 85, distance: 4.0
click at [118, 84] on select "Select Item... No Drainfield Drainfield Installed [GEOGRAPHIC_DATA] to Be Insta…" at bounding box center [305, 86] width 405 height 11
click at [103, 81] on select "Select Item... No Drainfield Drainfield Installed [GEOGRAPHIC_DATA] to Be Insta…" at bounding box center [305, 86] width 405 height 11
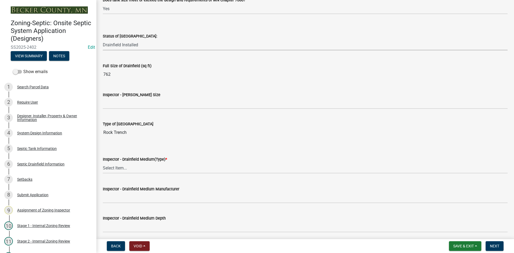
scroll to position [857, 0]
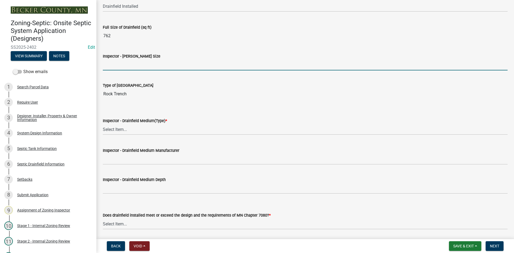
click at [119, 68] on input "Inspector - [PERSON_NAME] Size" at bounding box center [305, 64] width 405 height 11
click at [114, 67] on input "Inspector - [PERSON_NAME] Size" at bounding box center [305, 64] width 405 height 11
click at [119, 63] on input "612" at bounding box center [305, 64] width 405 height 11
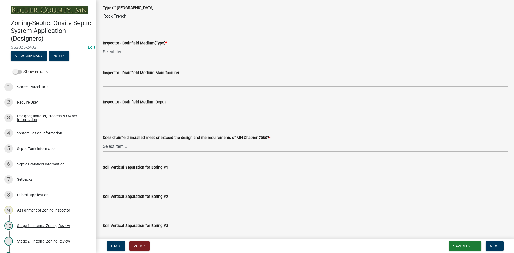
scroll to position [937, 0]
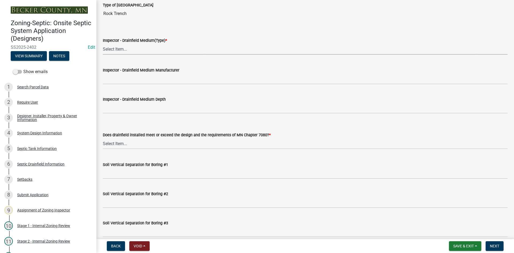
click at [117, 47] on select "Select Item... Chamber Trench Rock Trench Gravelless Mound Pressure Bed Seepage…" at bounding box center [305, 49] width 405 height 11
click at [103, 44] on select "Select Item... Chamber Trench Rock Trench Gravelless Mound Pressure Bed Seepage…" at bounding box center [305, 49] width 405 height 11
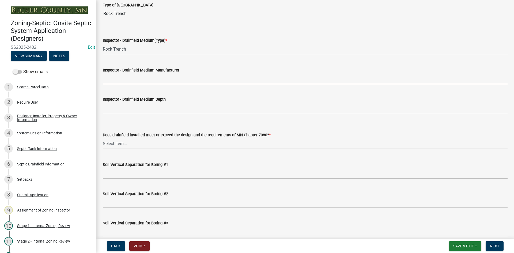
click at [125, 79] on input "Inspector - Drainfield Medium Manufacturer" at bounding box center [305, 78] width 405 height 11
click at [126, 102] on div "Inspector - Drainfield Medium Depth" at bounding box center [305, 99] width 405 height 6
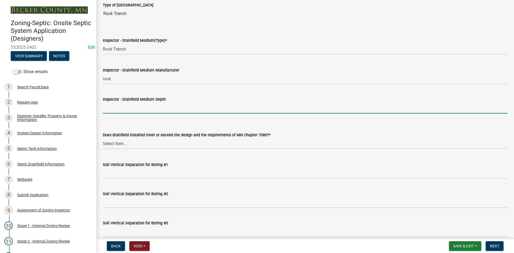
drag, startPoint x: 126, startPoint y: 105, endPoint x: 142, endPoint y: 114, distance: 17.6
click at [126, 105] on input "Inspector - Drainfield Medium Depth" at bounding box center [305, 108] width 405 height 11
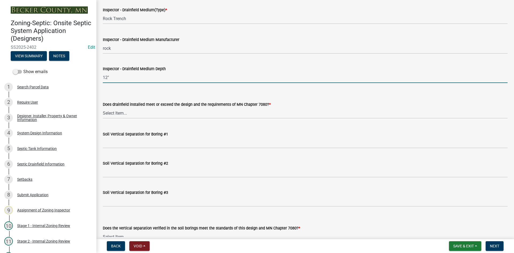
scroll to position [1018, 0]
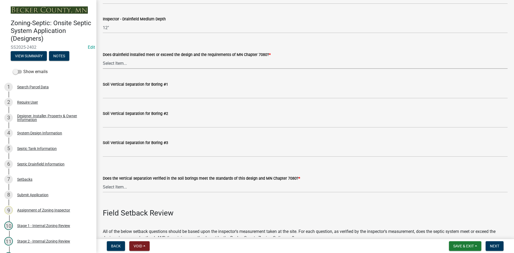
click at [118, 63] on select "Select Item... Yes No" at bounding box center [305, 63] width 405 height 11
click at [103, 58] on select "Select Item... Yes No" at bounding box center [305, 63] width 405 height 11
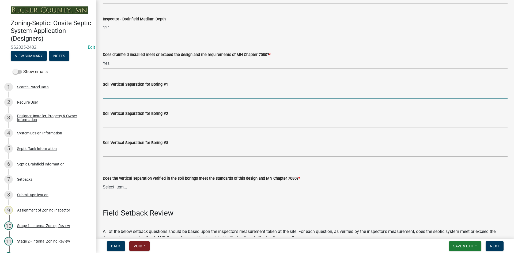
click at [123, 95] on input "Soil Vertical Separation for Boring #1" at bounding box center [305, 93] width 405 height 11
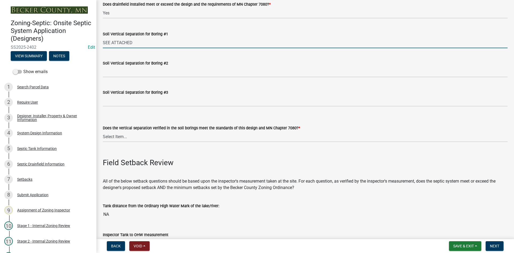
scroll to position [1125, 0]
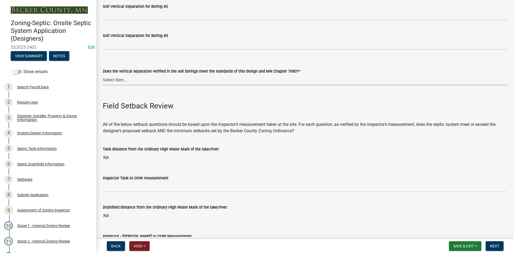
click at [127, 80] on select "Select Item... Yes No" at bounding box center [305, 79] width 405 height 11
click at [103, 74] on select "Select Item... Yes No" at bounding box center [305, 79] width 405 height 11
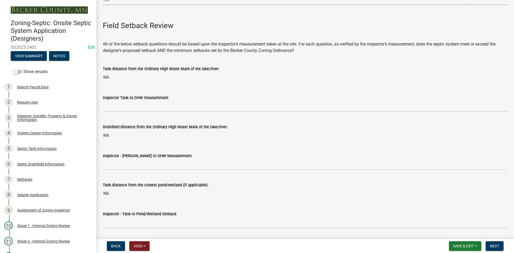
scroll to position [1285, 0]
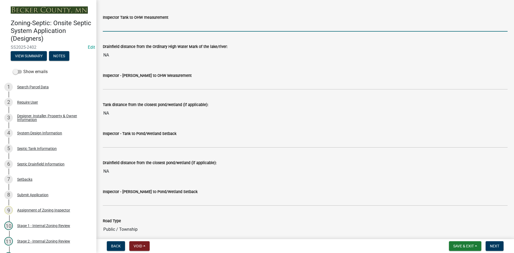
drag, startPoint x: 112, startPoint y: 22, endPoint x: 115, endPoint y: 21, distance: 3.1
click at [113, 22] on input "Inspector Tank to OHW measurement" at bounding box center [305, 26] width 405 height 11
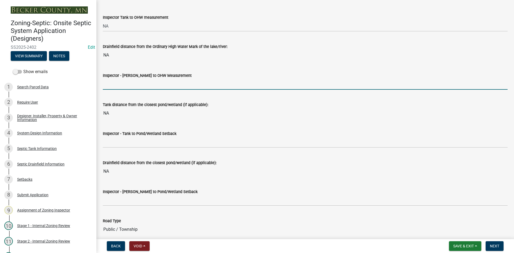
click at [120, 86] on input "Inspector - [PERSON_NAME] to OHW Measurement" at bounding box center [305, 84] width 405 height 11
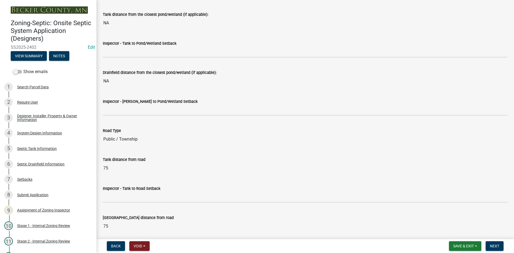
scroll to position [1392, 0]
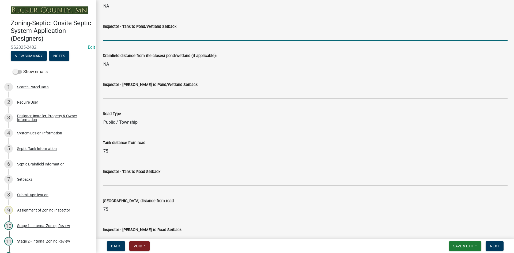
click at [121, 36] on input "Inspector - Tank to Pond/Wetland Setback" at bounding box center [305, 35] width 405 height 11
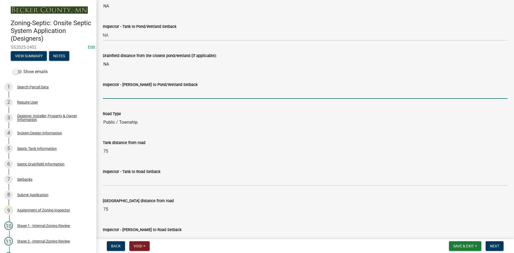
drag, startPoint x: 119, startPoint y: 95, endPoint x: 125, endPoint y: 103, distance: 9.5
click at [119, 95] on input "Inspector - [PERSON_NAME] to Pond/Wetland Setback" at bounding box center [305, 93] width 405 height 11
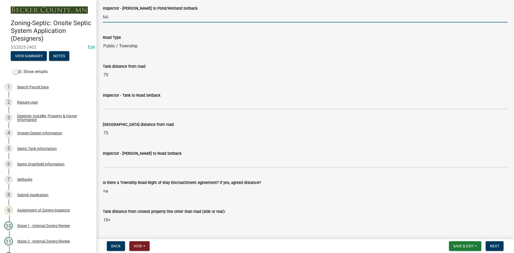
scroll to position [1499, 0]
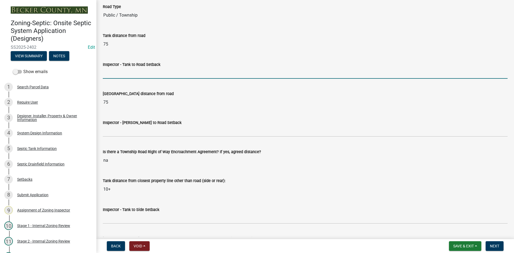
click at [116, 70] on input "Inspector - Tank to Road Setback" at bounding box center [305, 73] width 405 height 11
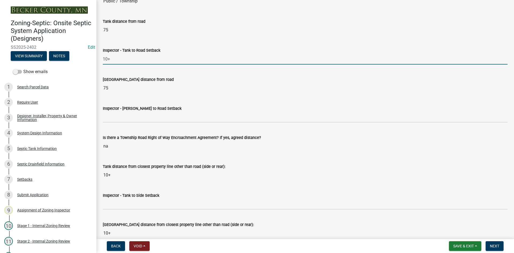
scroll to position [1526, 0]
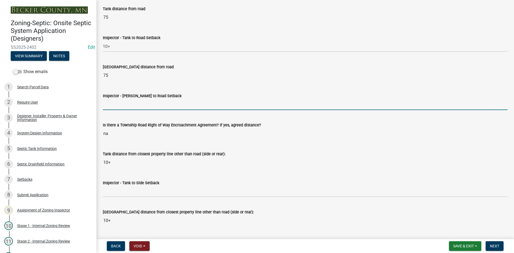
drag, startPoint x: 108, startPoint y: 104, endPoint x: 122, endPoint y: 108, distance: 14.1
click at [108, 104] on input "Inspector - [PERSON_NAME] to Road Setback" at bounding box center [305, 104] width 405 height 11
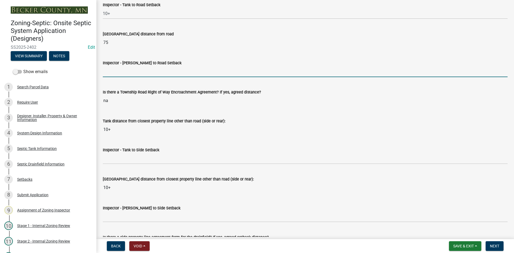
scroll to position [1553, 0]
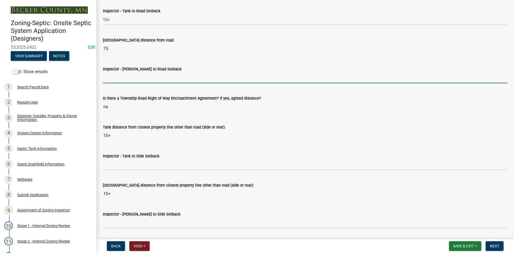
click at [128, 80] on input "Inspector - [PERSON_NAME] to Road Setback" at bounding box center [305, 77] width 405 height 11
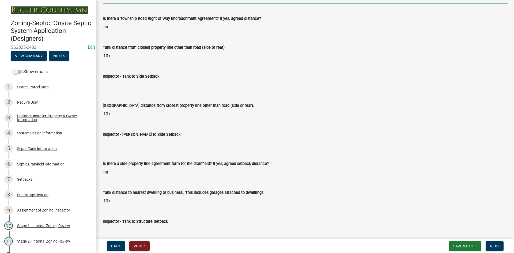
scroll to position [1633, 0]
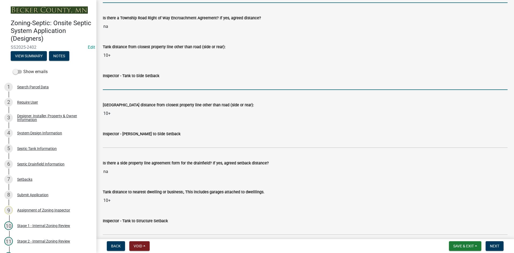
drag, startPoint x: 127, startPoint y: 86, endPoint x: 136, endPoint y: 89, distance: 9.2
click at [127, 86] on input "Inspector - Tank to Side Setback" at bounding box center [305, 84] width 405 height 11
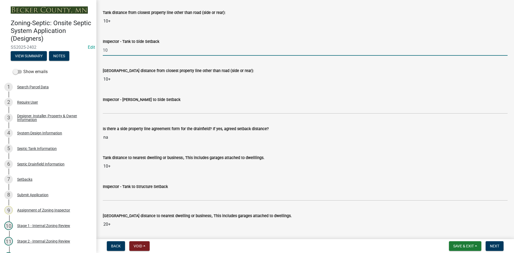
scroll to position [1714, 0]
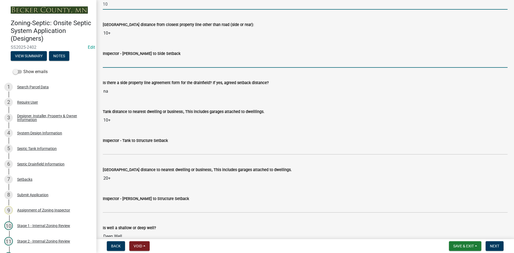
click at [125, 63] on input "Inspector - [PERSON_NAME] to Side Setback" at bounding box center [305, 62] width 405 height 11
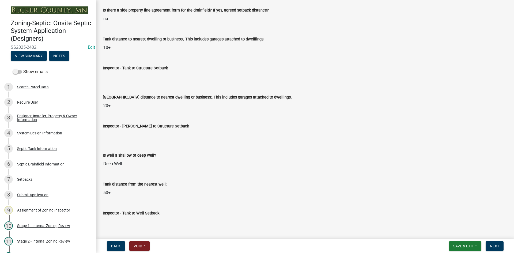
scroll to position [1794, 0]
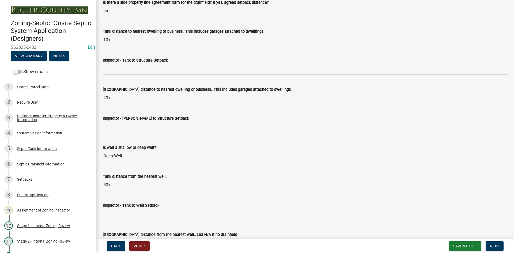
click at [135, 71] on input "Inspector - Tank to Structure Setback" at bounding box center [305, 68] width 405 height 11
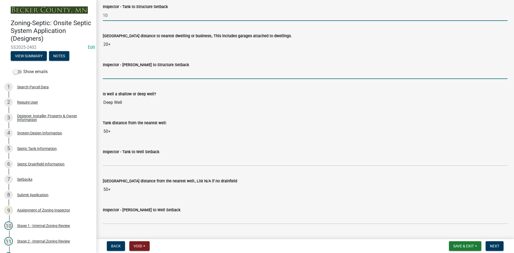
click at [125, 76] on input "Inspector - [PERSON_NAME] to Structure Setback" at bounding box center [305, 73] width 405 height 11
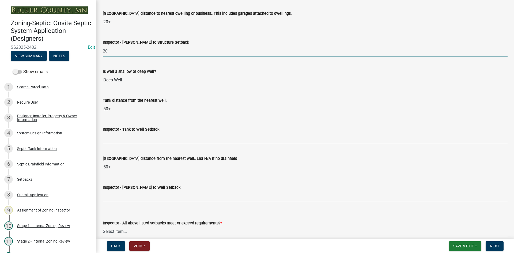
scroll to position [1901, 0]
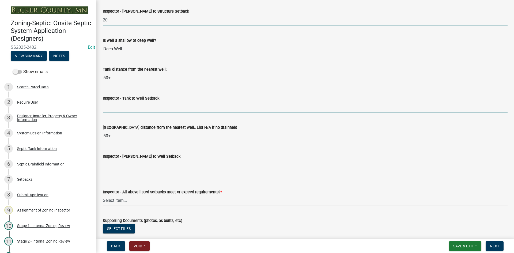
click at [123, 103] on input "Inspector - Tank to Well Setback" at bounding box center [305, 106] width 405 height 11
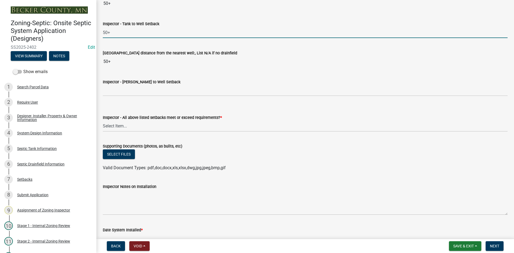
scroll to position [1981, 0]
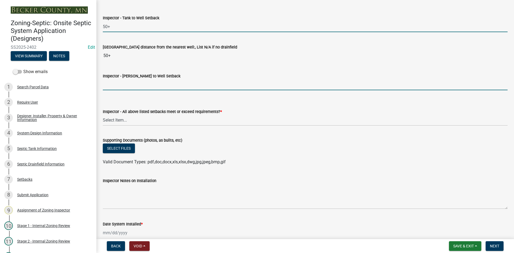
click at [125, 82] on input "Inspector - [PERSON_NAME] to Well Setback" at bounding box center [305, 84] width 405 height 11
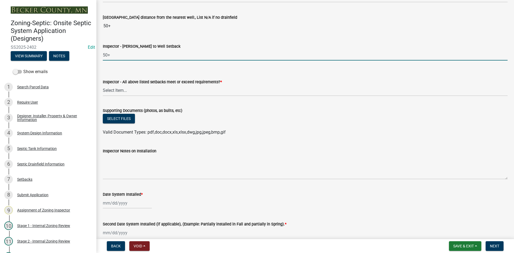
scroll to position [2062, 0]
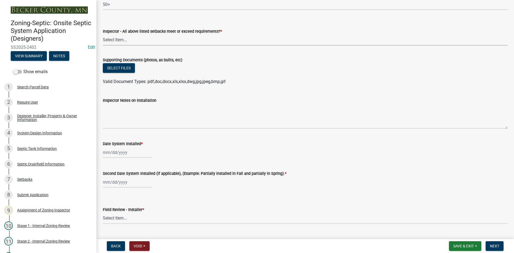
click at [123, 37] on select "Select Item... Yes No" at bounding box center [305, 40] width 405 height 11
click at [103, 35] on select "Select Item... Yes No" at bounding box center [305, 40] width 405 height 11
click at [125, 66] on button "Select files" at bounding box center [119, 68] width 32 height 10
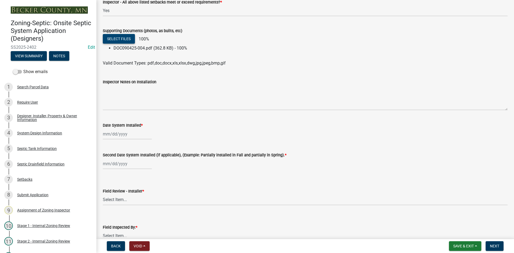
scroll to position [2142, 0]
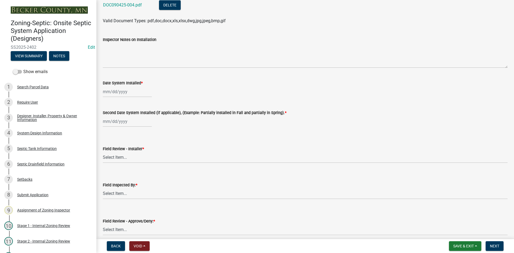
click at [134, 95] on div at bounding box center [127, 91] width 49 height 11
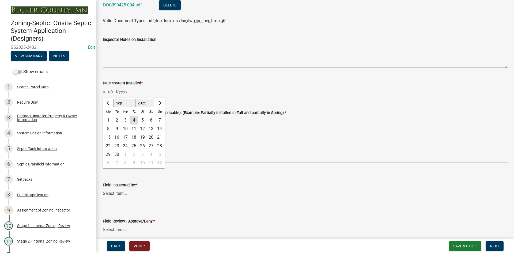
click at [134, 119] on div "4" at bounding box center [134, 120] width 9 height 9
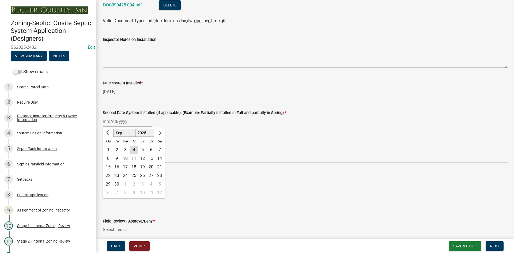
drag, startPoint x: 134, startPoint y: 119, endPoint x: 133, endPoint y: 124, distance: 5.7
click at [134, 119] on div "[PERSON_NAME] Feb Mar Apr [PERSON_NAME][DATE] Oct Nov [DATE] 1526 1527 1528 152…" at bounding box center [127, 121] width 49 height 11
click at [132, 150] on div "4" at bounding box center [134, 150] width 9 height 9
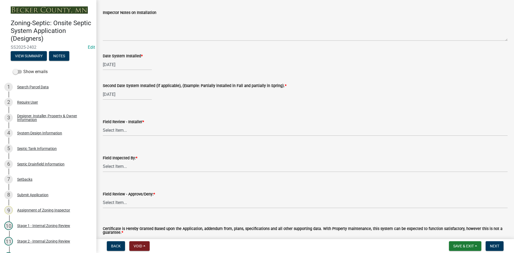
scroll to position [2169, 0]
click at [129, 67] on div "[DATE]" at bounding box center [127, 64] width 49 height 11
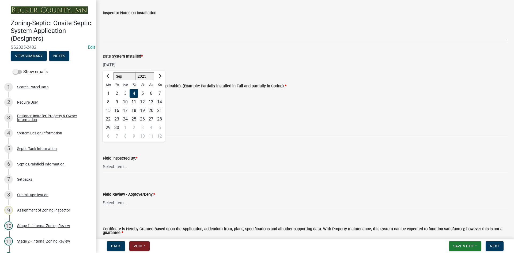
click at [126, 95] on div "3" at bounding box center [125, 93] width 9 height 9
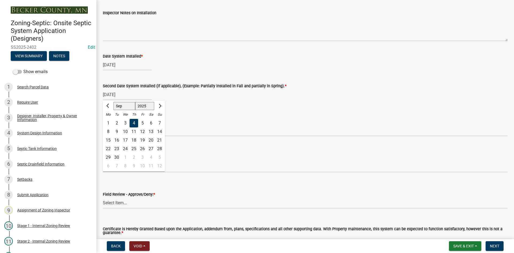
click at [129, 96] on div "[DATE] [PERSON_NAME] Apr May Jun [DATE] Aug Sep Oct Nov [DATE] 1526 1527 1528 1…" at bounding box center [127, 94] width 49 height 11
click at [126, 120] on div "3" at bounding box center [125, 123] width 9 height 9
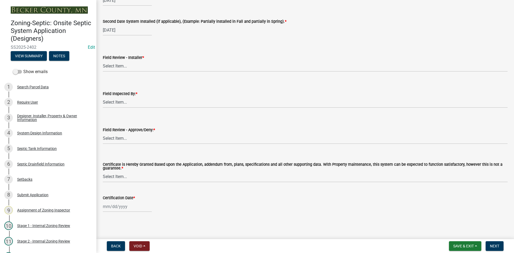
scroll to position [2235, 0]
click at [129, 66] on select "Select Item... OTHER – Not listed (please add in next field and we will add to …" at bounding box center [305, 65] width 405 height 11
click at [103, 60] on select "Select Item... OTHER – Not listed (please add in next field and we will add to …" at bounding box center [305, 65] width 405 height 11
click at [134, 103] on select "Select Item... [PERSON_NAME] [PERSON_NAME] [PERSON_NAME] [PERSON_NAME] [PERSON_…" at bounding box center [305, 101] width 405 height 11
click at [103, 96] on select "Select Item... [PERSON_NAME] [PERSON_NAME] [PERSON_NAME] [PERSON_NAME] [PERSON_…" at bounding box center [305, 101] width 405 height 11
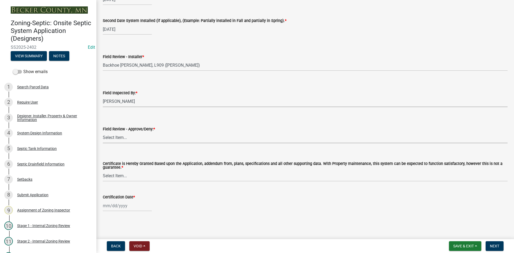
click at [138, 141] on select "Select Item... Approved Denied" at bounding box center [305, 137] width 405 height 11
click at [103, 132] on select "Select Item... Approved Denied" at bounding box center [305, 137] width 405 height 11
click at [129, 174] on select "Select Item... Yes No" at bounding box center [305, 176] width 405 height 11
click at [103, 171] on select "Select Item... Yes No" at bounding box center [305, 176] width 405 height 11
click at [136, 208] on div at bounding box center [127, 205] width 49 height 11
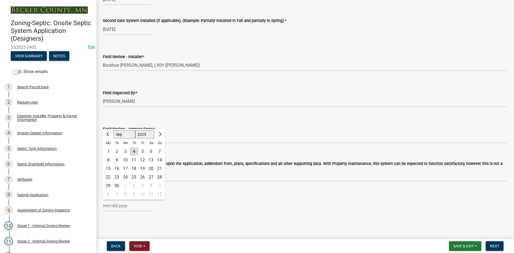
click at [136, 150] on div "4" at bounding box center [134, 151] width 9 height 9
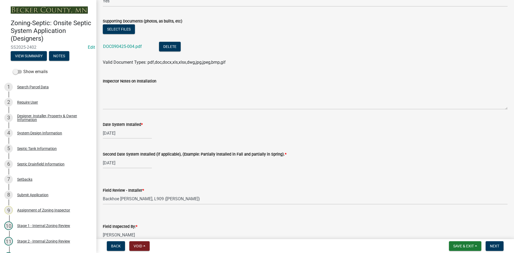
scroll to position [2074, 0]
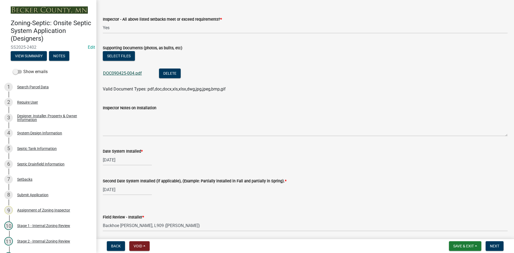
click at [123, 72] on link "DOC090425-004.pdf" at bounding box center [122, 73] width 39 height 5
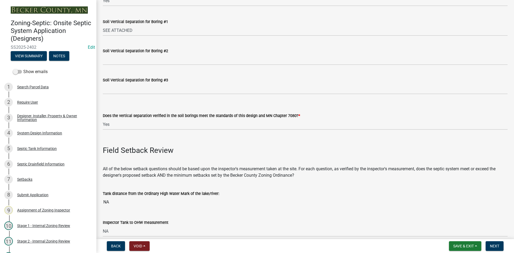
scroll to position [1083, 0]
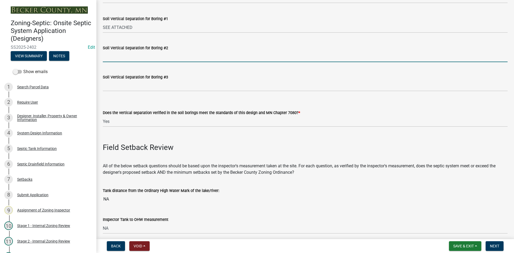
click at [123, 60] on input "Soil Vertical Separation for Boring #2" at bounding box center [305, 56] width 405 height 11
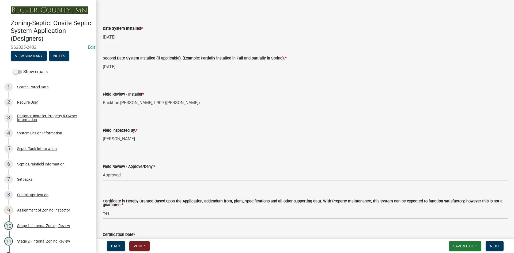
scroll to position [2235, 0]
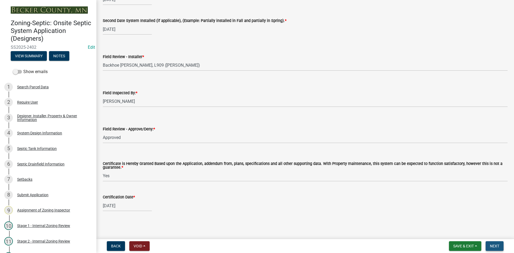
click at [493, 246] on span "Next" at bounding box center [494, 246] width 9 height 4
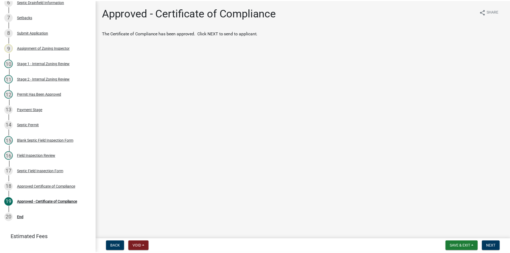
scroll to position [173, 0]
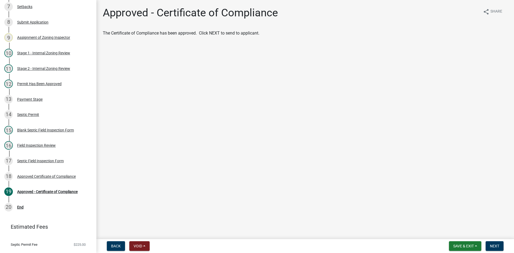
click at [57, 178] on div "Approved Certificate of Compliance" at bounding box center [46, 177] width 59 height 4
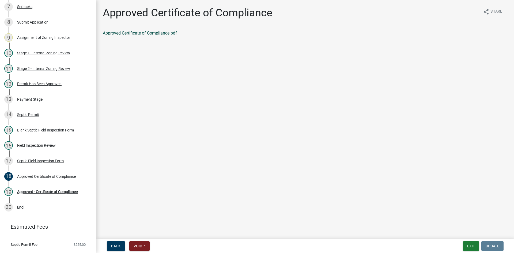
click at [144, 32] on link "Approved Certificate of Compliance.pdf" at bounding box center [140, 33] width 74 height 5
click at [67, 176] on div "Approved Certificate of Compliance" at bounding box center [46, 177] width 59 height 4
click at [66, 196] on link "19 Approved - Certificate of Compliance" at bounding box center [48, 192] width 96 height 16
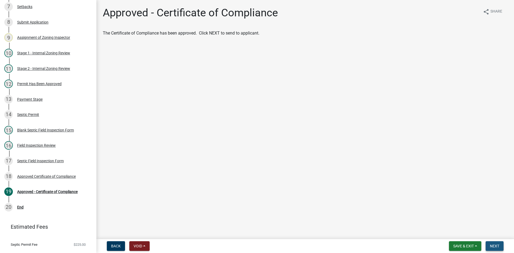
click at [494, 244] on span "Next" at bounding box center [494, 246] width 9 height 4
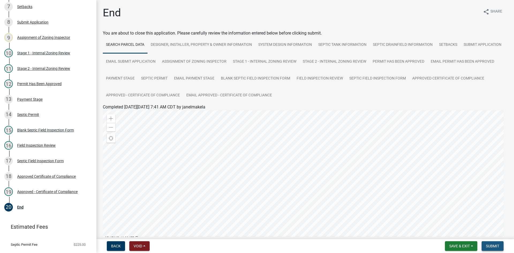
click at [489, 245] on span "Submit" at bounding box center [492, 246] width 13 height 4
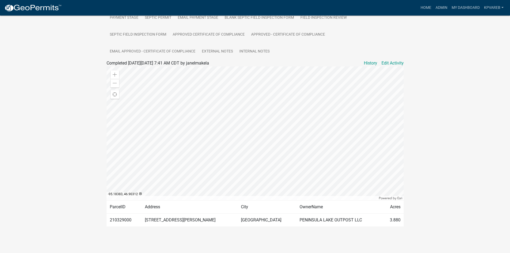
scroll to position [161, 0]
